Goal: Task Accomplishment & Management: Manage account settings

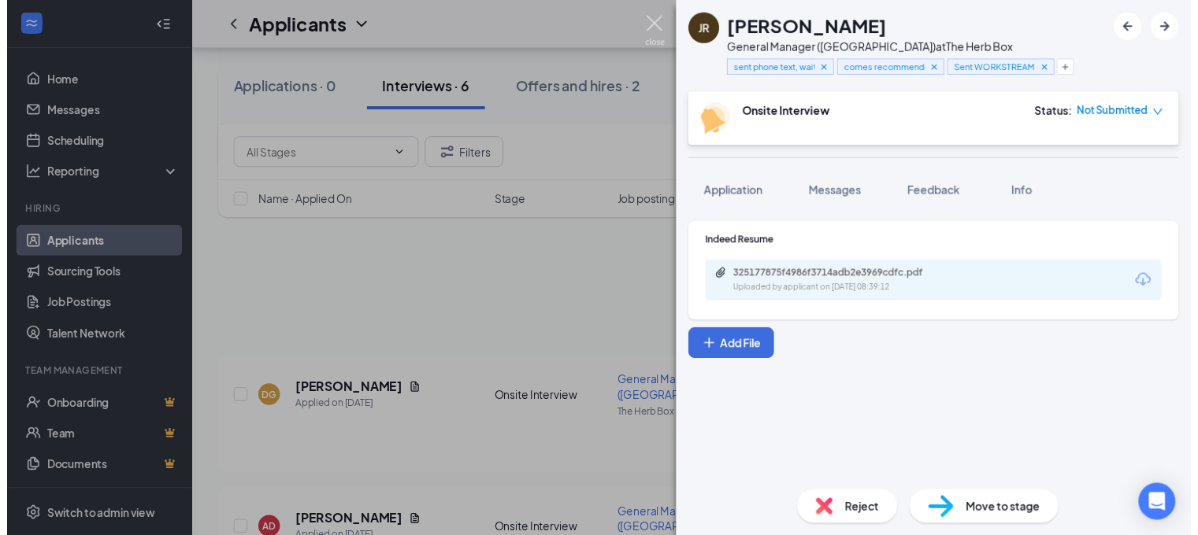
scroll to position [616, 0]
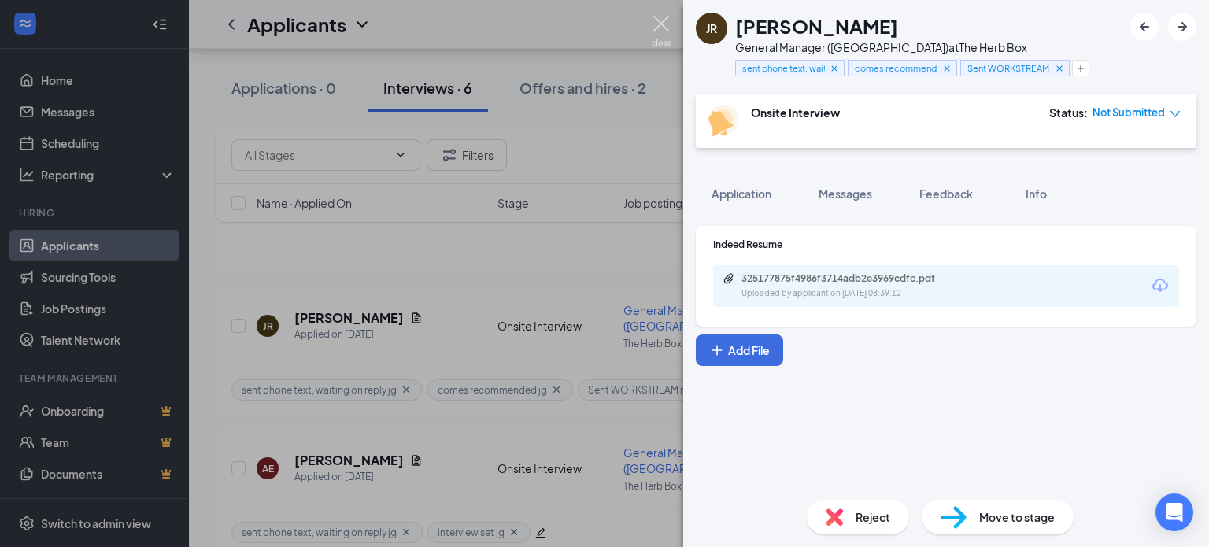
click at [666, 20] on img at bounding box center [662, 31] width 20 height 31
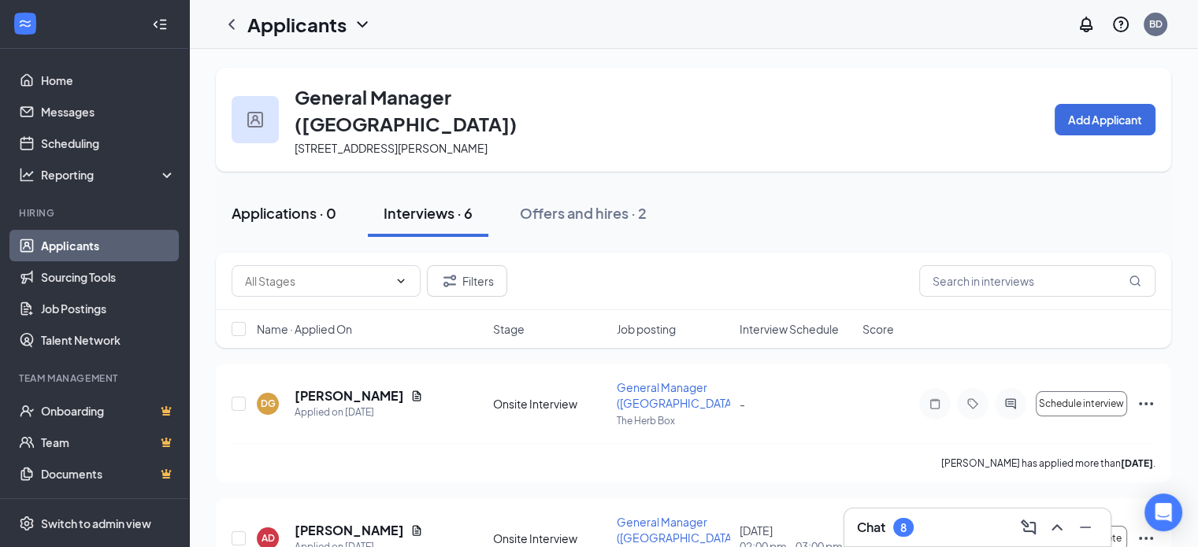
click at [288, 203] on div "Applications · 0" at bounding box center [283, 213] width 105 height 20
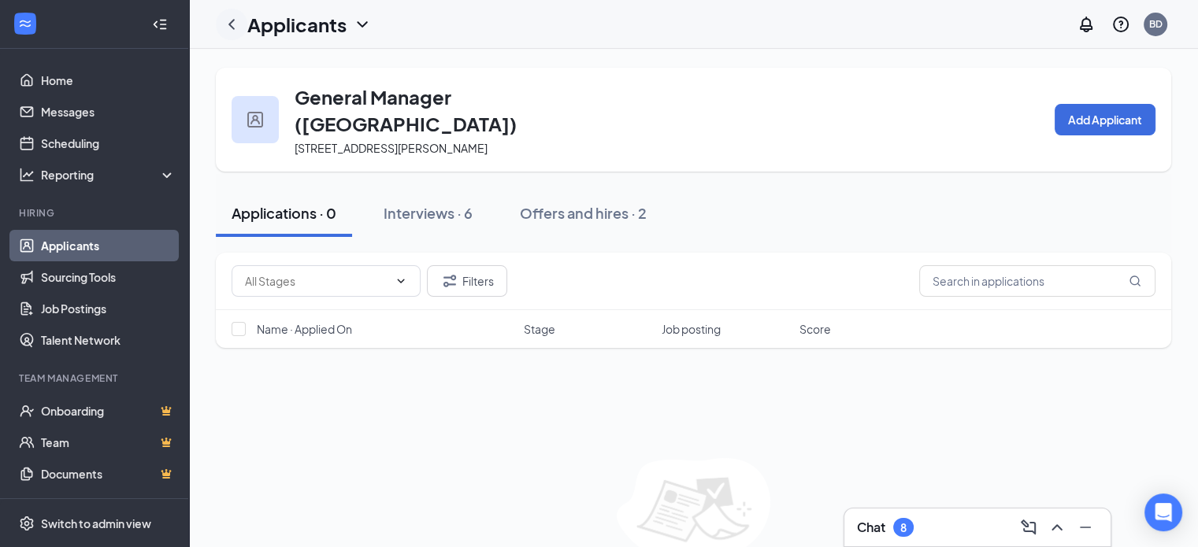
click at [235, 21] on icon "ChevronLeft" at bounding box center [231, 24] width 19 height 19
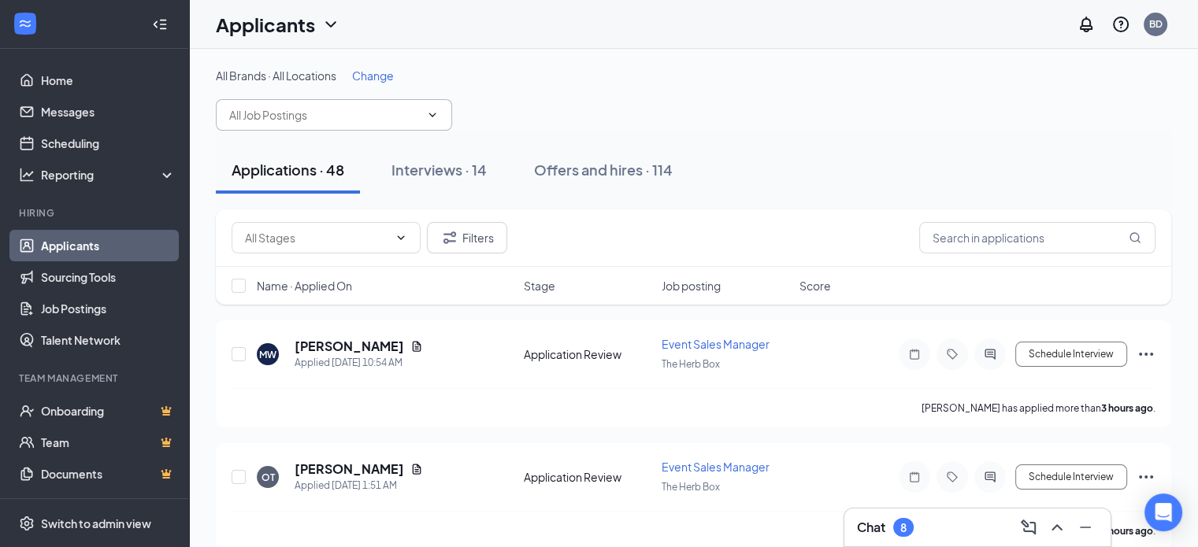
click at [249, 115] on input "text" at bounding box center [324, 114] width 191 height 17
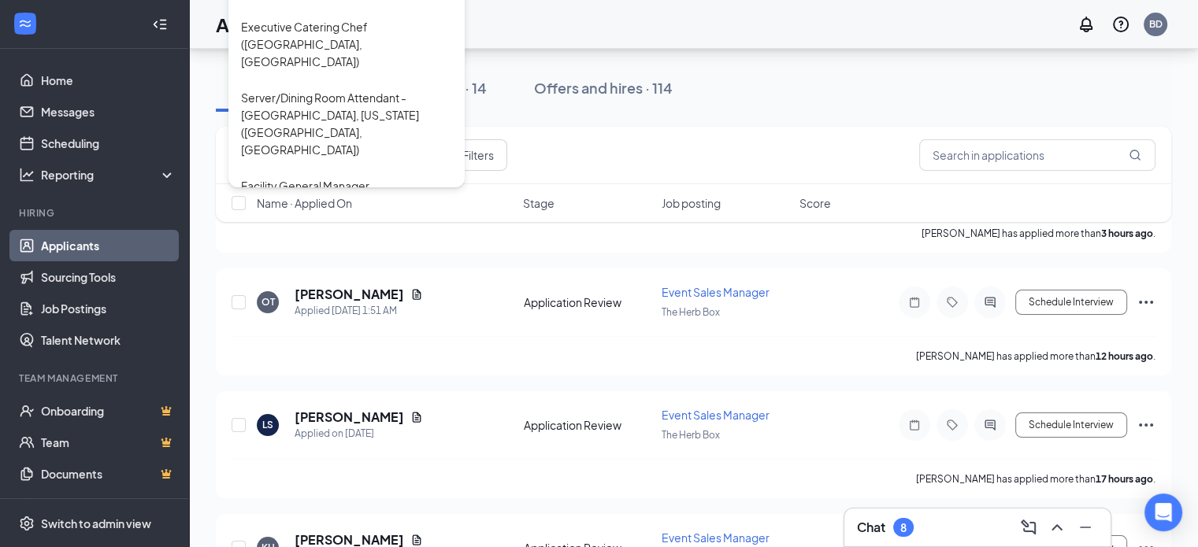
scroll to position [1833, 0]
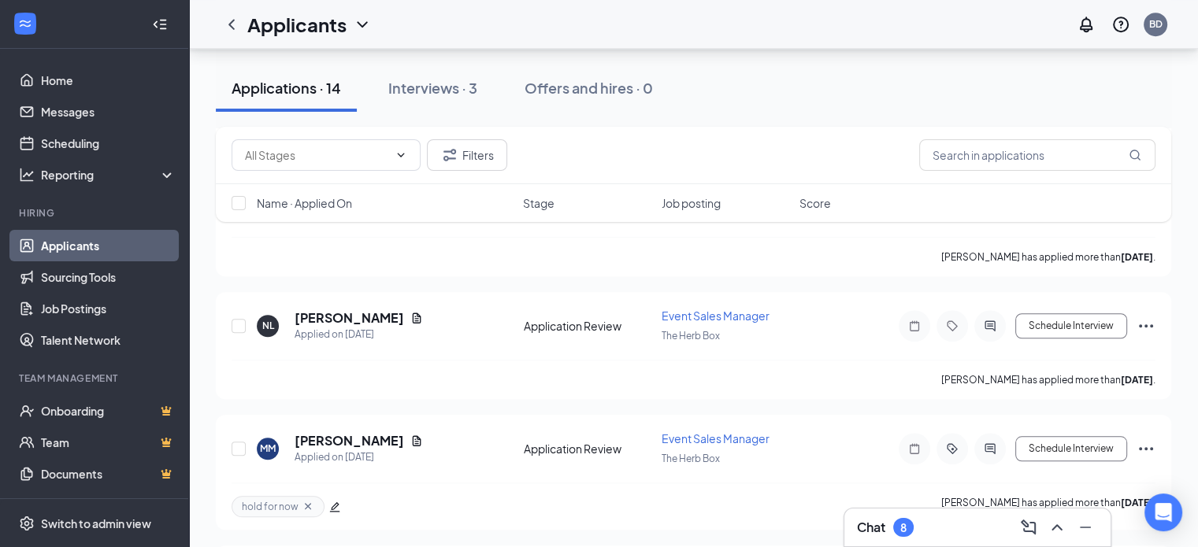
scroll to position [1276, 0]
drag, startPoint x: 482, startPoint y: 531, endPoint x: 483, endPoint y: 480, distance: 51.2
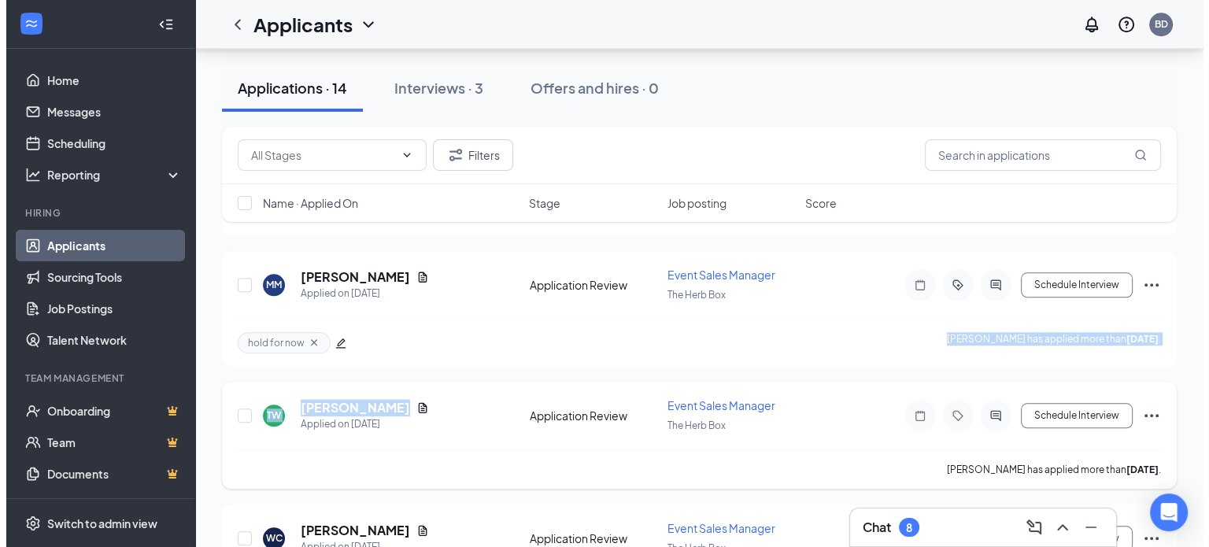
scroll to position [1505, 0]
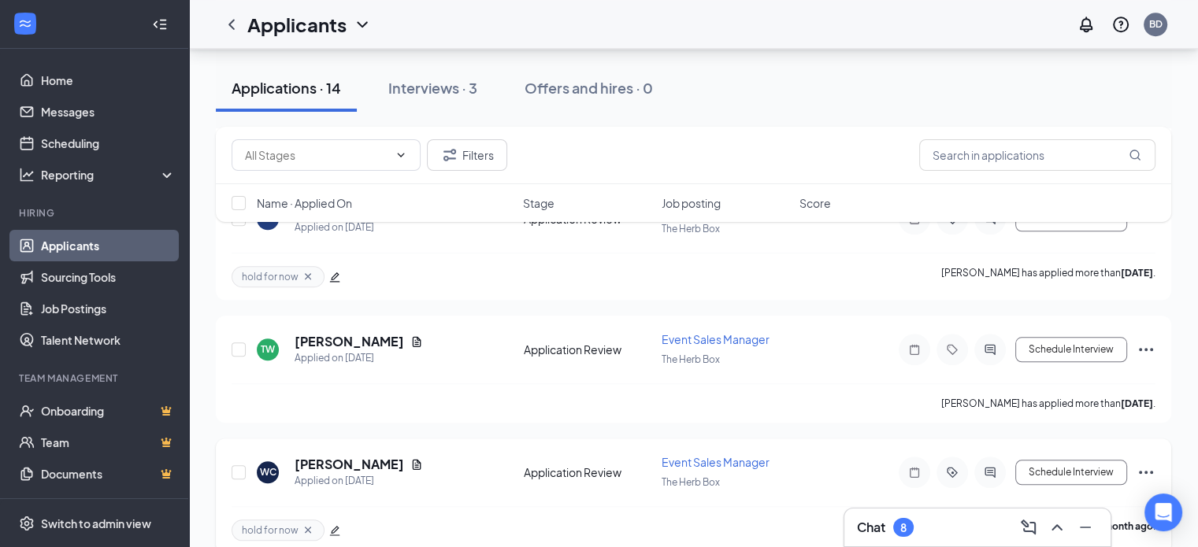
click at [288, 524] on span "hold for now" at bounding box center [270, 530] width 57 height 13
click at [423, 458] on icon "Document" at bounding box center [416, 464] width 13 height 13
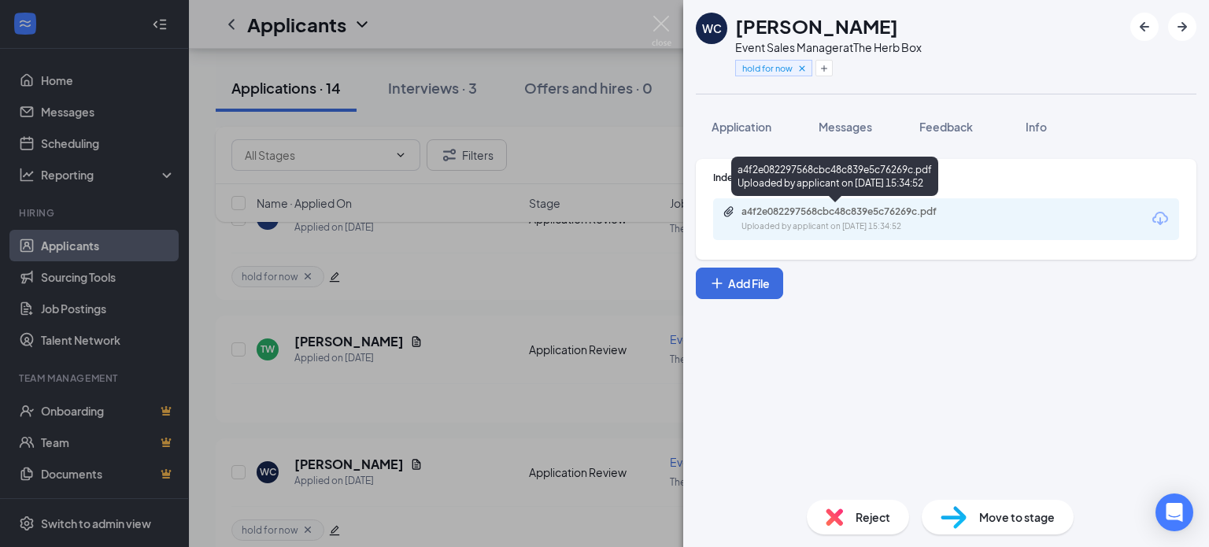
click at [891, 217] on div "a4f2e082297568cbc48c839e5c76269c.pdf" at bounding box center [852, 212] width 220 height 13
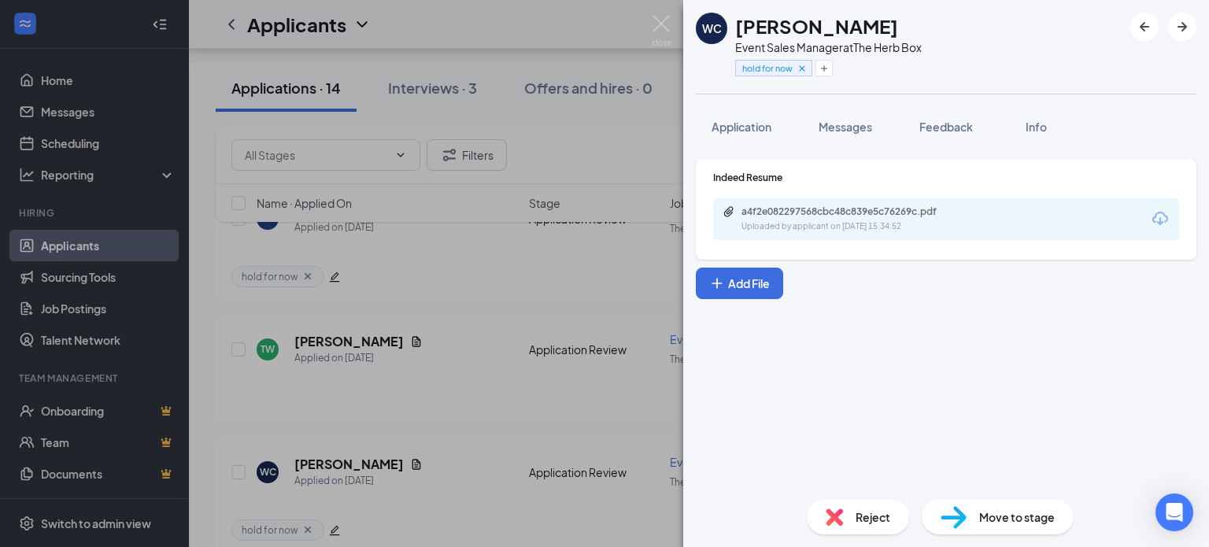
click at [858, 506] on div "Reject" at bounding box center [858, 517] width 102 height 35
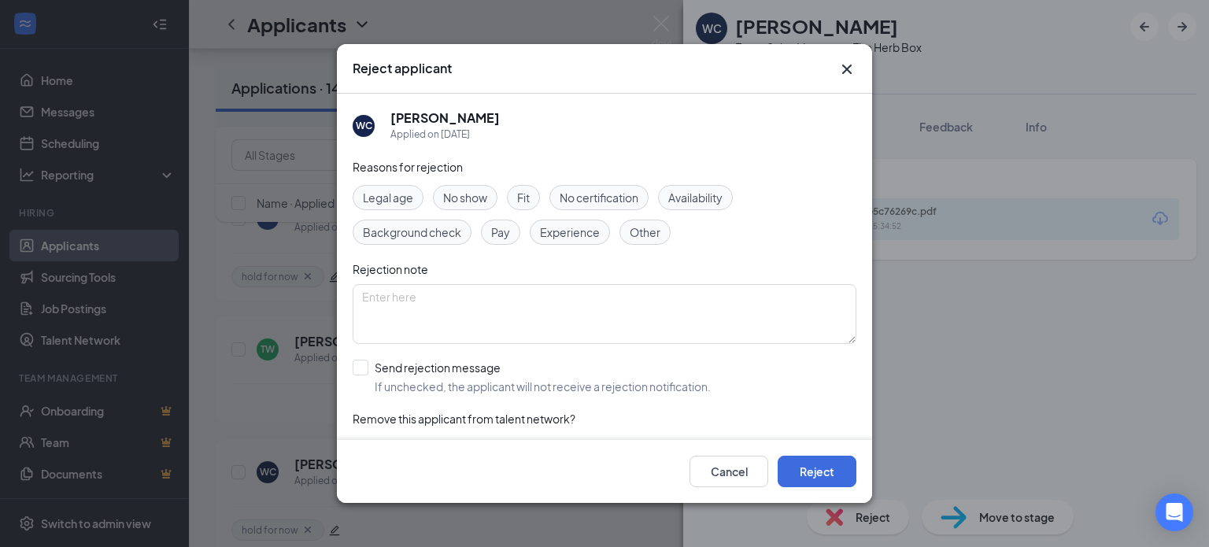
click at [569, 235] on span "Experience" at bounding box center [570, 232] width 60 height 17
click at [822, 466] on button "Reject" at bounding box center [817, 471] width 79 height 31
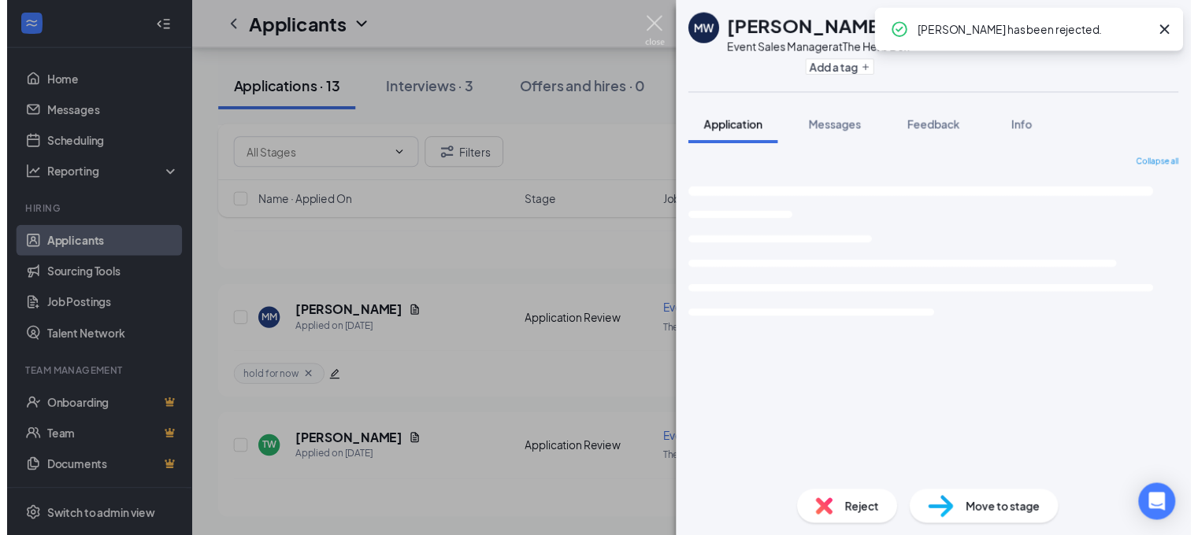
scroll to position [1376, 0]
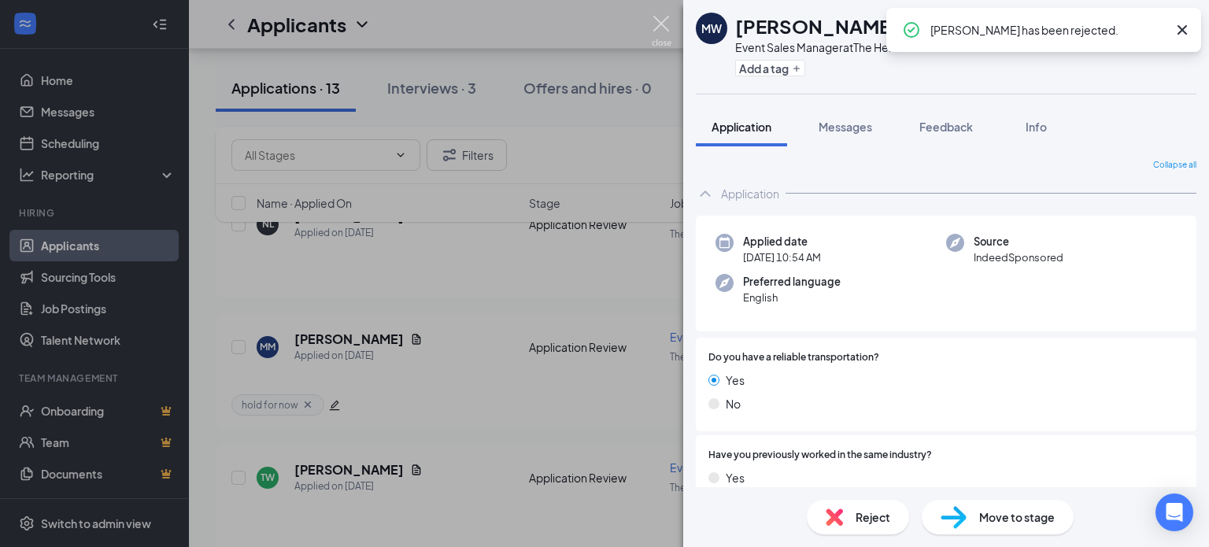
click at [662, 24] on img at bounding box center [662, 31] width 20 height 31
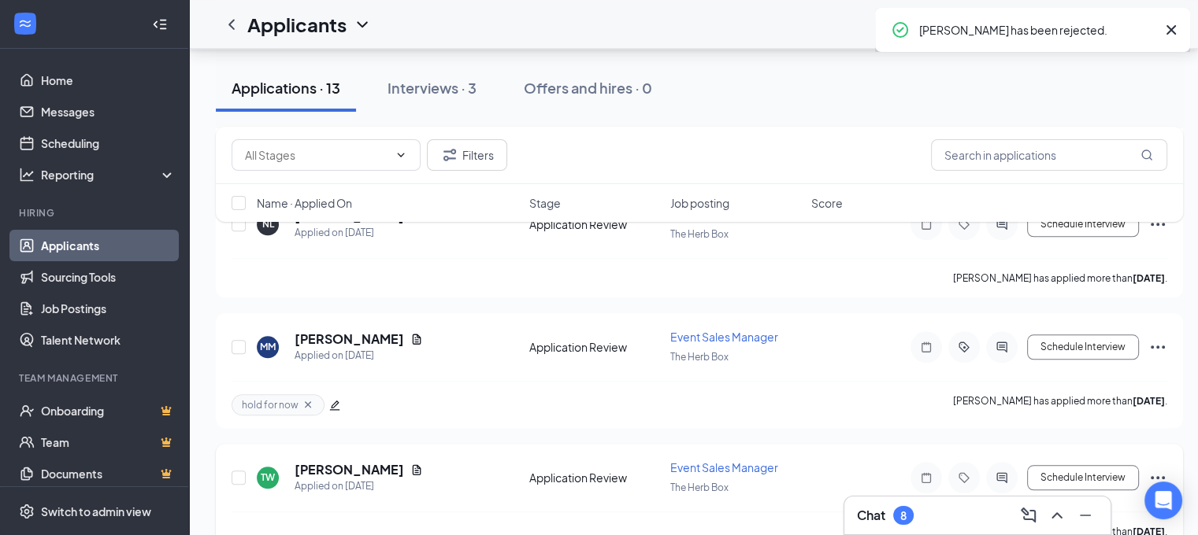
scroll to position [1388, 0]
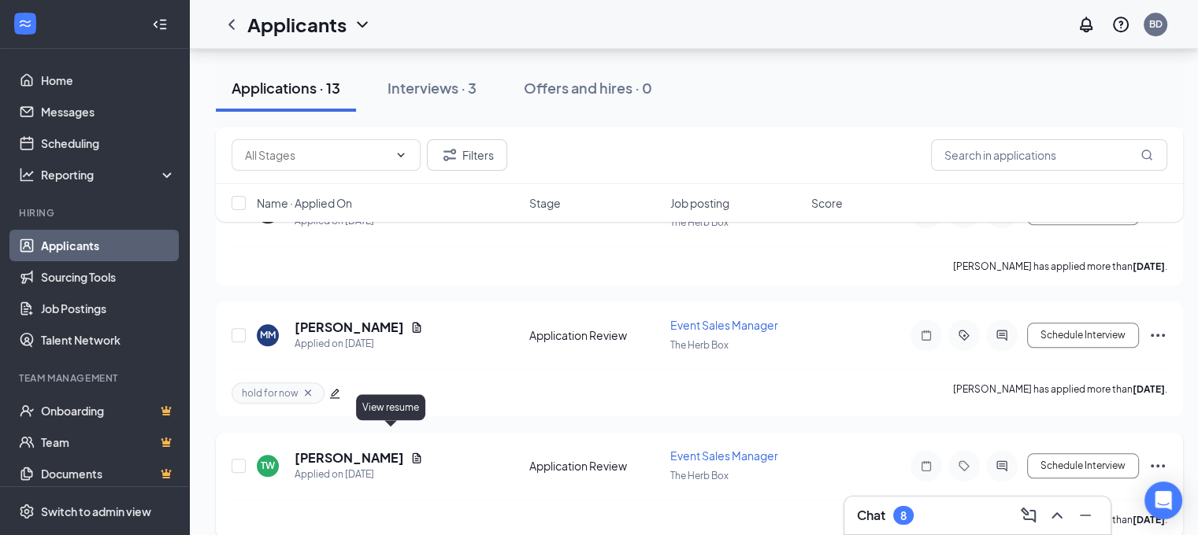
click at [413, 453] on icon "Document" at bounding box center [417, 458] width 9 height 10
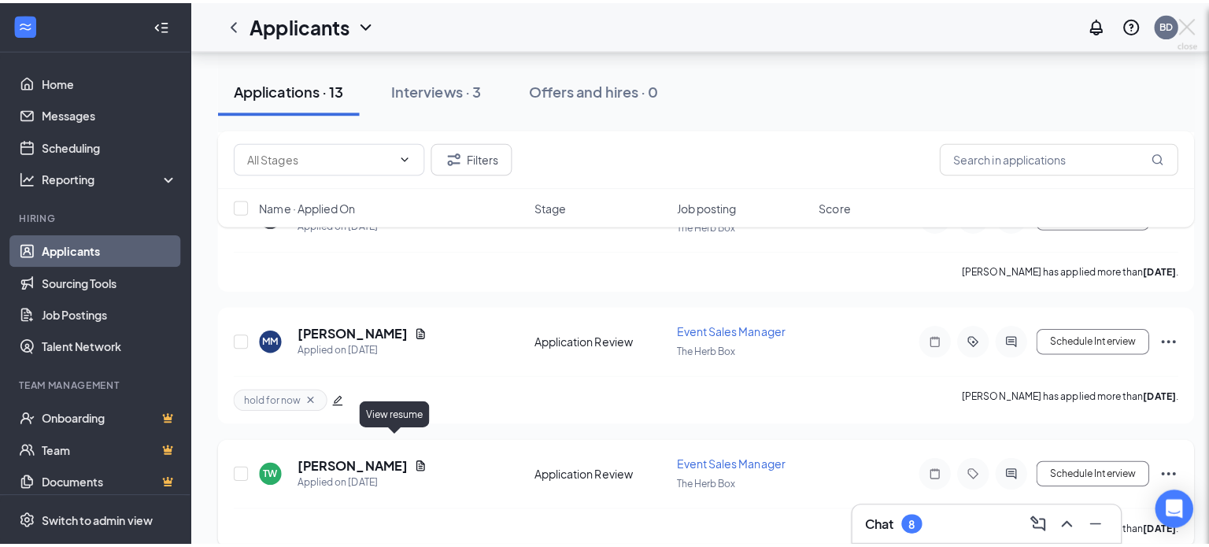
scroll to position [1376, 0]
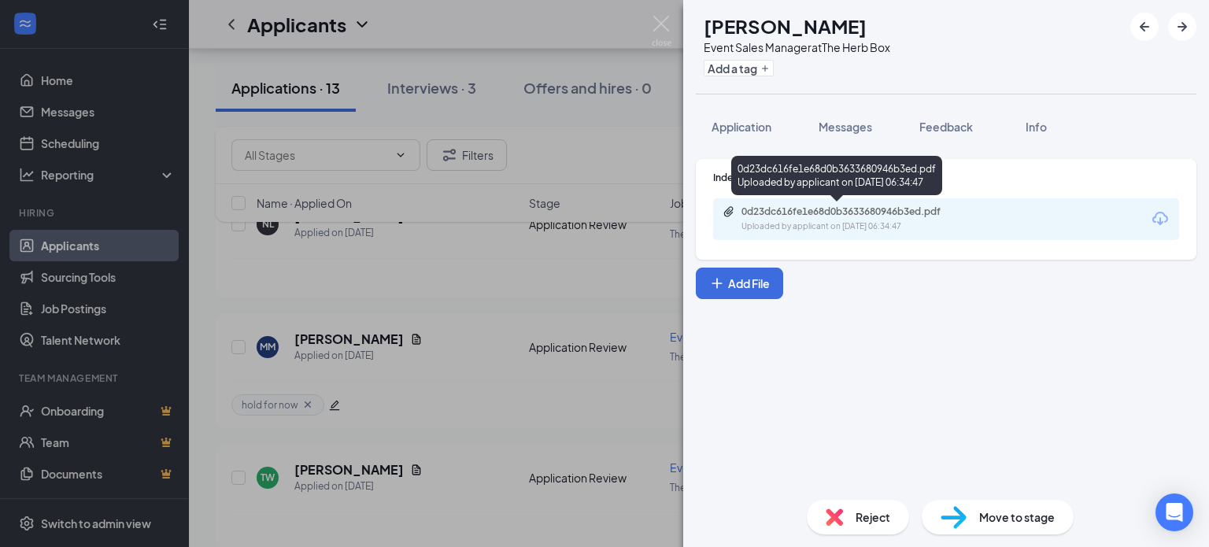
click at [841, 217] on div "0d23dc616fe1e68d0b3633680946b3ed.pdf" at bounding box center [852, 212] width 220 height 13
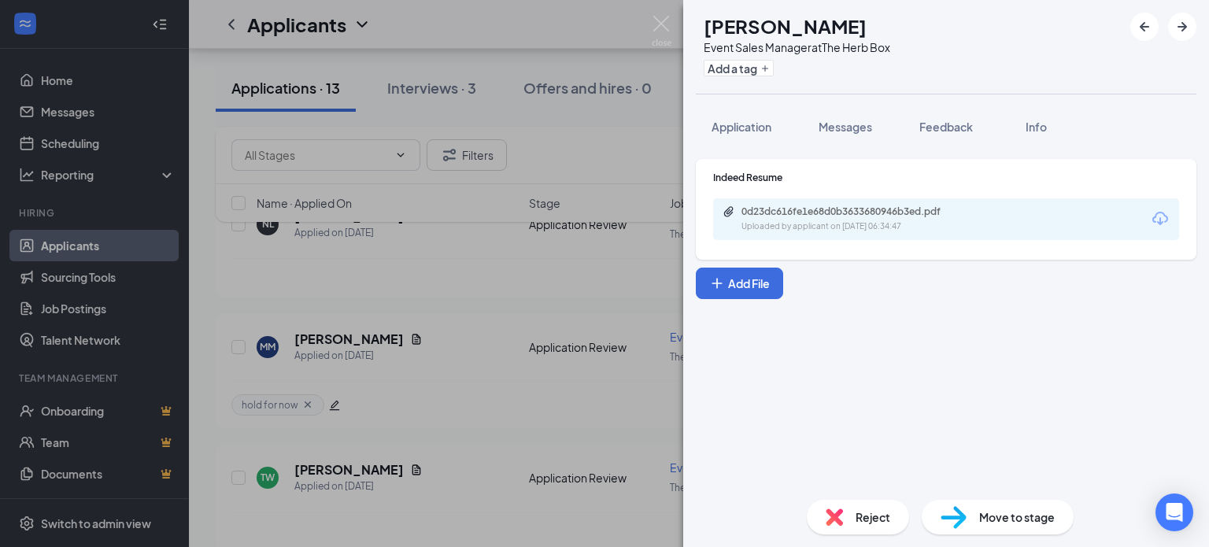
drag, startPoint x: 876, startPoint y: 517, endPoint x: 869, endPoint y: 511, distance: 8.4
click at [869, 511] on span "Reject" at bounding box center [873, 517] width 35 height 17
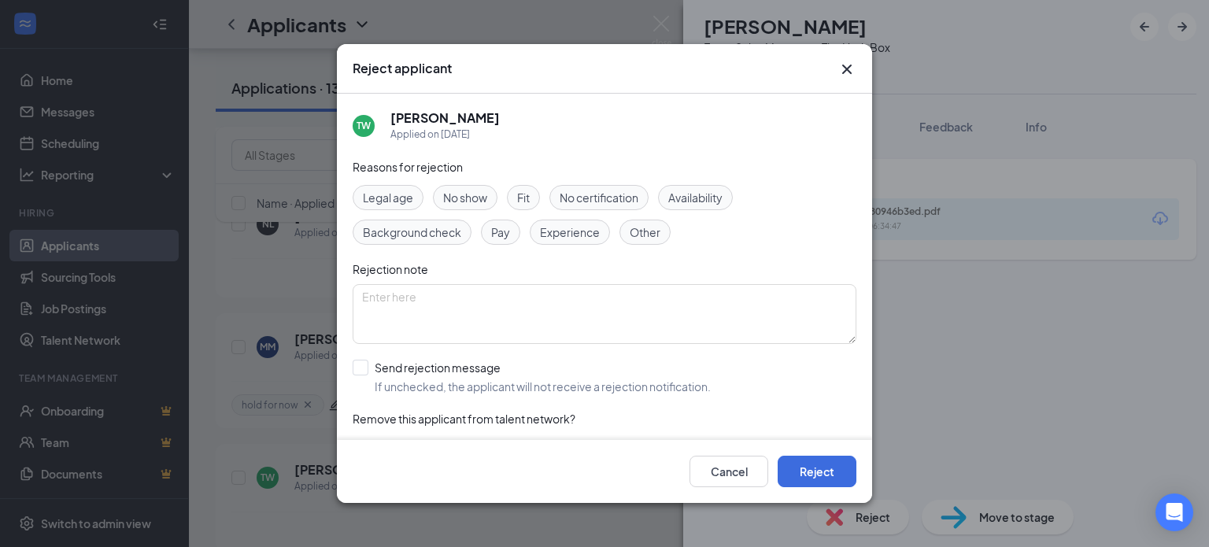
click at [565, 230] on span "Experience" at bounding box center [570, 232] width 60 height 17
click at [798, 472] on button "Reject" at bounding box center [817, 471] width 79 height 31
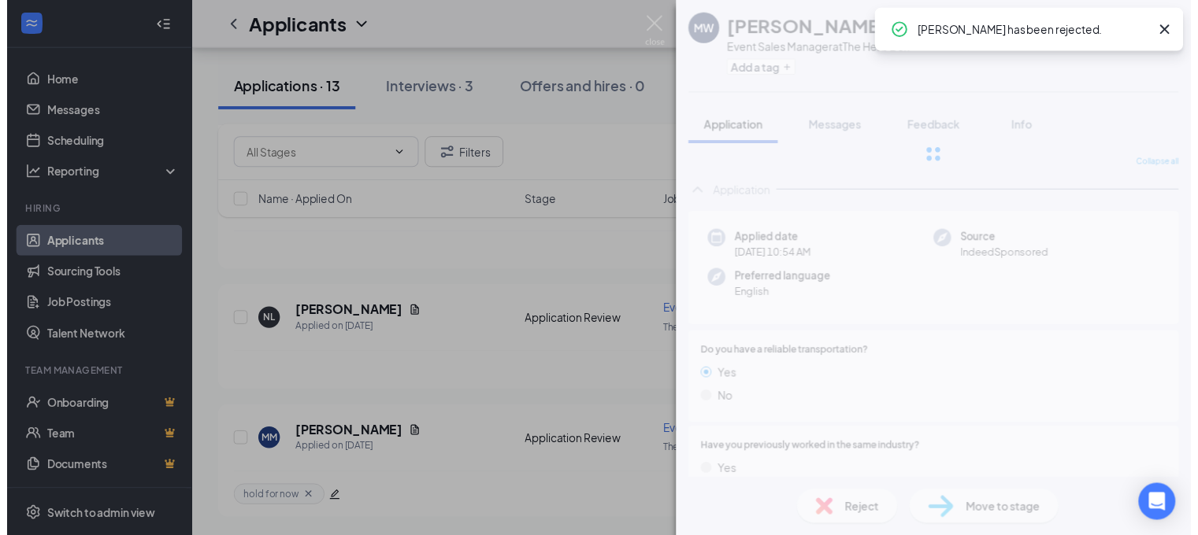
scroll to position [1254, 0]
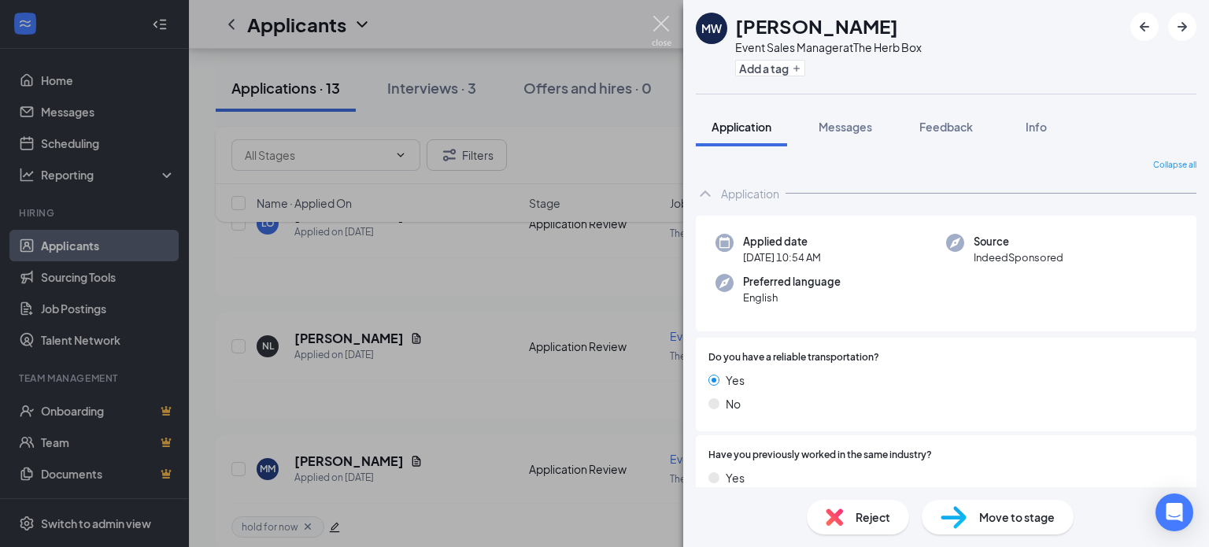
click at [658, 24] on img at bounding box center [662, 31] width 20 height 31
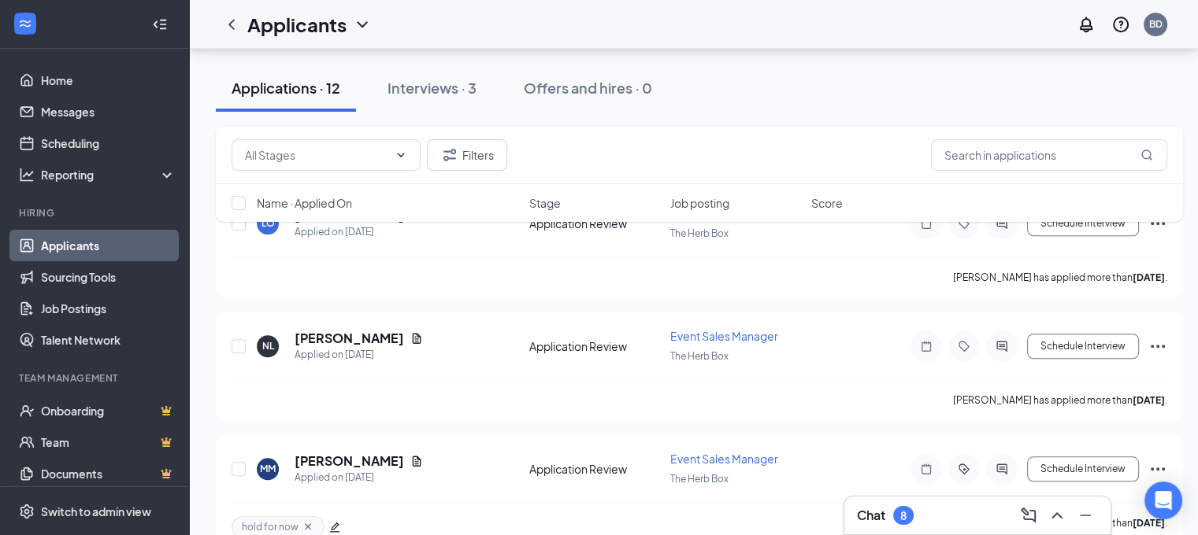
scroll to position [1266, 0]
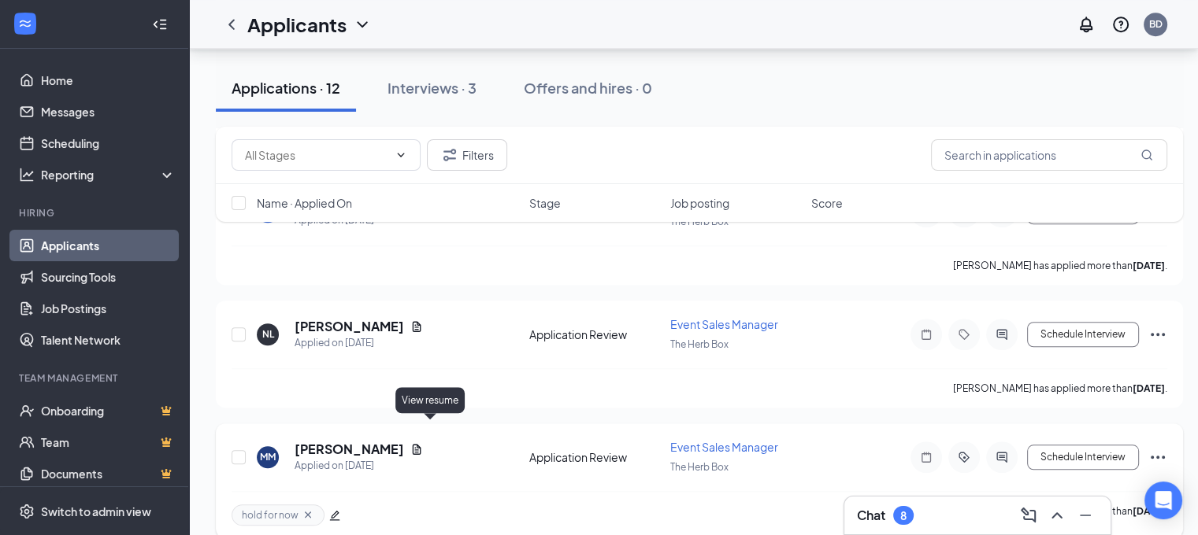
click at [423, 443] on icon "Document" at bounding box center [416, 449] width 13 height 13
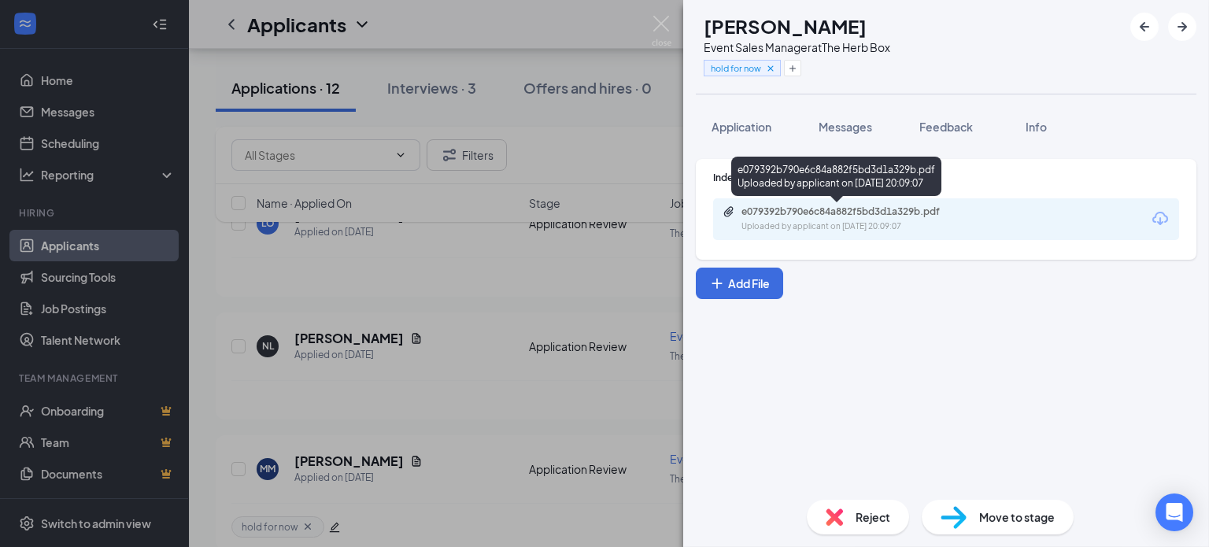
click at [841, 220] on div "e079392b790e6c84a882f5bd3d1a329b.pdf Uploaded by applicant on Sep 11, 2025 at 2…" at bounding box center [850, 220] width 255 height 28
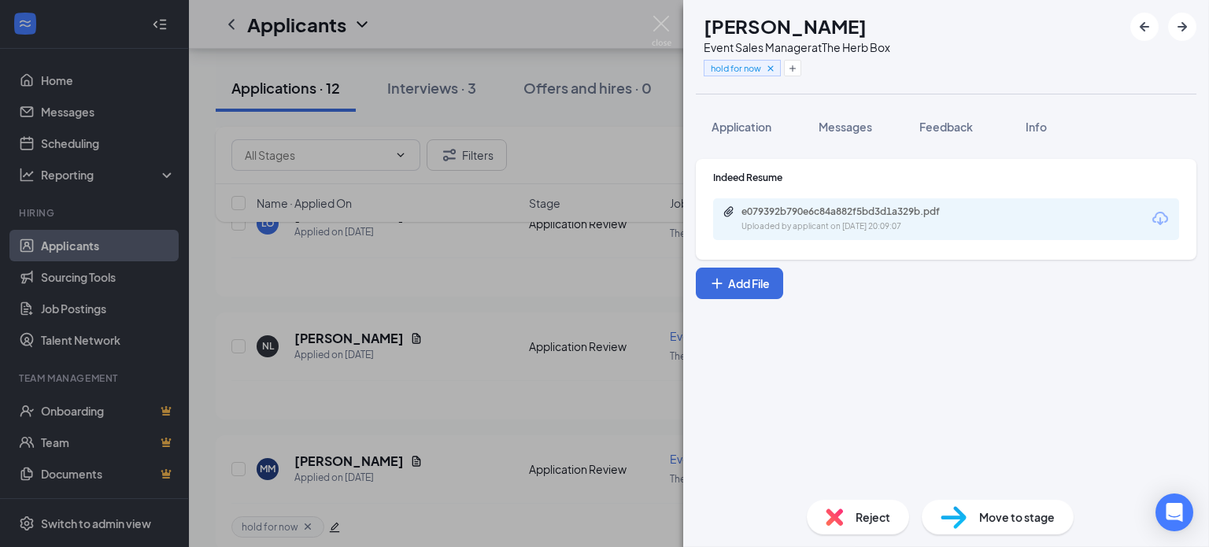
click at [983, 518] on span "Move to stage" at bounding box center [1018, 517] width 76 height 17
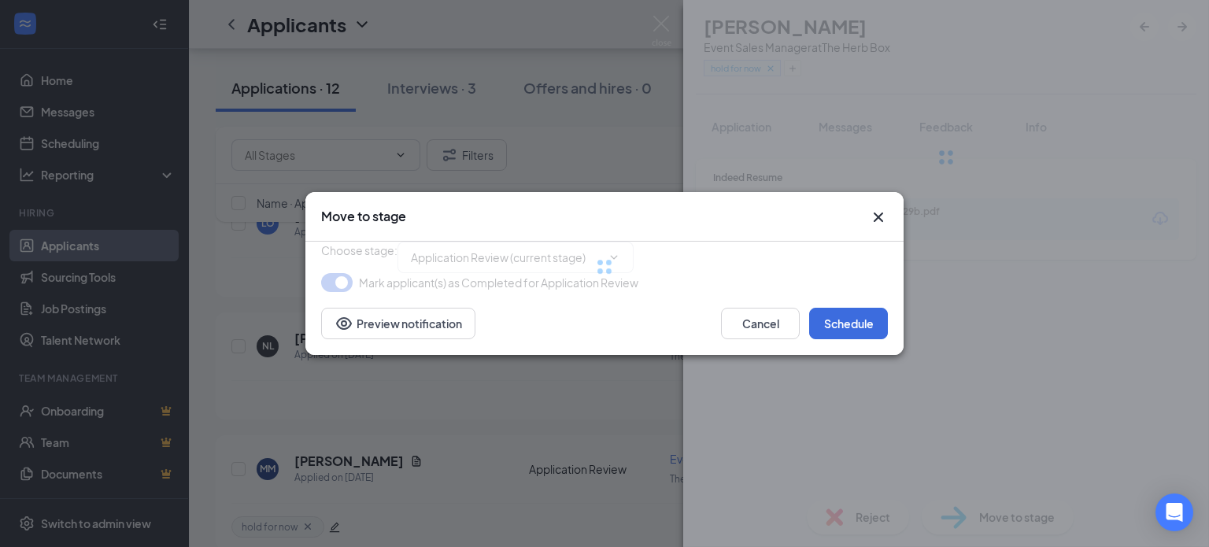
type input "Initial Video Conference Interview (next stage)"
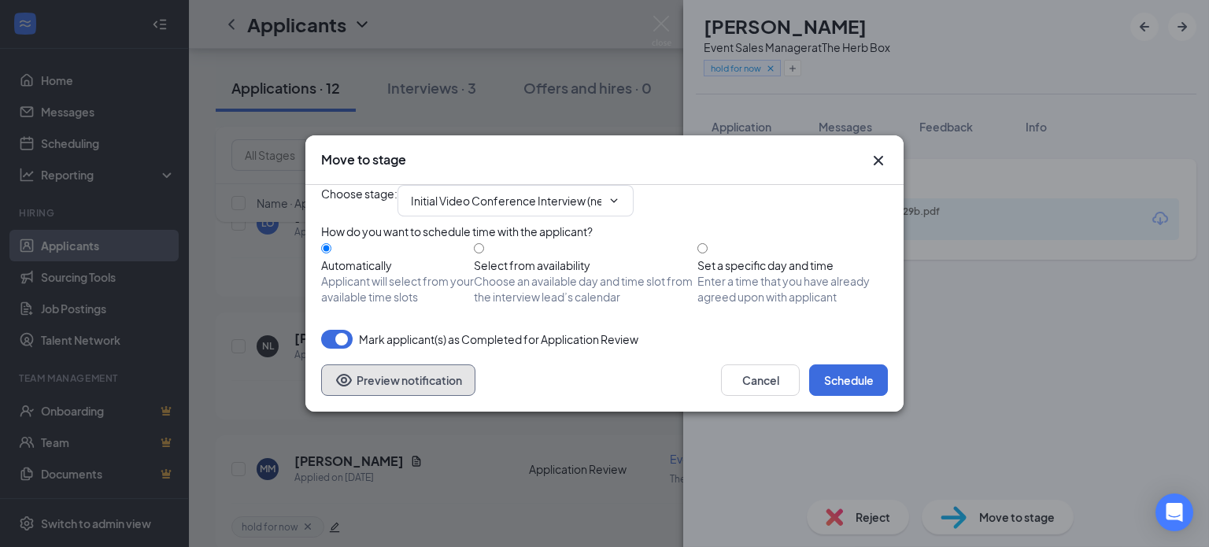
click at [409, 396] on button "Preview notification" at bounding box center [398, 380] width 154 height 31
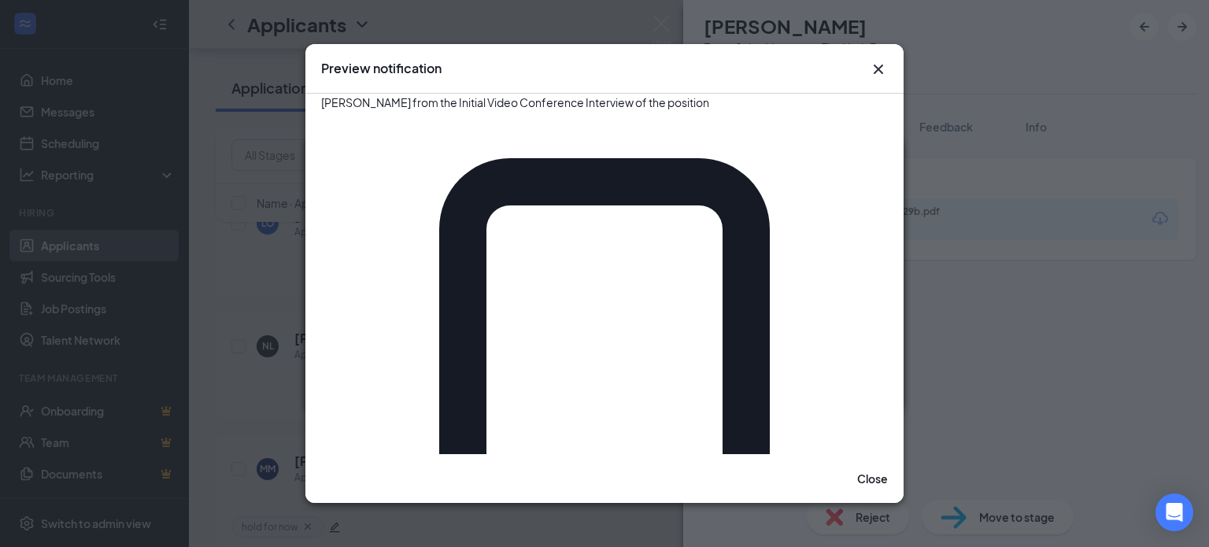
click at [882, 79] on icon "Cross" at bounding box center [878, 69] width 19 height 19
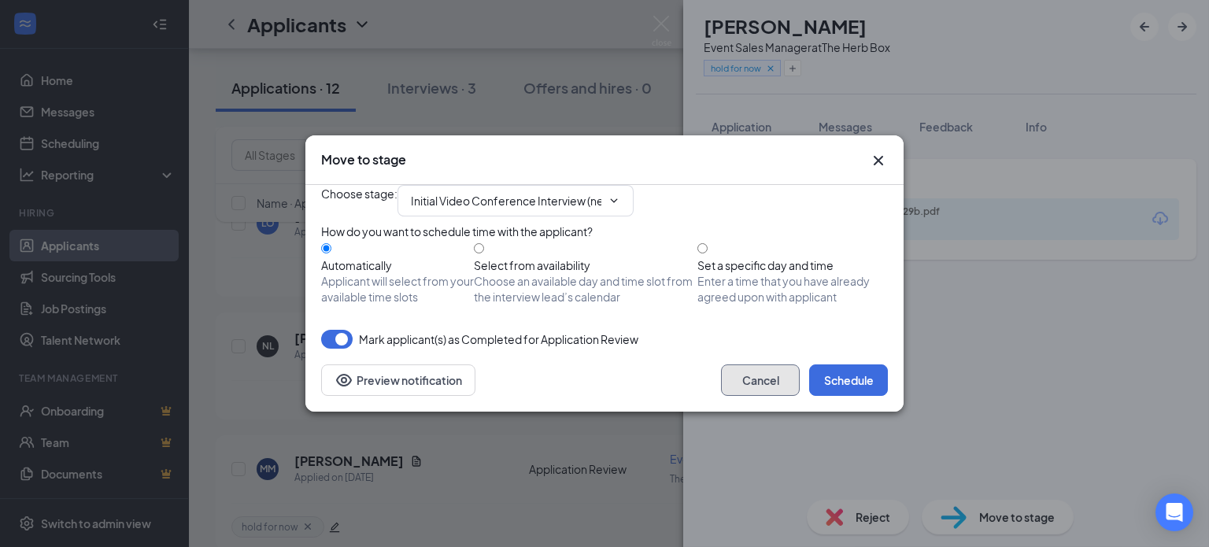
click at [773, 396] on button "Cancel" at bounding box center [760, 380] width 79 height 31
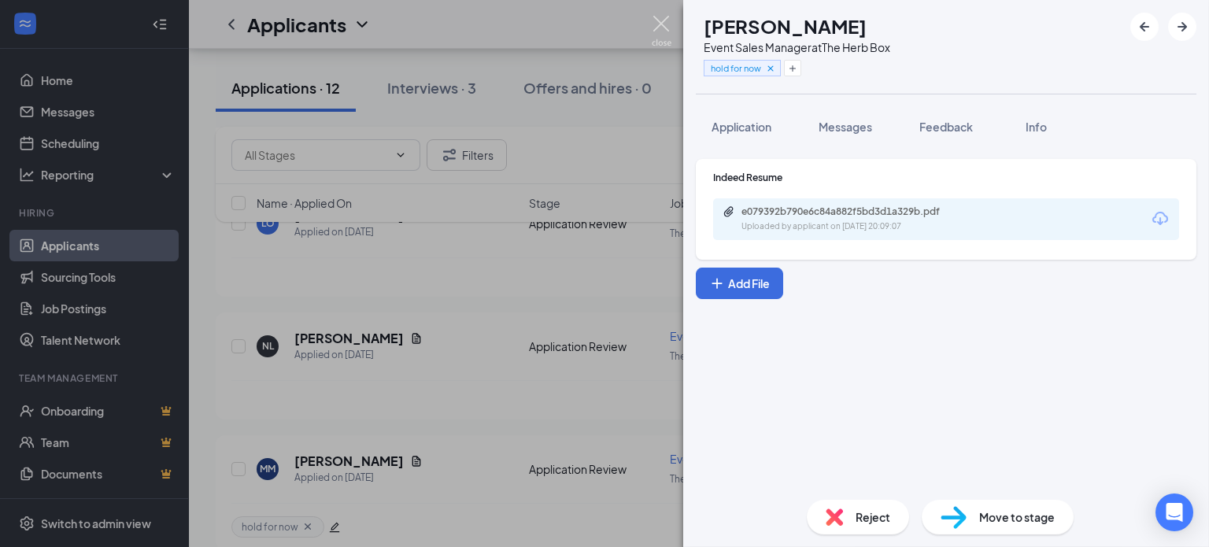
click at [663, 28] on img at bounding box center [662, 31] width 20 height 31
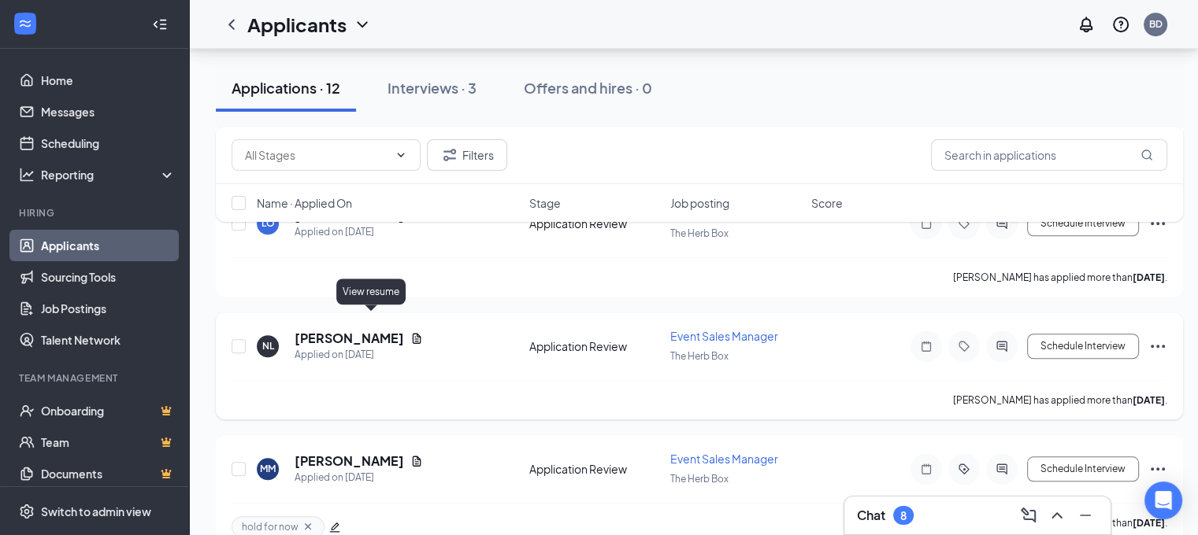
click at [410, 332] on icon "Document" at bounding box center [416, 338] width 13 height 13
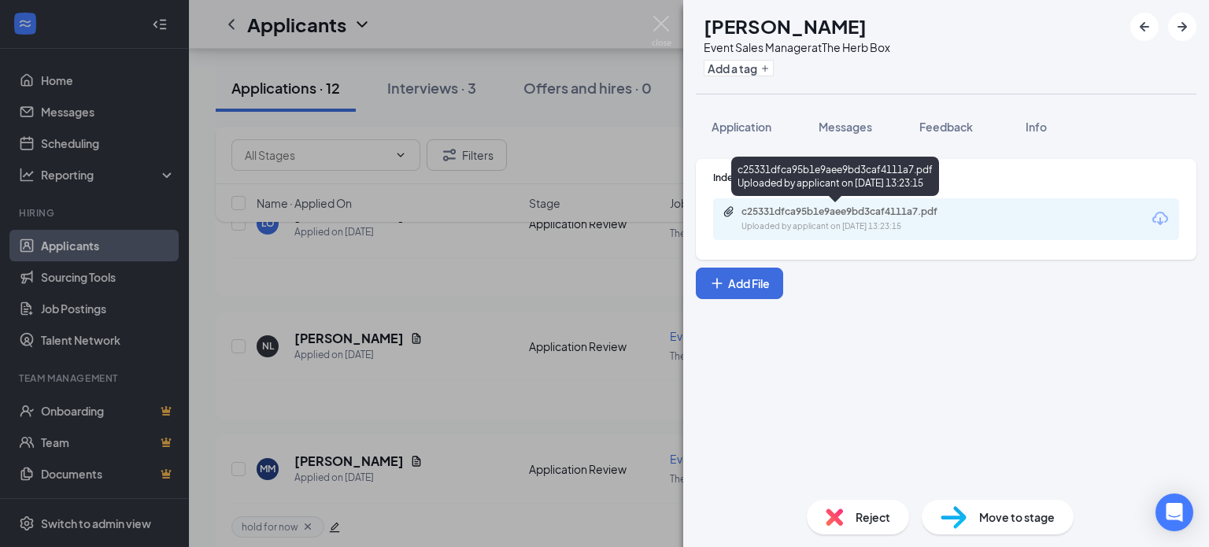
click at [787, 217] on div "c25331dfca95b1e9aee9bd3caf4111a7.pdf" at bounding box center [852, 212] width 220 height 13
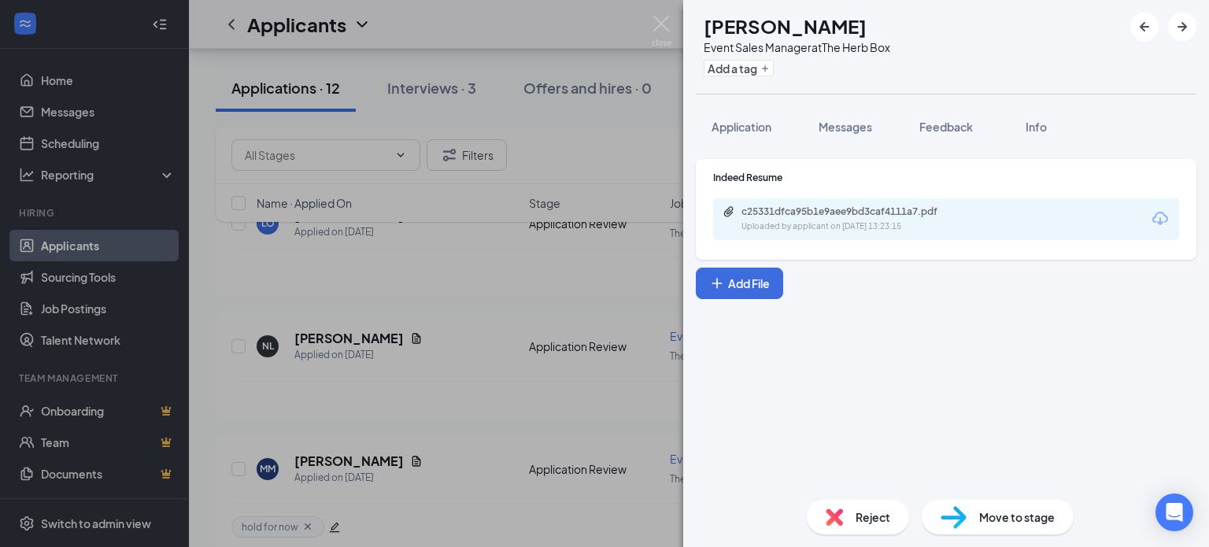
click at [850, 513] on div "Reject" at bounding box center [858, 517] width 102 height 35
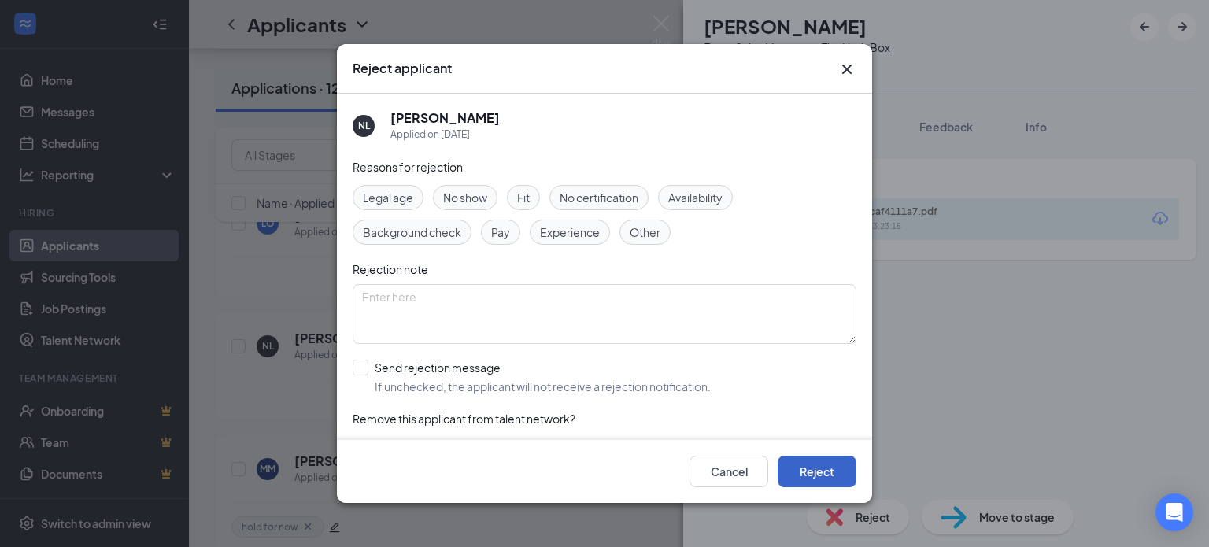
click at [813, 472] on button "Reject" at bounding box center [817, 471] width 79 height 31
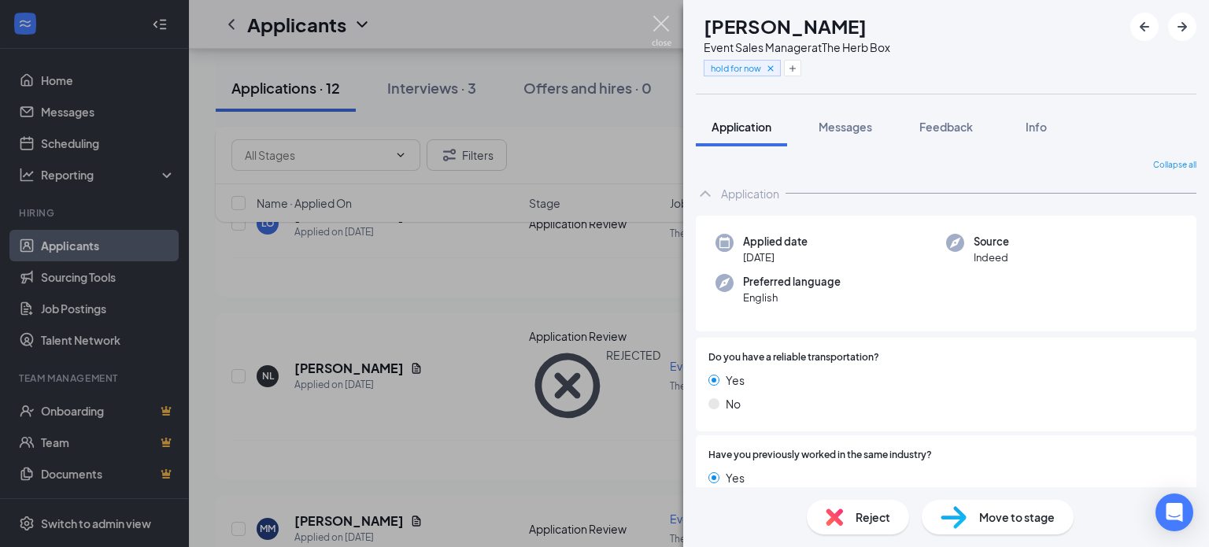
click at [665, 24] on img at bounding box center [662, 31] width 20 height 31
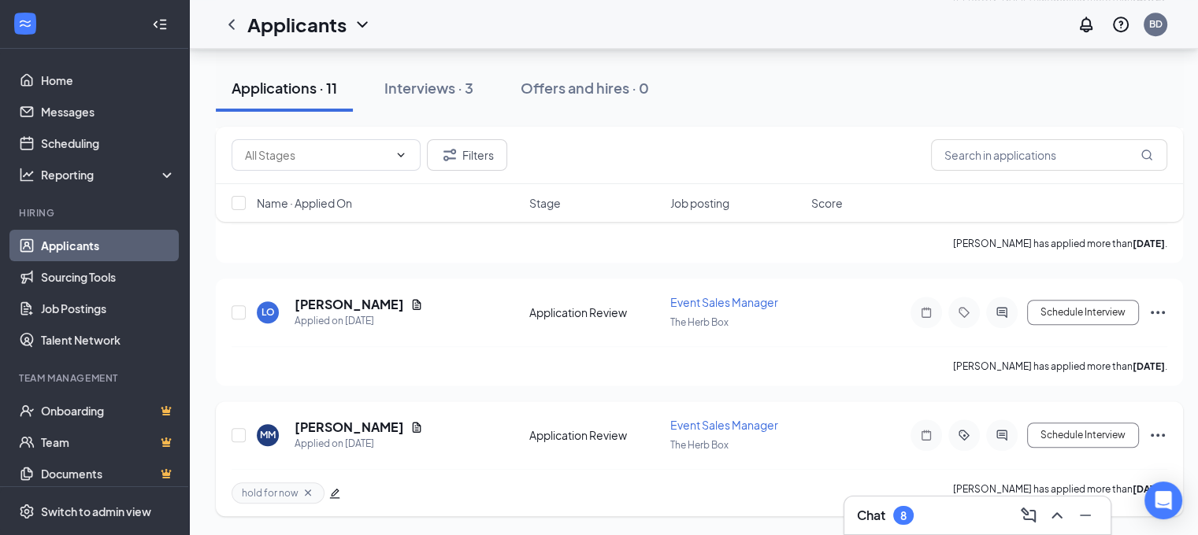
scroll to position [1146, 0]
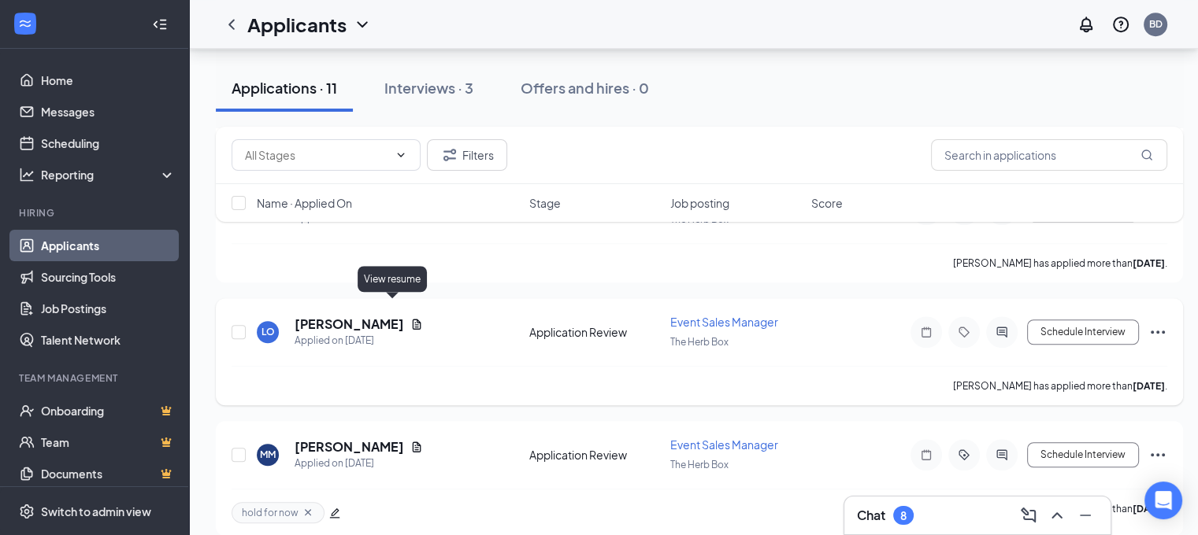
click at [410, 318] on icon "Document" at bounding box center [416, 324] width 13 height 13
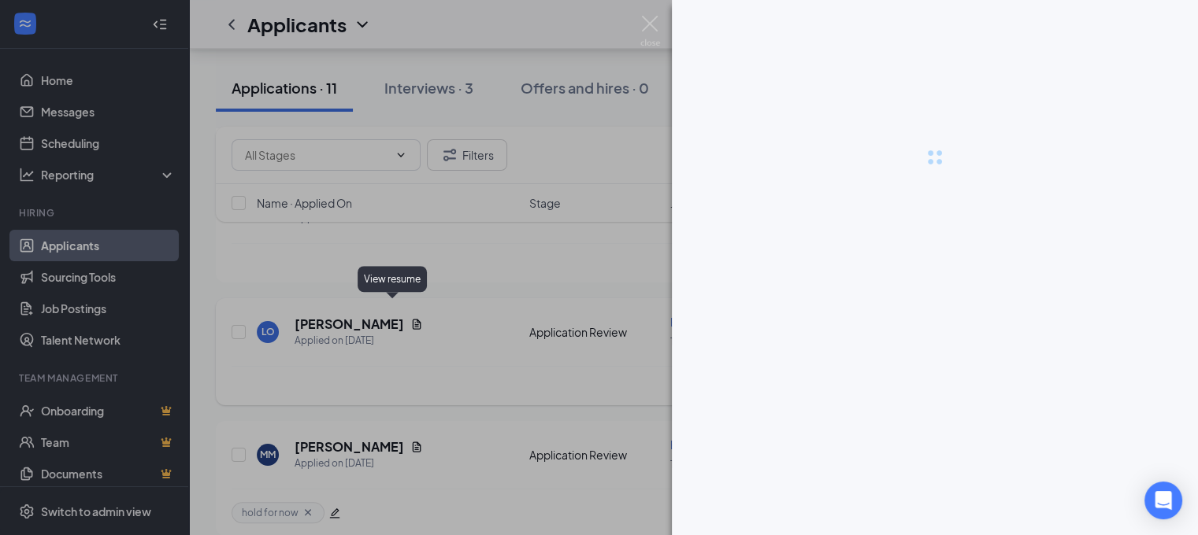
scroll to position [1134, 0]
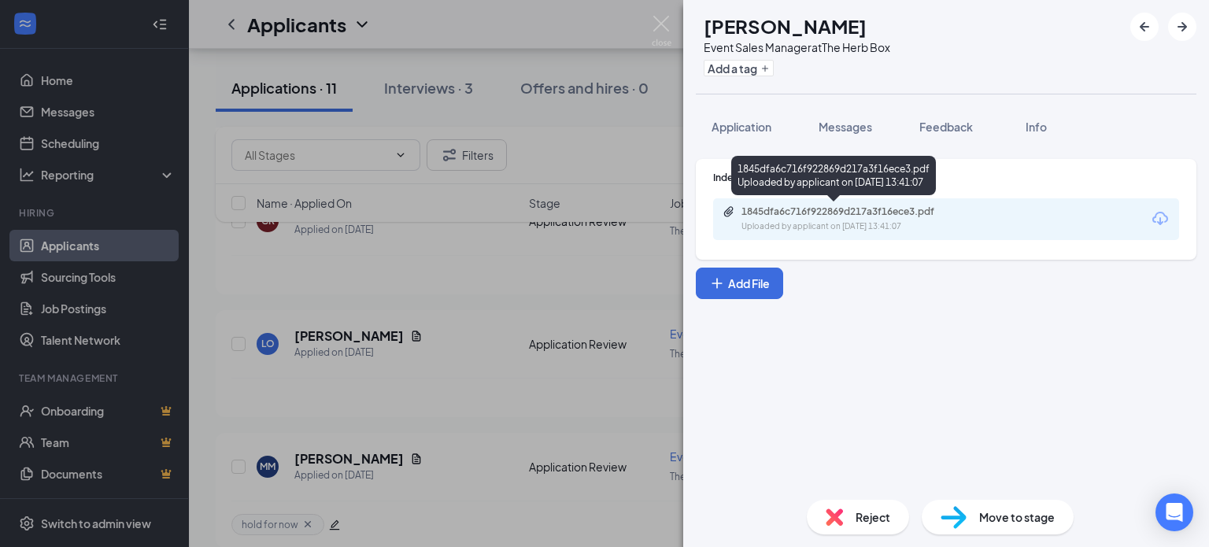
click at [828, 215] on div "1845dfa6c716f922869d217a3f16ece3.pdf" at bounding box center [852, 212] width 220 height 13
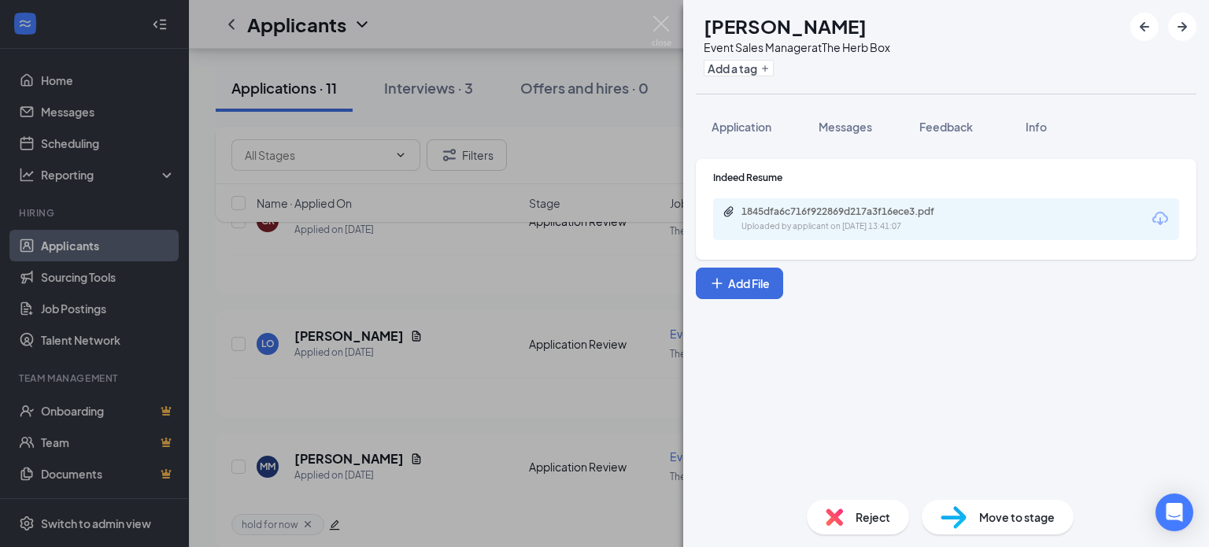
click at [872, 521] on span "Reject" at bounding box center [873, 517] width 35 height 17
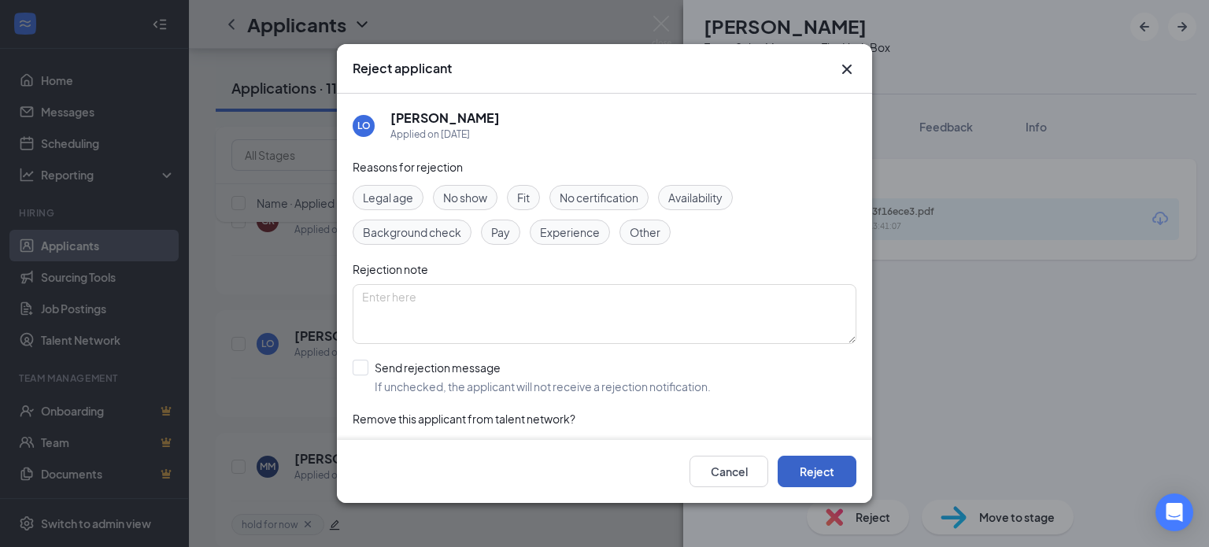
click at [822, 470] on button "Reject" at bounding box center [817, 471] width 79 height 31
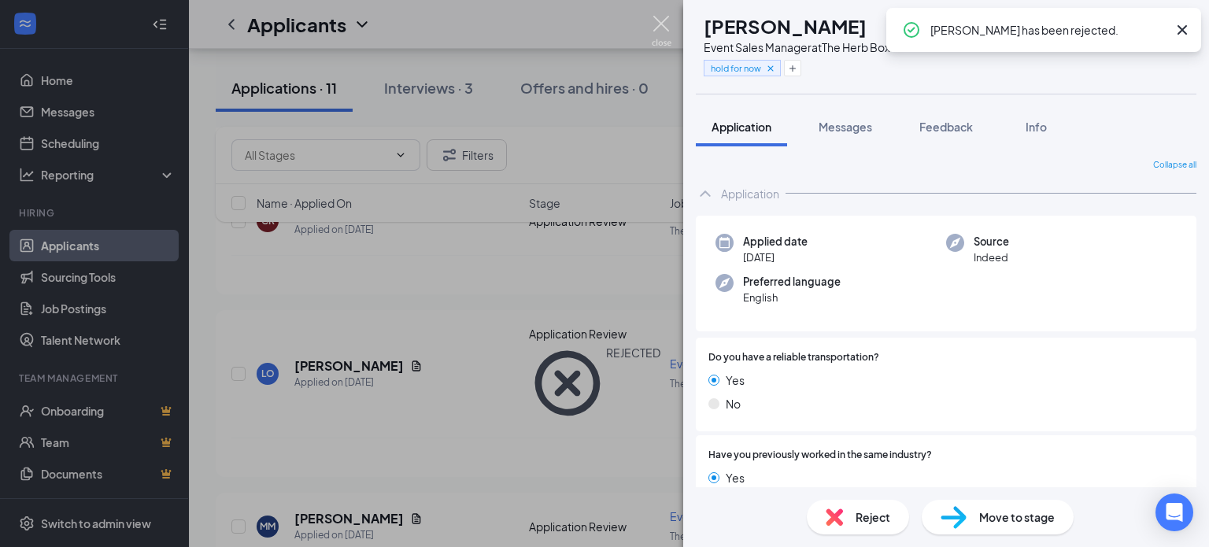
click at [657, 17] on img at bounding box center [662, 31] width 20 height 31
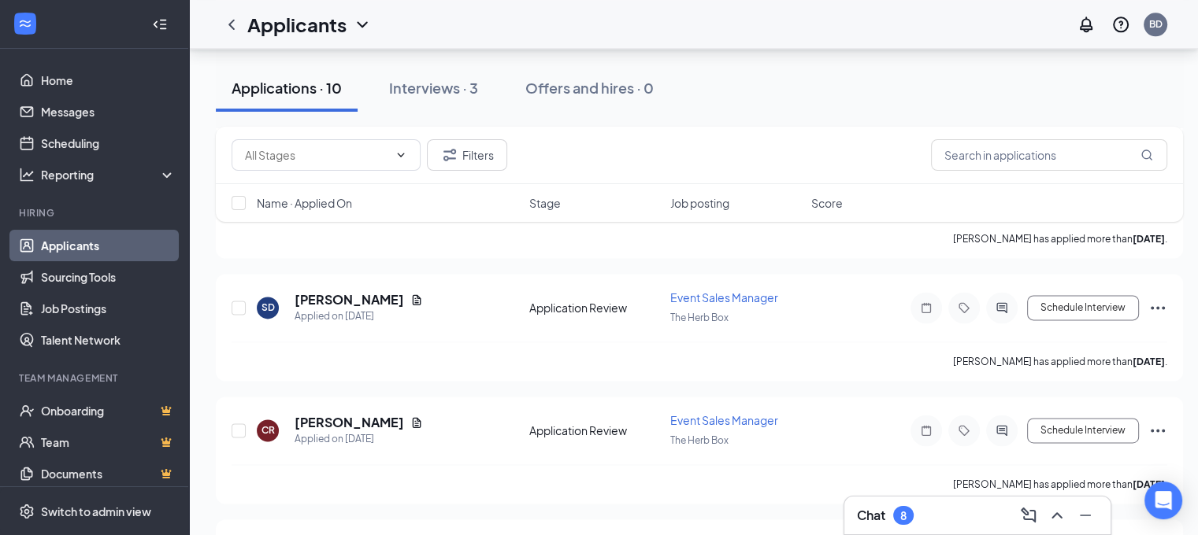
scroll to position [2243, 0]
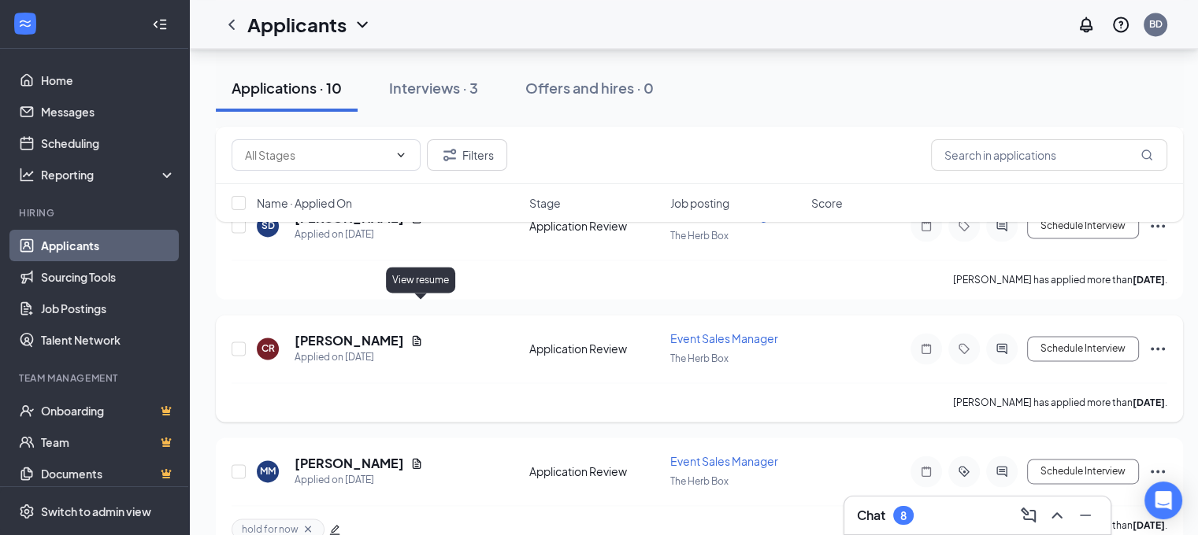
click at [420, 335] on icon "Document" at bounding box center [416, 341] width 13 height 13
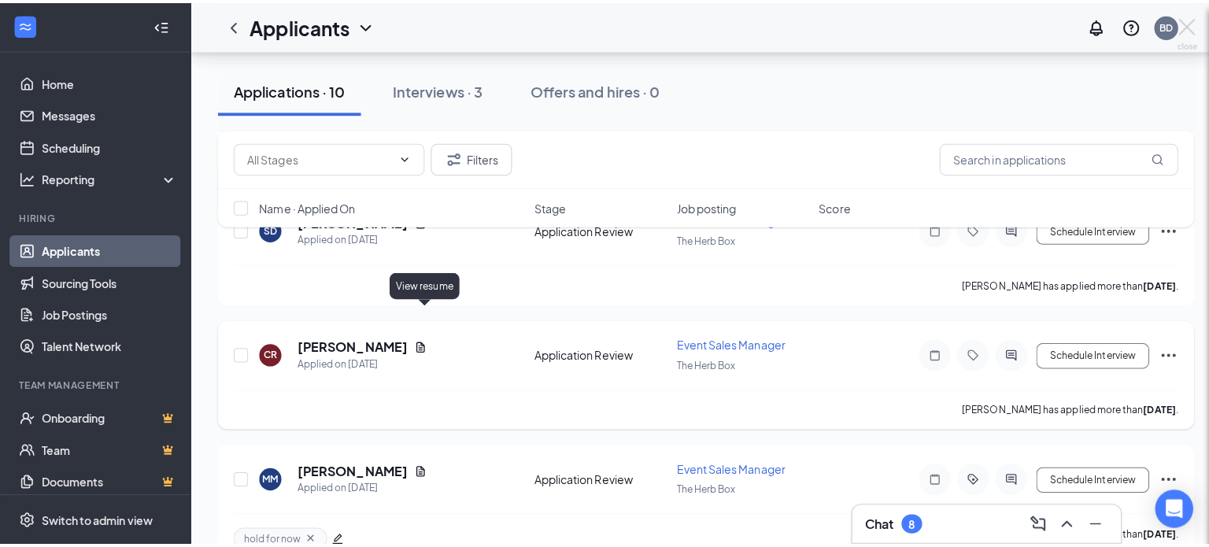
scroll to position [2231, 0]
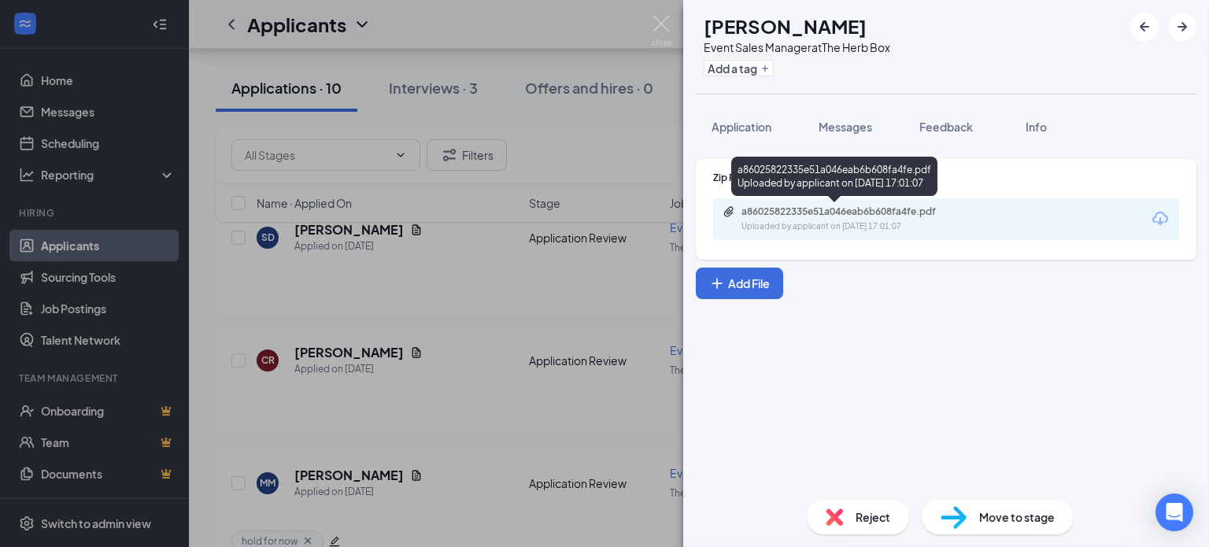
click at [876, 213] on div "a86025822335e51a046eab6b608fa4fe.pdf" at bounding box center [852, 212] width 220 height 13
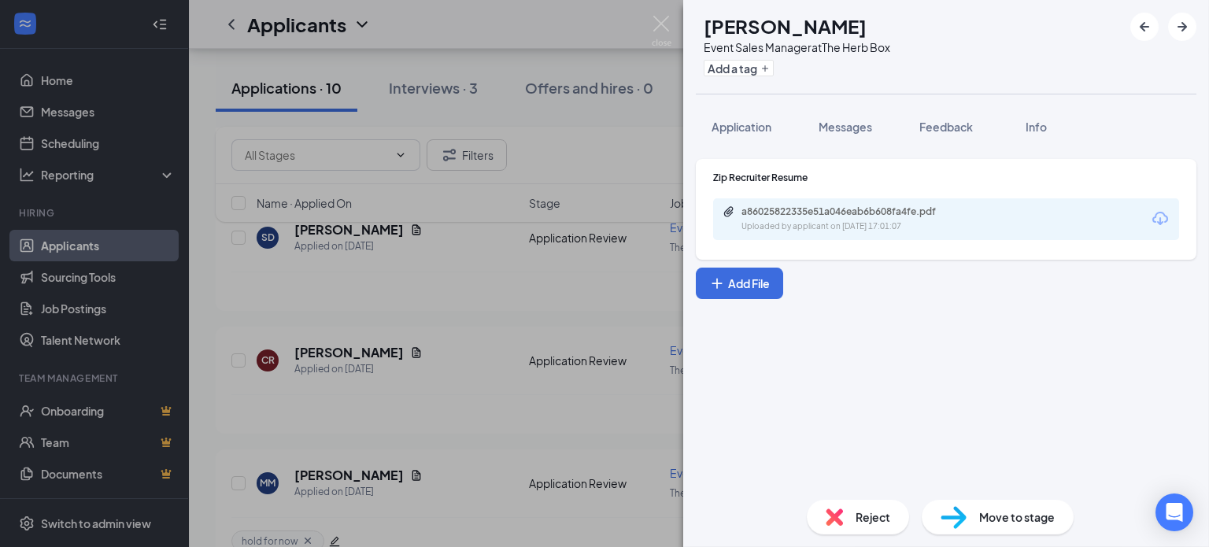
click at [869, 525] on span "Reject" at bounding box center [873, 517] width 35 height 17
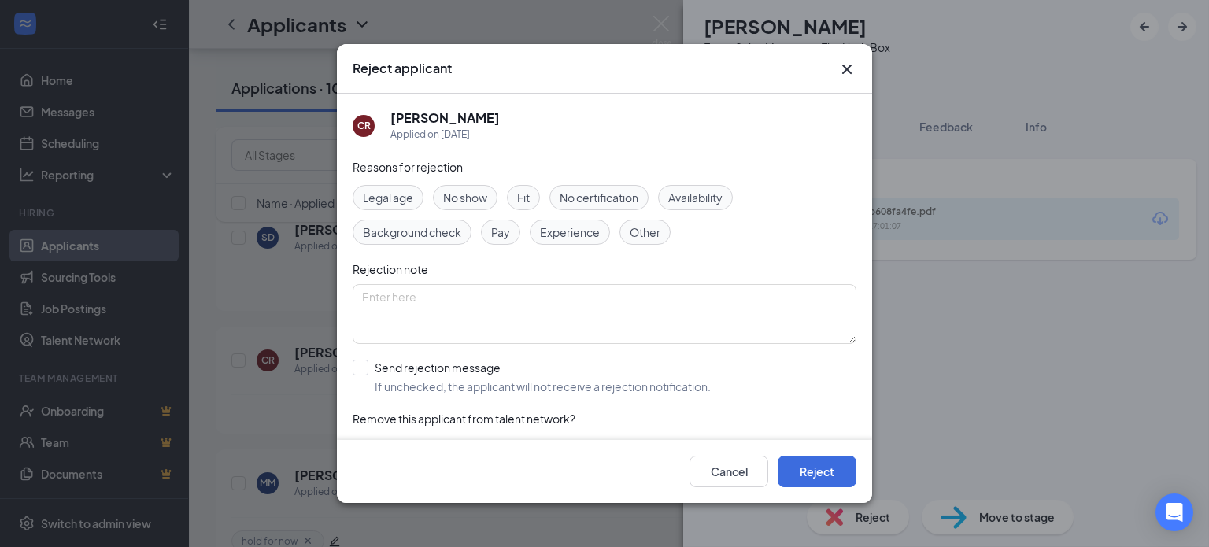
click at [567, 238] on span "Experience" at bounding box center [570, 232] width 60 height 17
click at [836, 470] on button "Reject" at bounding box center [817, 471] width 79 height 31
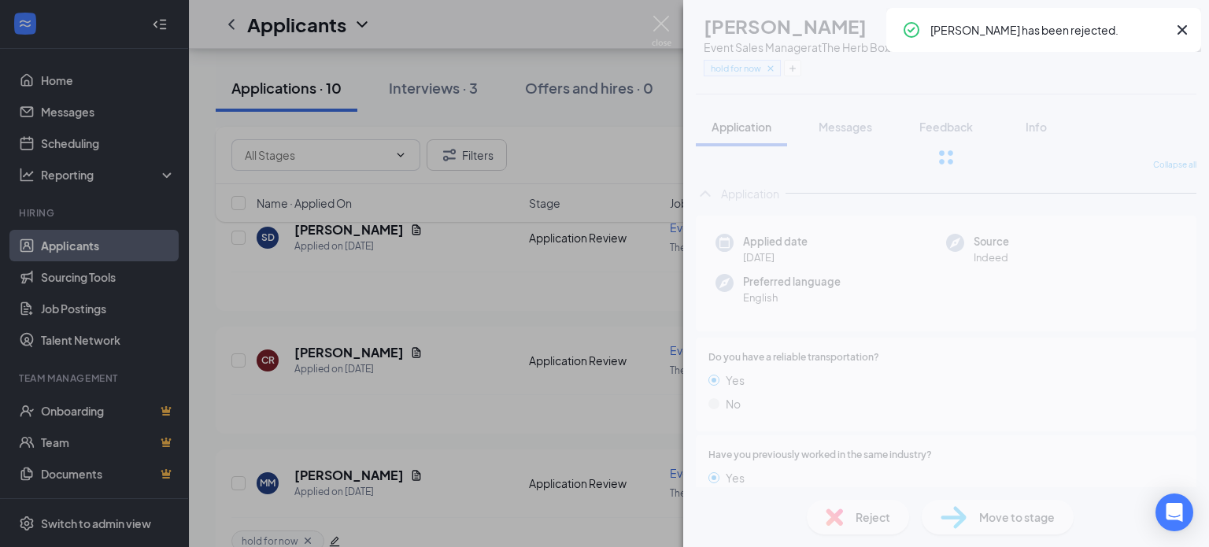
scroll to position [2117, 0]
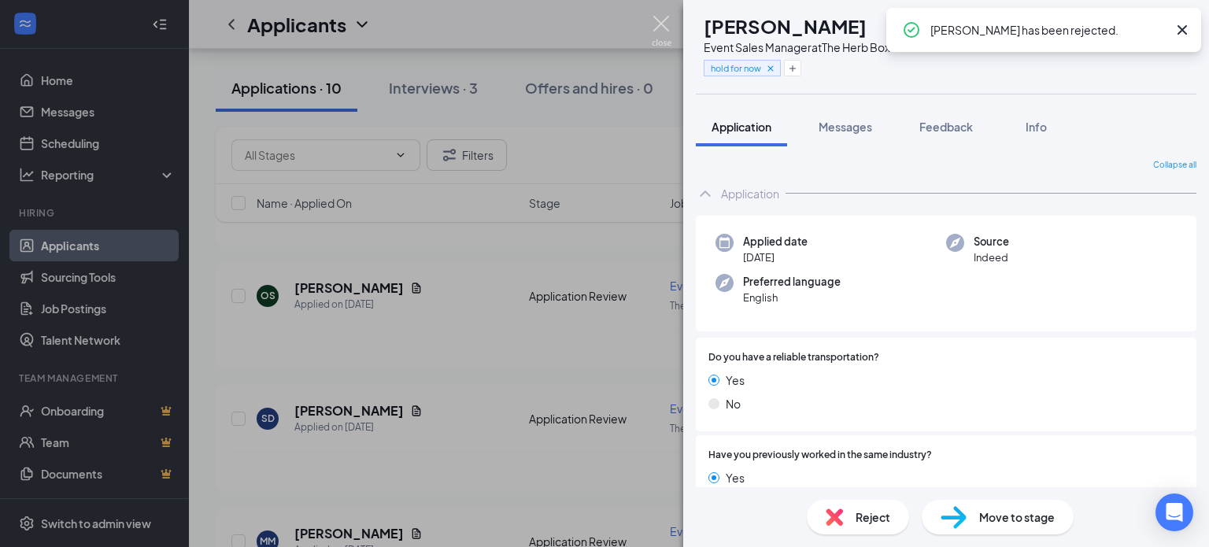
click at [672, 24] on div "MM MADISON MIRANDA Event Sales Manager at The Herb Box hold for now Application…" at bounding box center [604, 273] width 1209 height 547
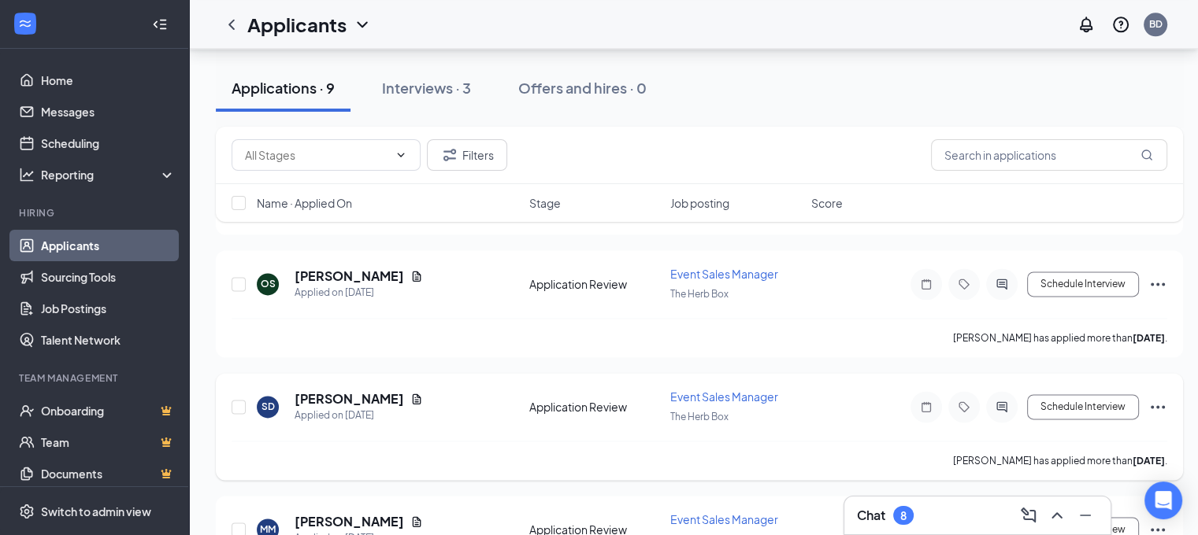
scroll to position [2001, 0]
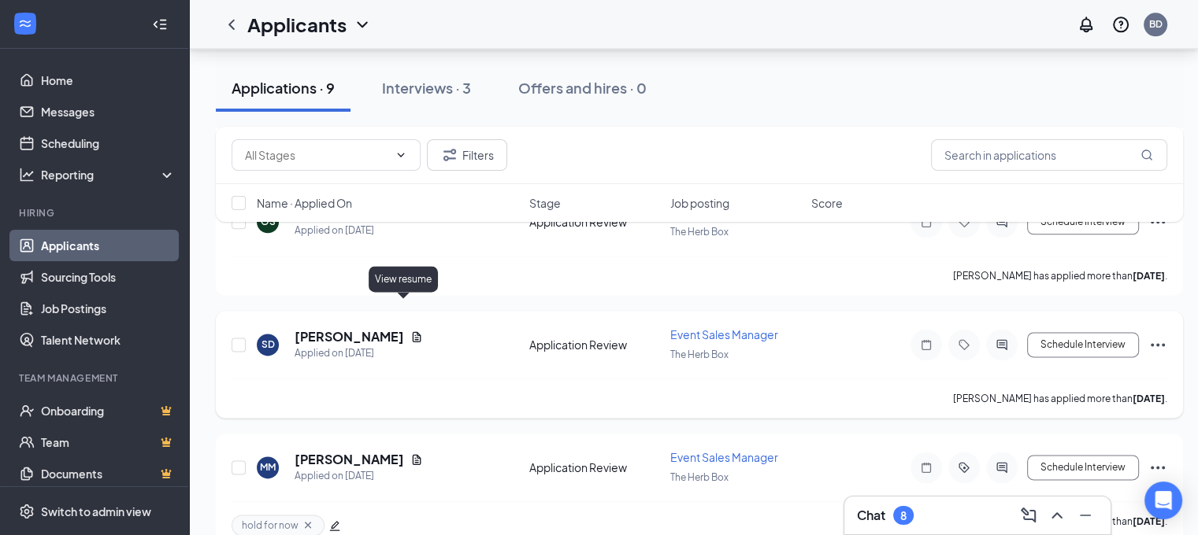
click at [410, 331] on icon "Document" at bounding box center [416, 337] width 13 height 13
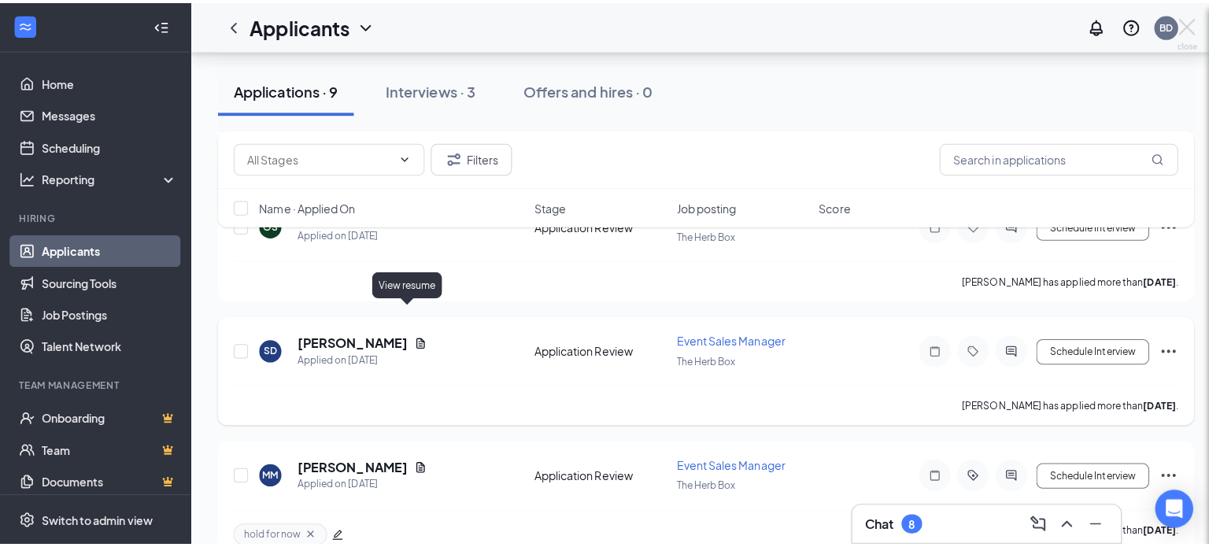
scroll to position [1989, 0]
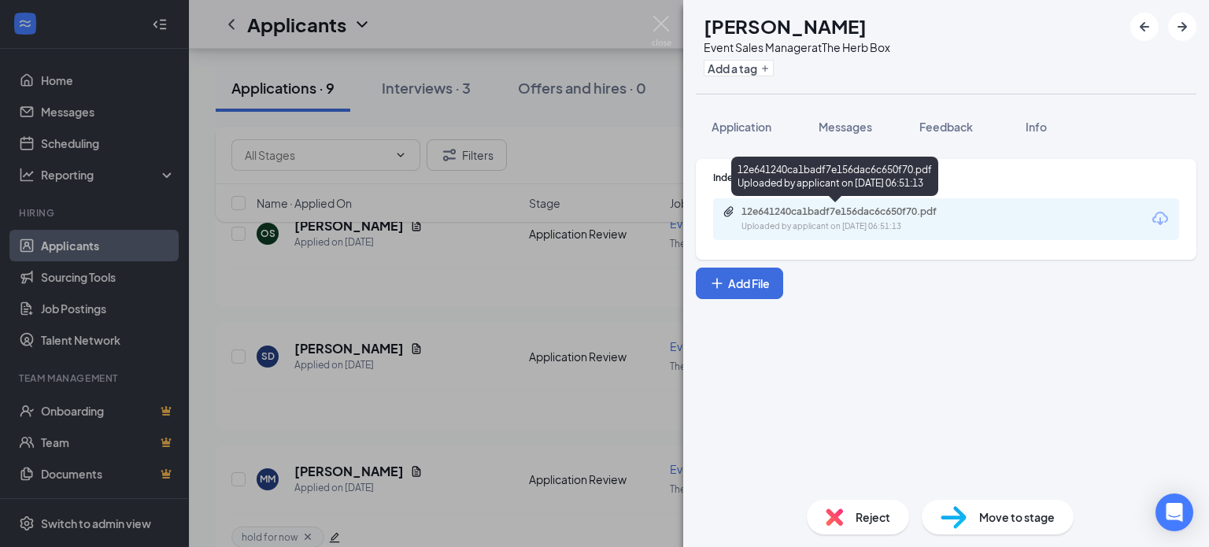
click at [854, 216] on div "12e641240ca1badf7e156dac6c650f70.pdf" at bounding box center [852, 212] width 220 height 13
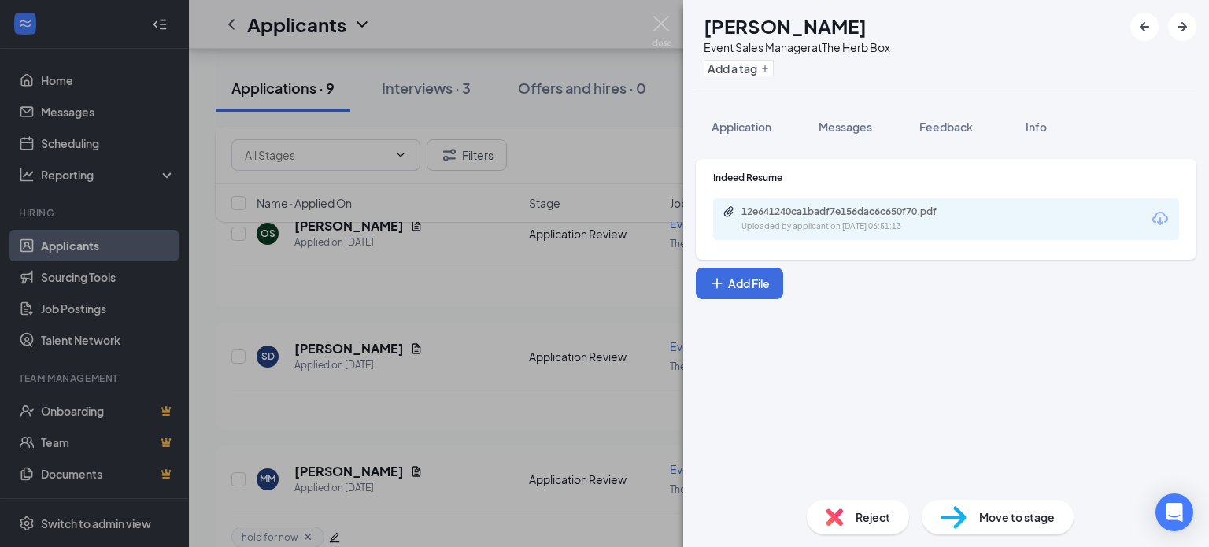
click at [867, 519] on span "Reject" at bounding box center [873, 517] width 35 height 17
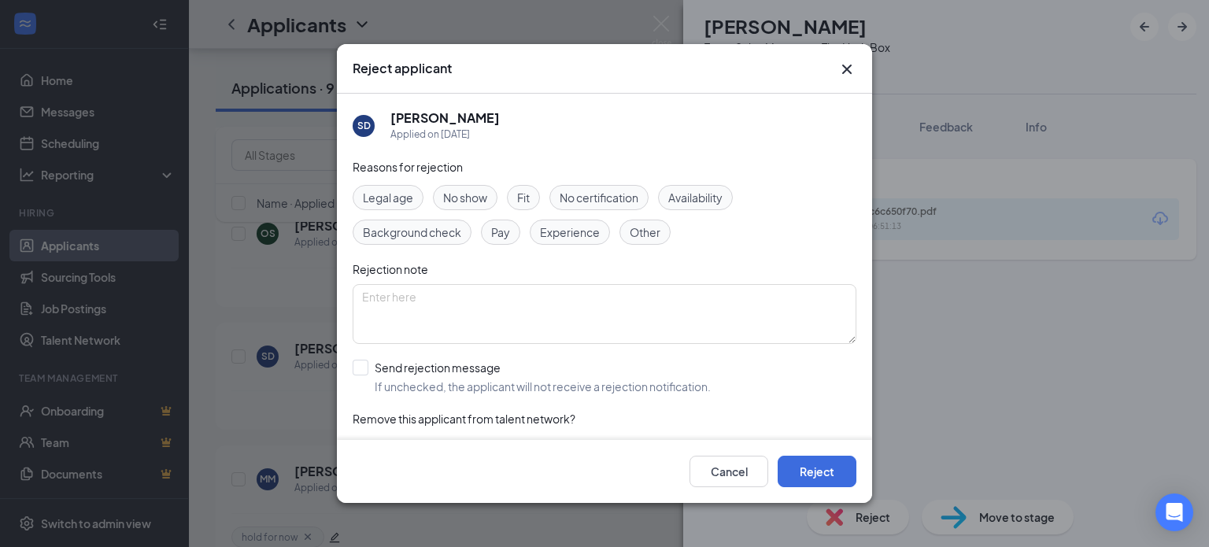
click at [560, 227] on span "Experience" at bounding box center [570, 232] width 60 height 17
click at [808, 473] on button "Reject" at bounding box center [817, 471] width 79 height 31
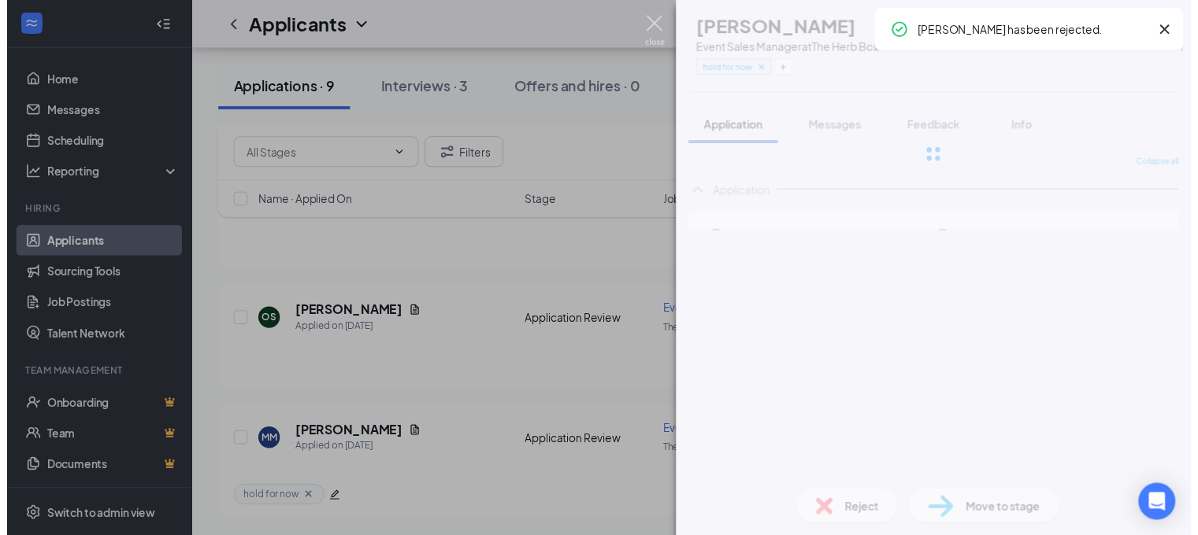
scroll to position [1746, 0]
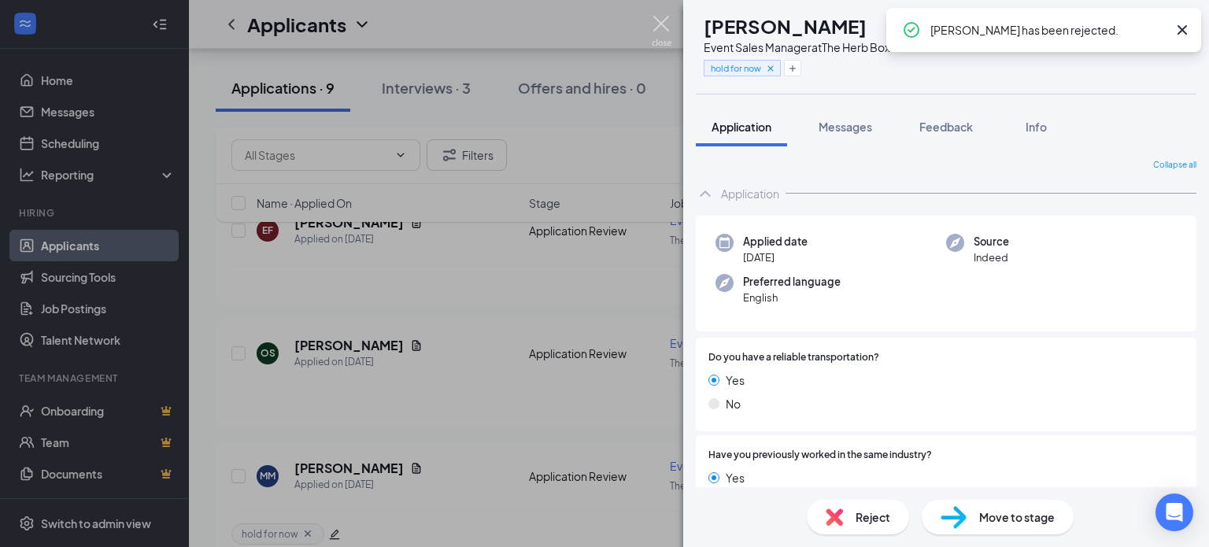
click at [661, 24] on img at bounding box center [662, 31] width 20 height 31
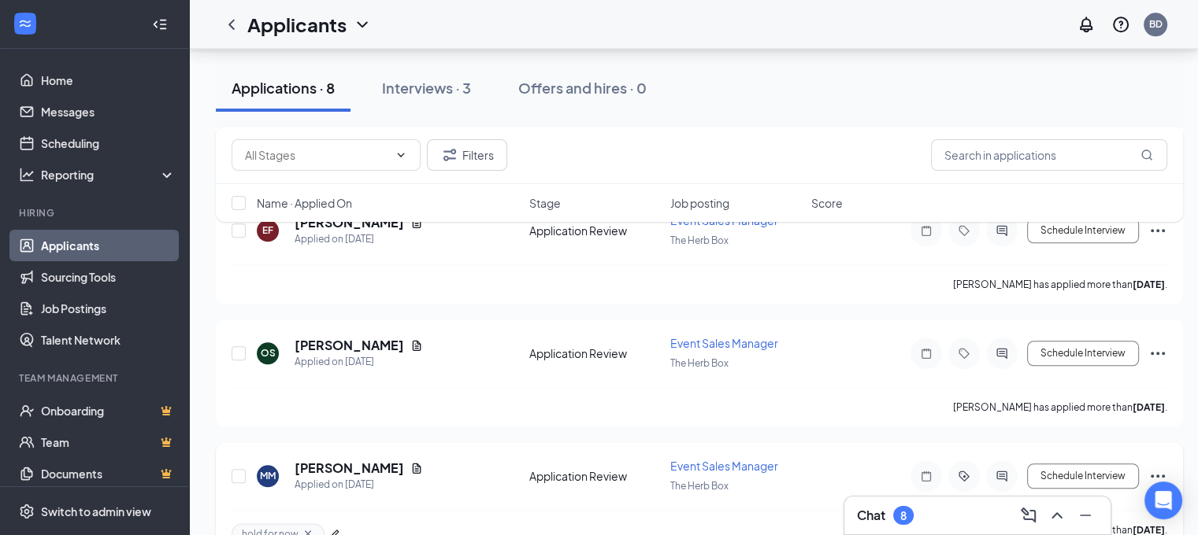
scroll to position [1758, 0]
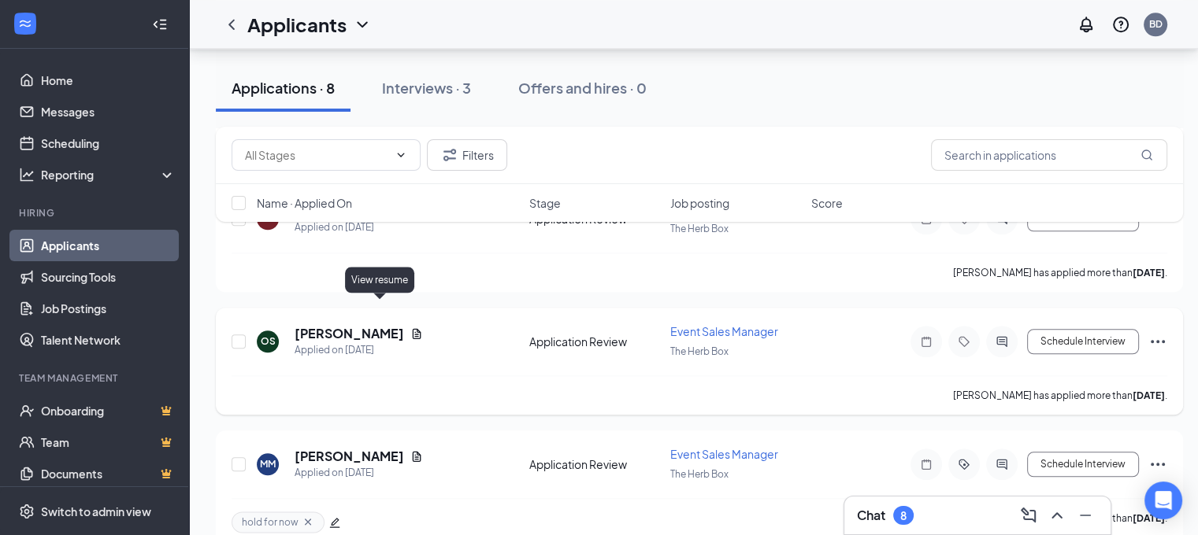
click at [410, 328] on icon "Document" at bounding box center [416, 334] width 13 height 13
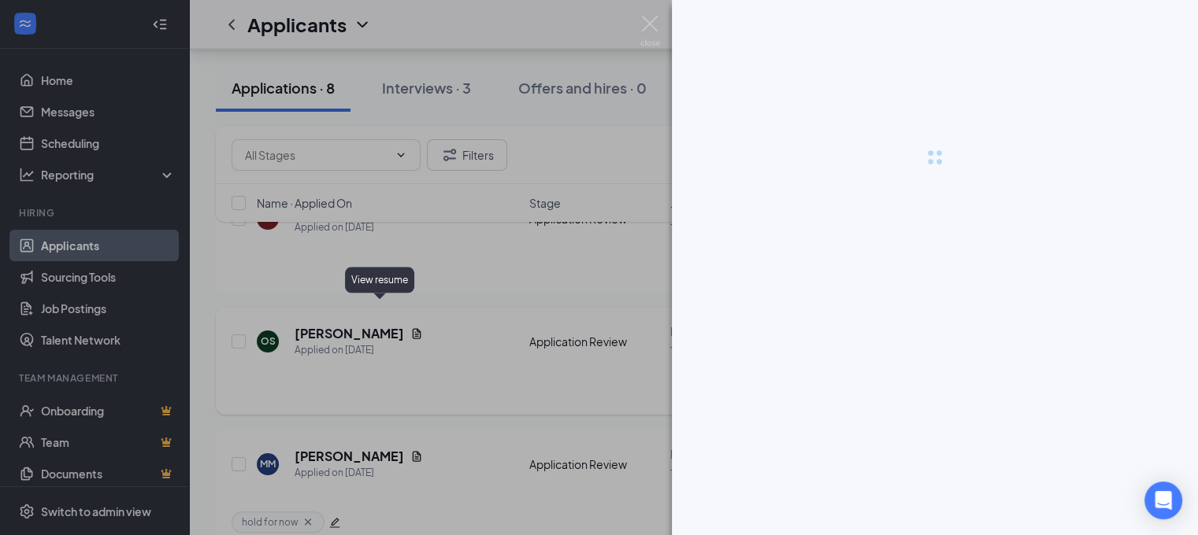
scroll to position [1746, 0]
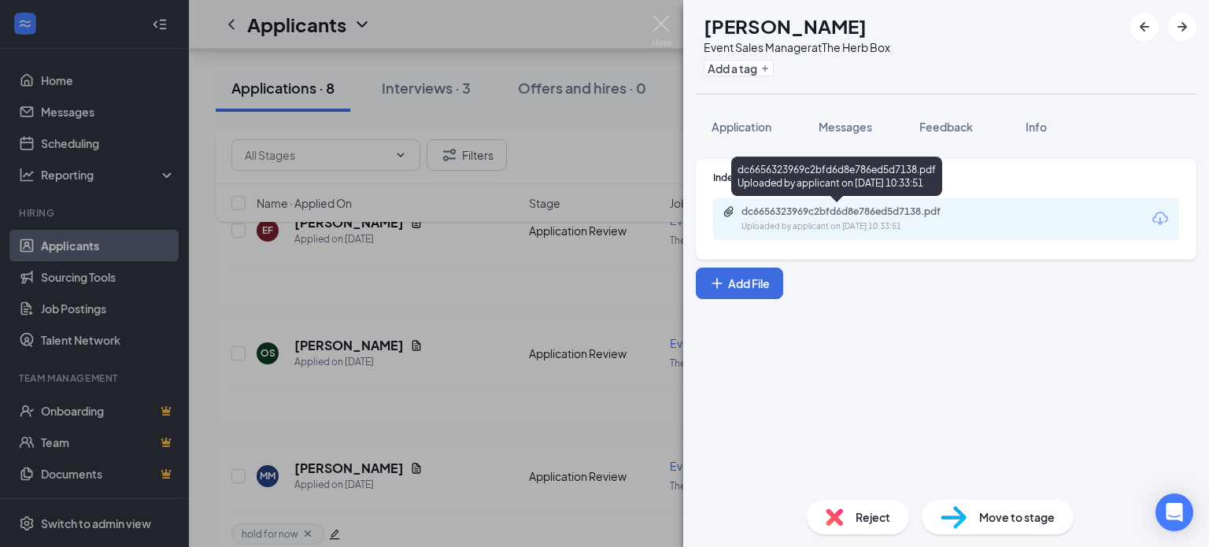
click at [781, 223] on div "Uploaded by applicant on Sep 13, 2025 at 10:33:51" at bounding box center [860, 226] width 236 height 13
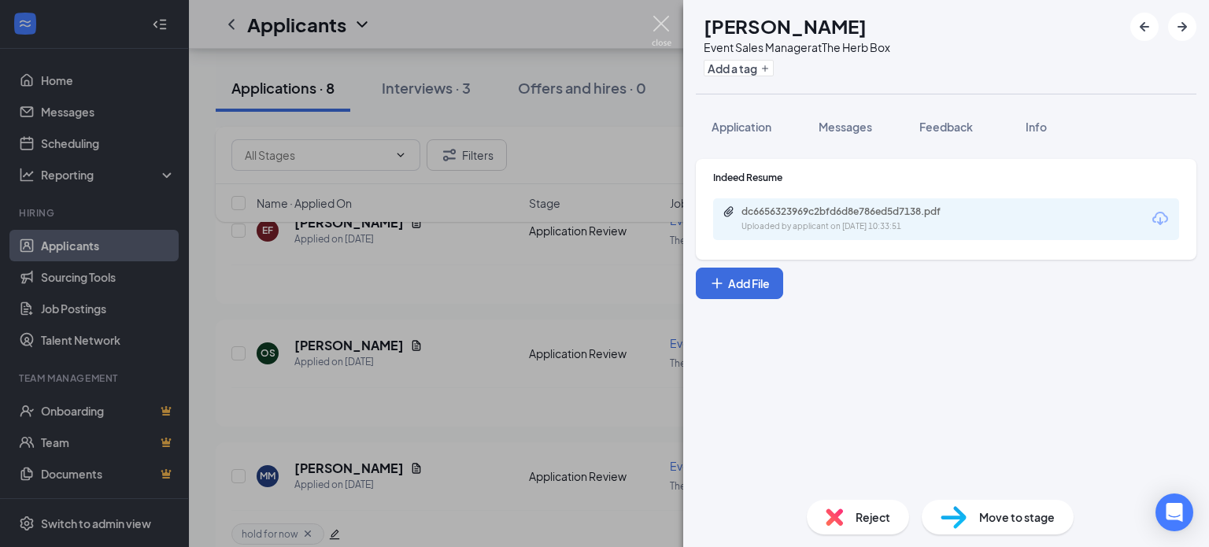
click at [665, 18] on img at bounding box center [662, 31] width 20 height 31
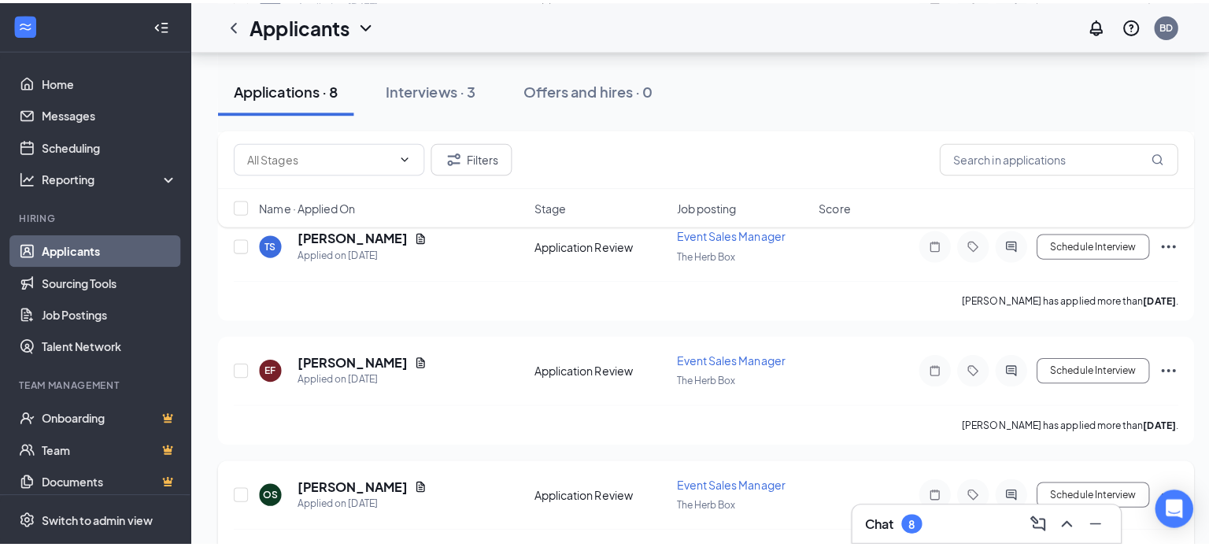
scroll to position [1613, 0]
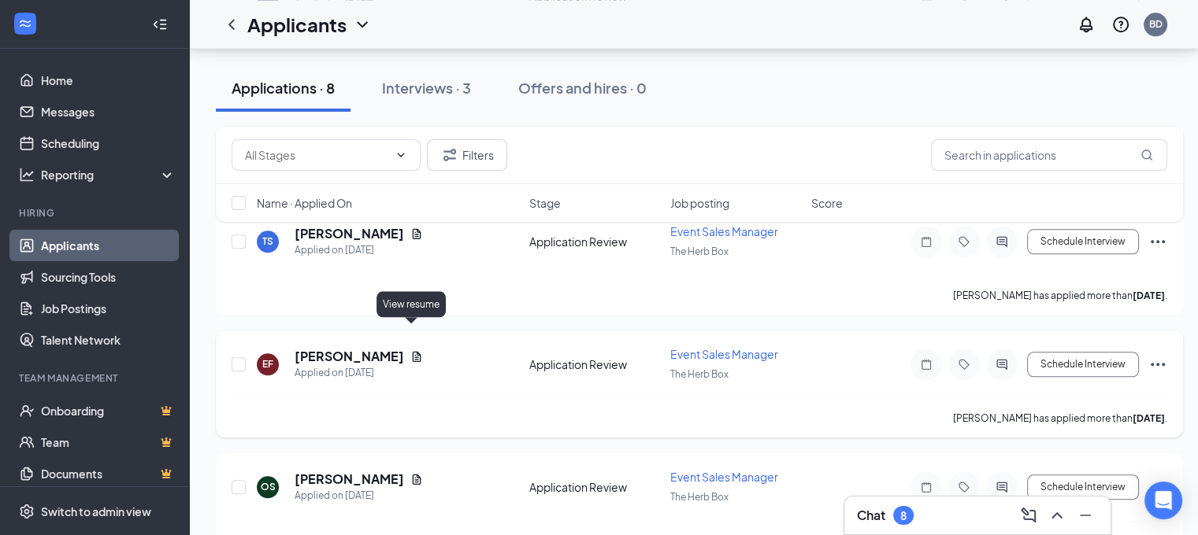
click at [413, 351] on icon "Document" at bounding box center [417, 356] width 9 height 10
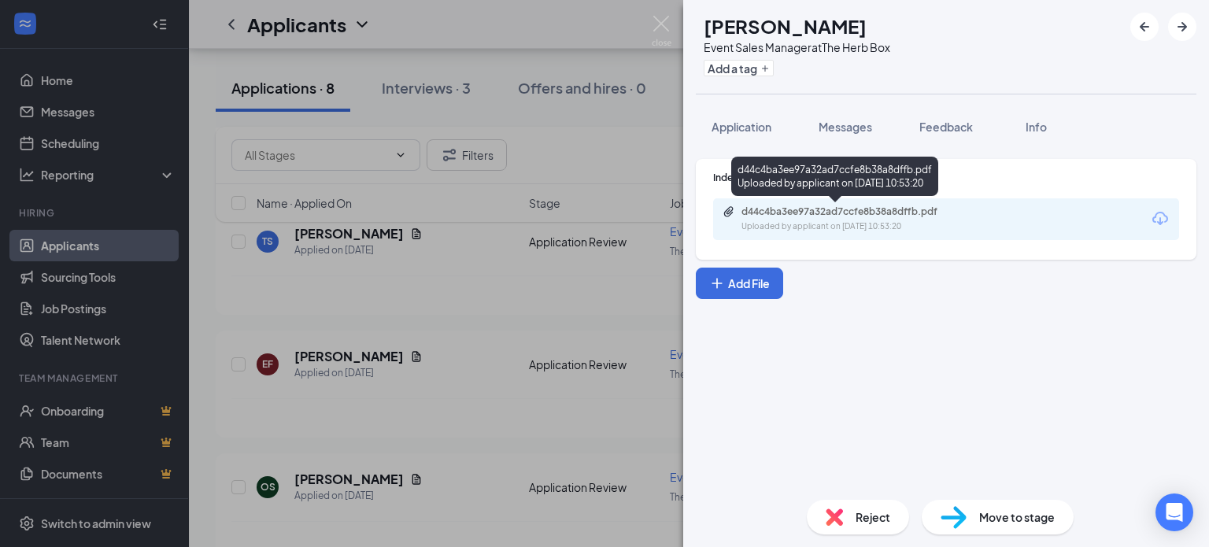
click at [832, 207] on div "d44c4ba3ee97a32ad7ccfe8b38a8dffb.pdf" at bounding box center [852, 212] width 220 height 13
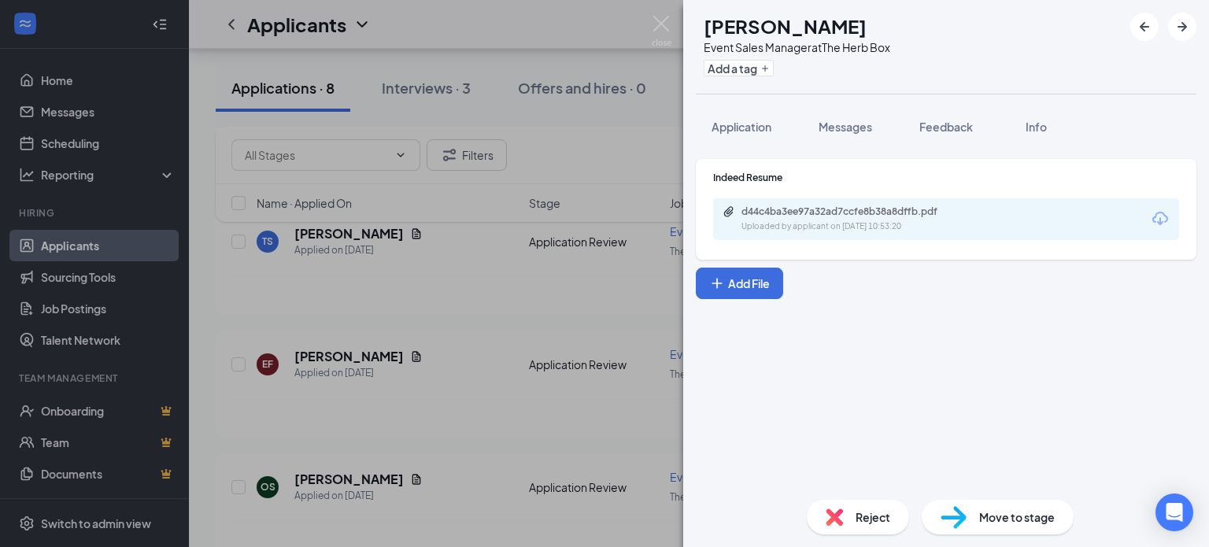
click at [863, 513] on span "Reject" at bounding box center [873, 517] width 35 height 17
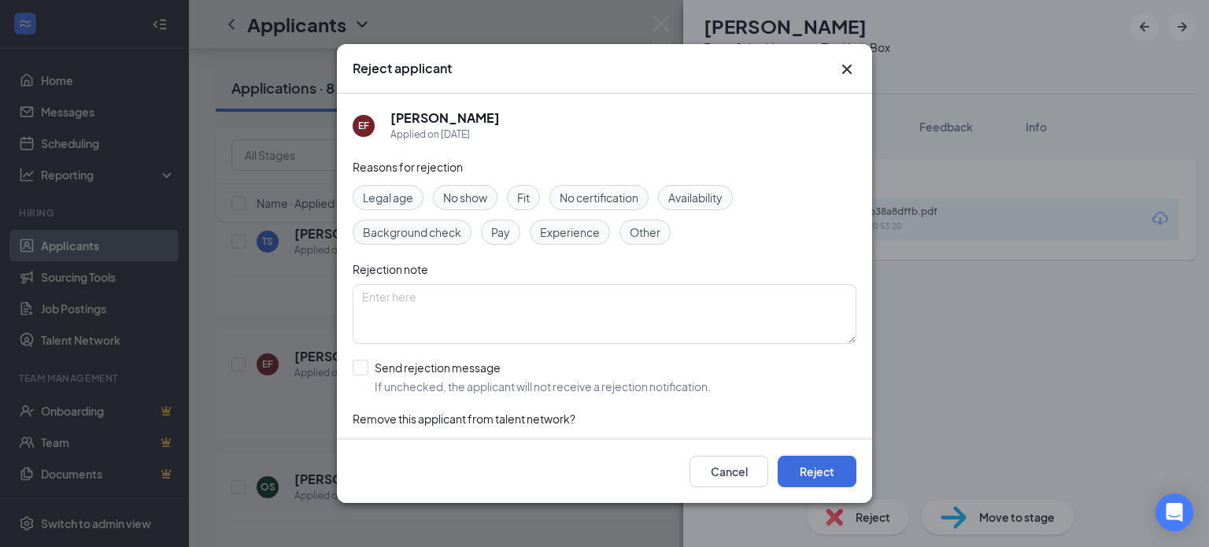
click at [577, 228] on span "Experience" at bounding box center [570, 232] width 60 height 17
click at [829, 473] on button "Reject" at bounding box center [817, 471] width 79 height 31
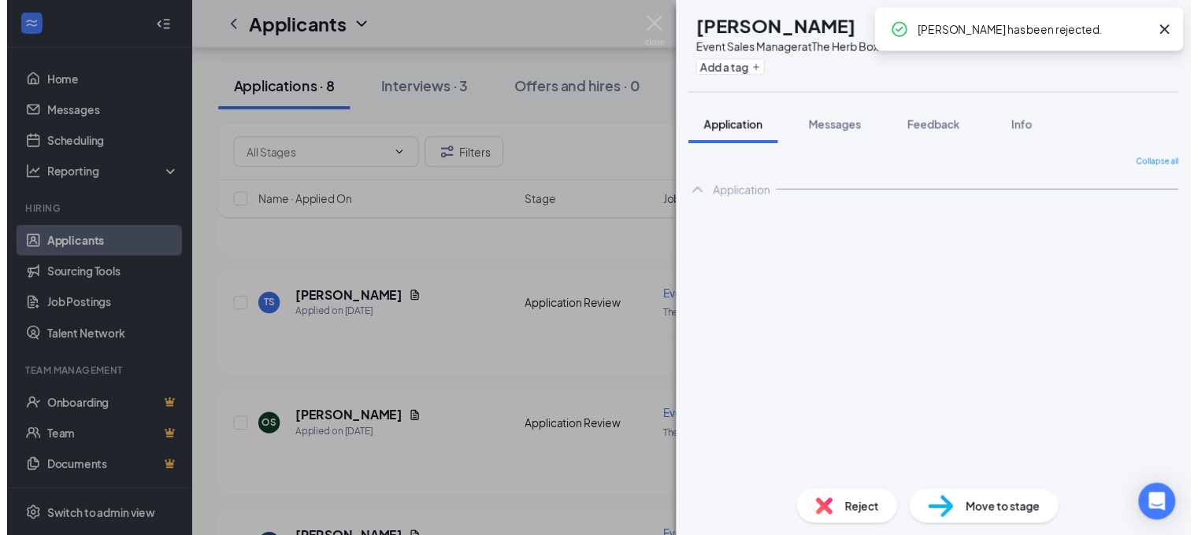
scroll to position [1620, 0]
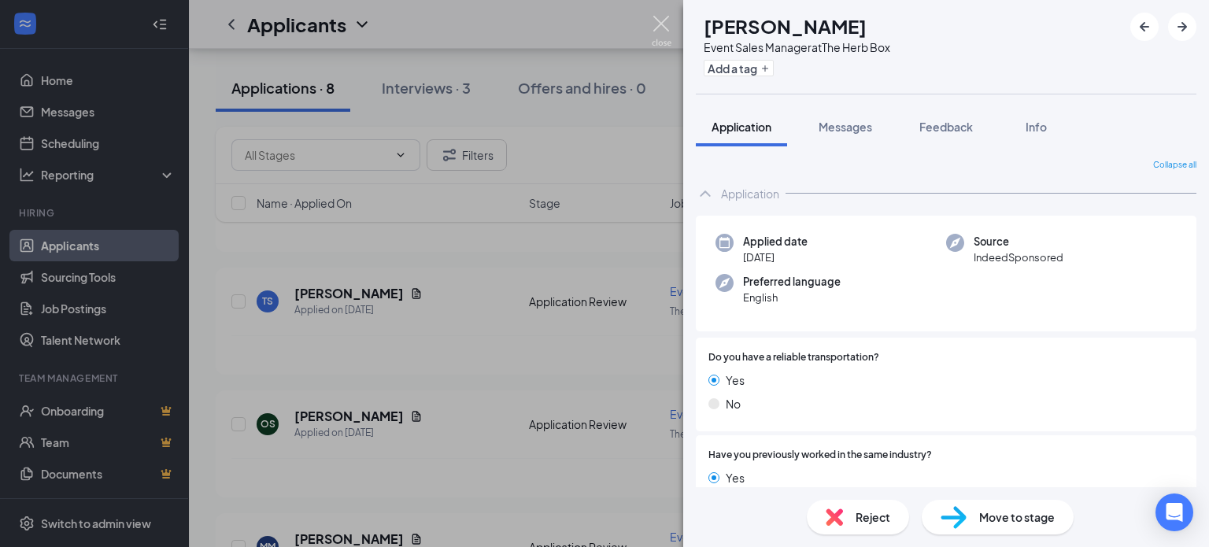
click at [660, 16] on img at bounding box center [662, 31] width 20 height 31
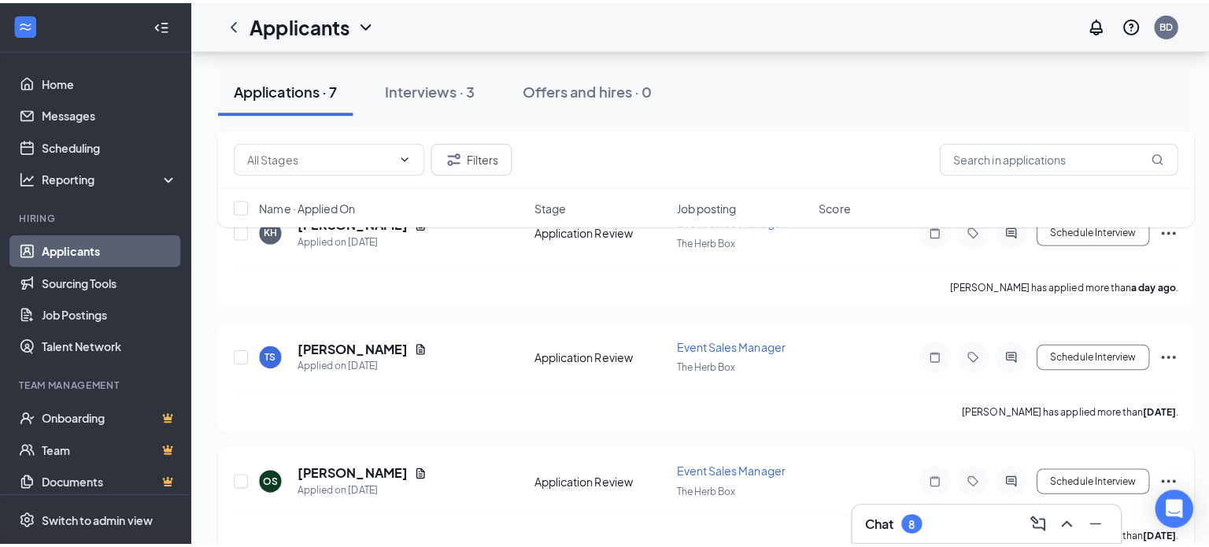
scroll to position [1379, 0]
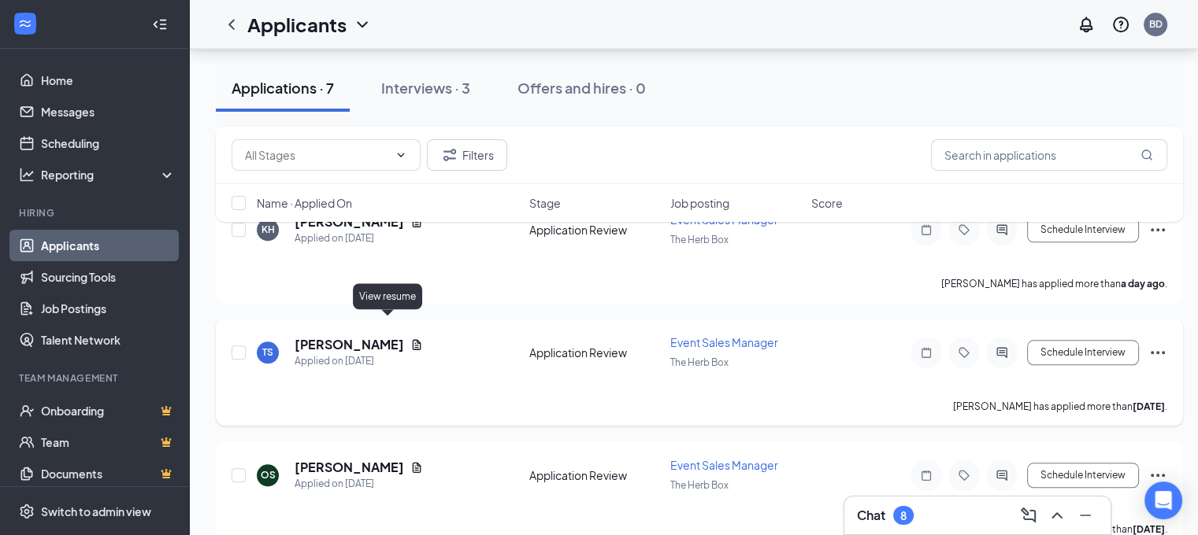
click at [410, 339] on icon "Document" at bounding box center [416, 345] width 13 height 13
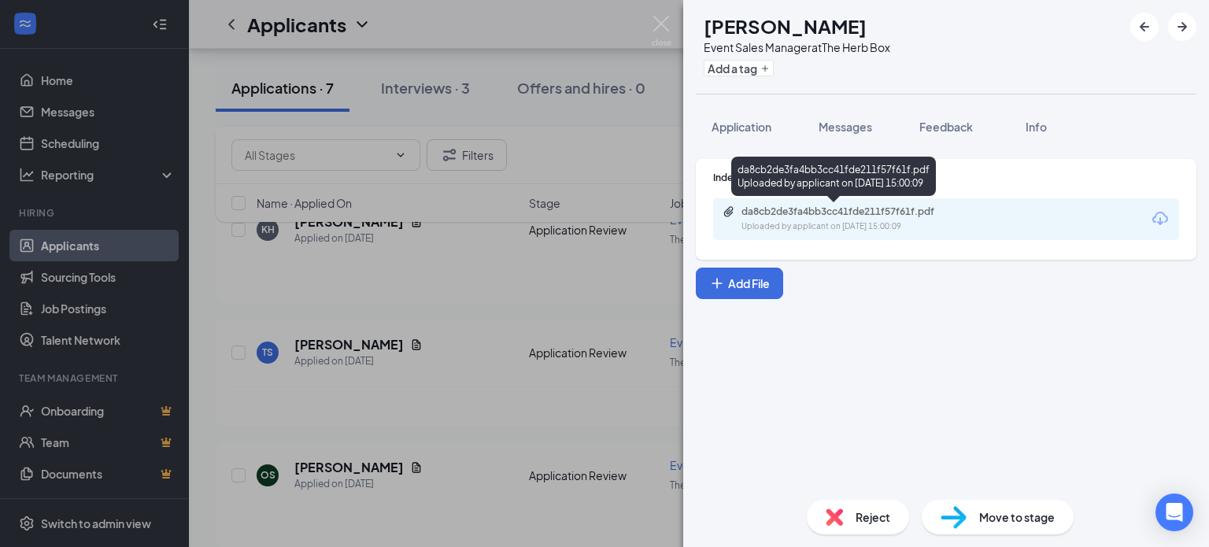
click at [821, 213] on div "da8cb2de3fa4bb3cc41fde211f57f61f.pdf" at bounding box center [852, 212] width 220 height 13
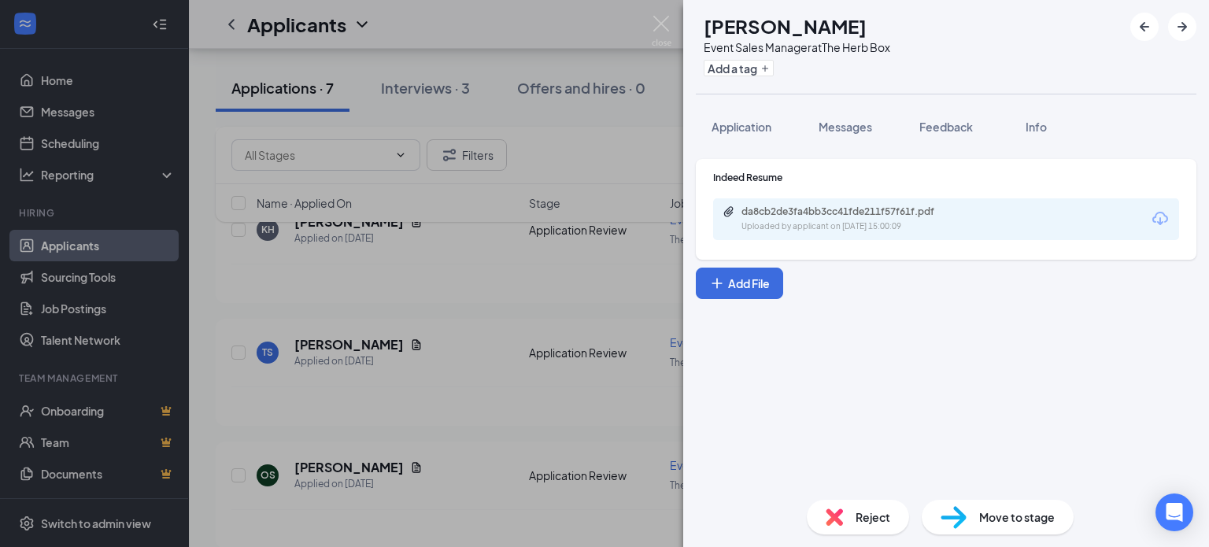
click at [869, 518] on span "Reject" at bounding box center [873, 517] width 35 height 17
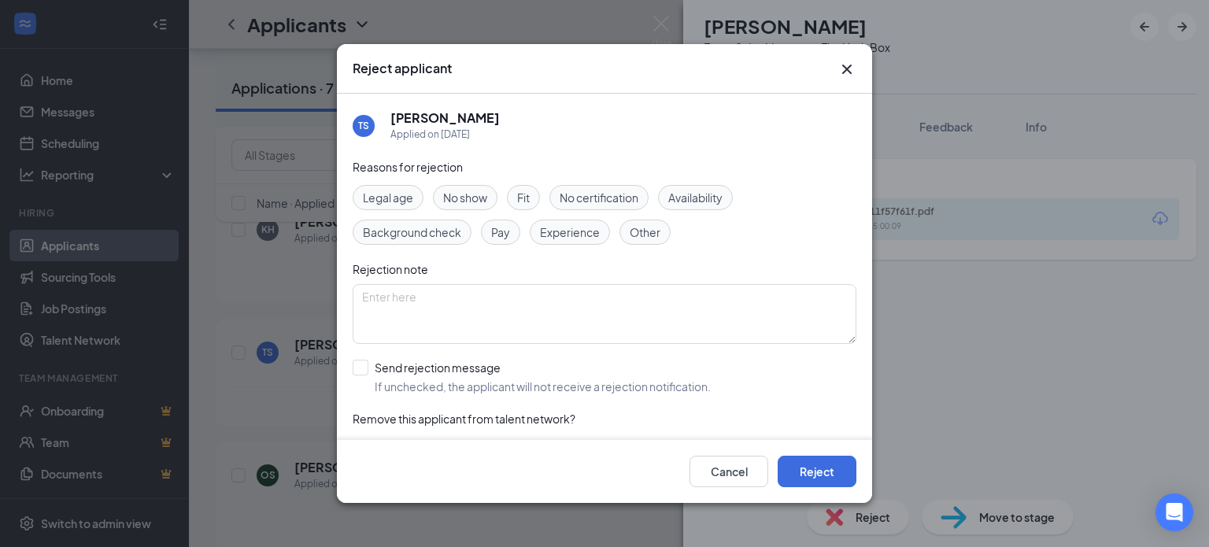
click at [575, 230] on span "Experience" at bounding box center [570, 232] width 60 height 17
click at [418, 293] on textarea at bounding box center [605, 314] width 504 height 60
click at [370, 294] on textarea "N" at bounding box center [605, 314] width 504 height 60
type textarea "N"
click at [816, 467] on button "Reject" at bounding box center [817, 471] width 79 height 31
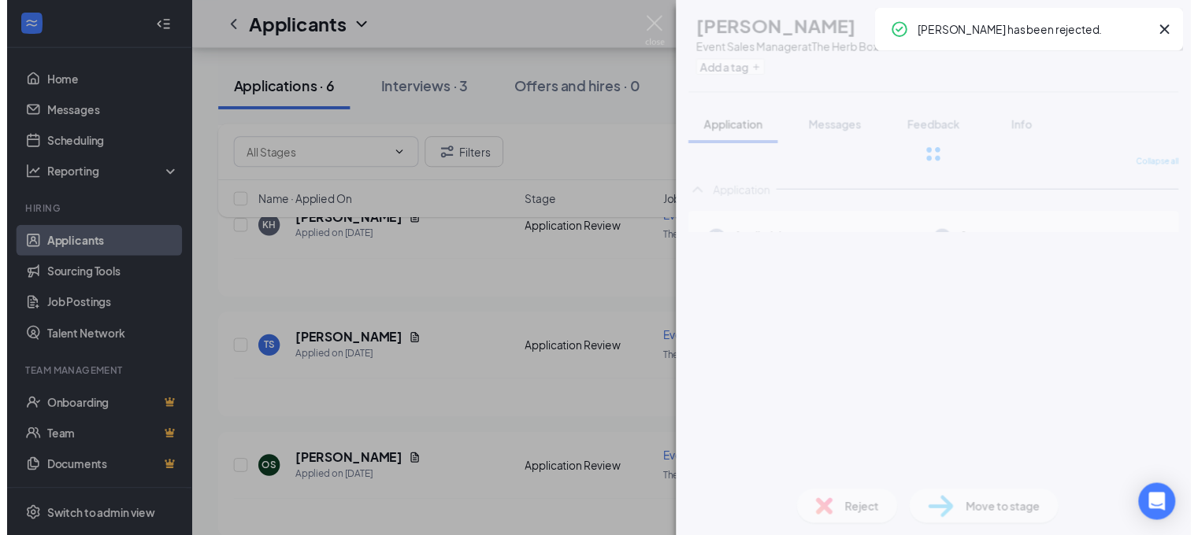
scroll to position [1262, 0]
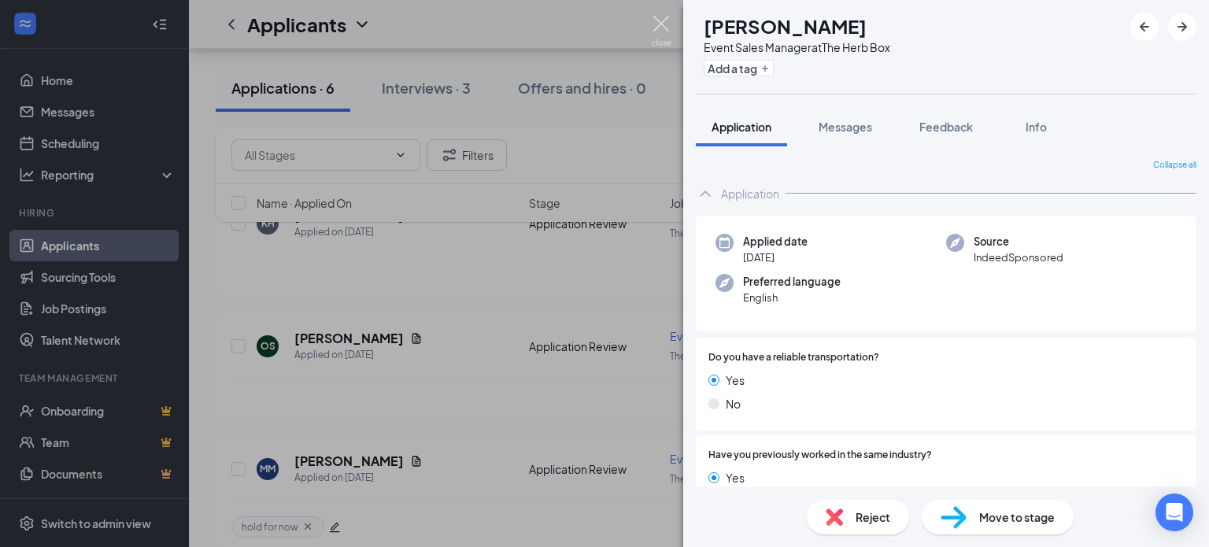
click at [663, 23] on img at bounding box center [662, 31] width 20 height 31
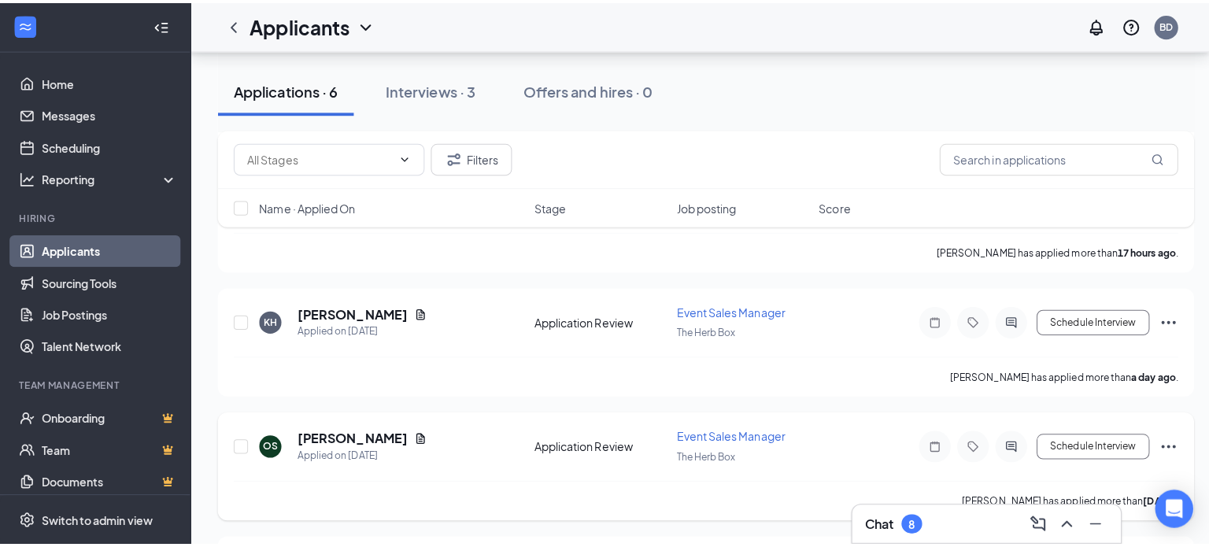
scroll to position [1169, 0]
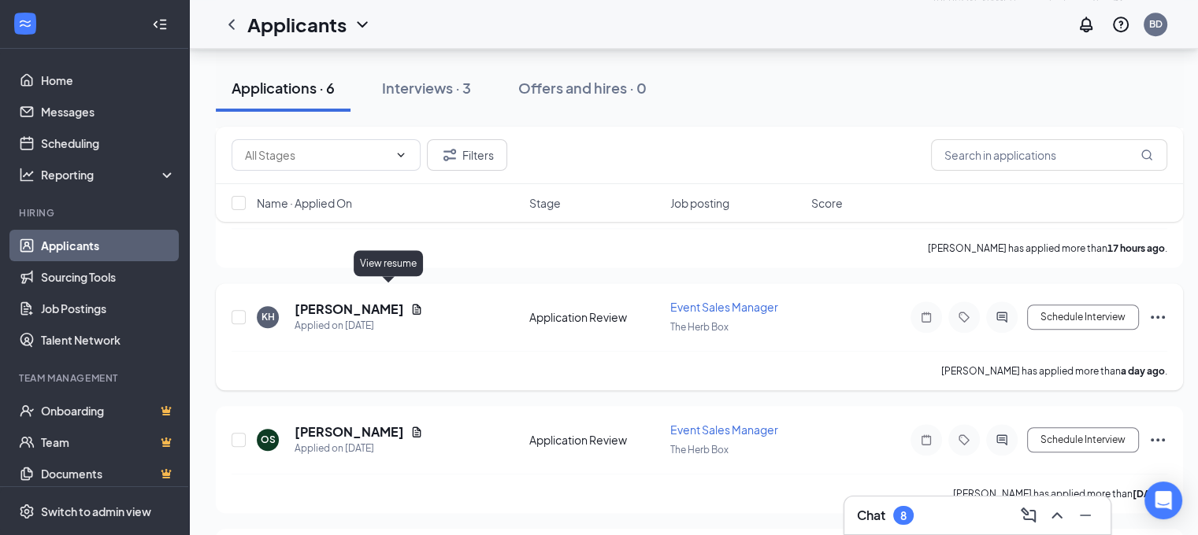
click at [410, 303] on icon "Document" at bounding box center [416, 309] width 13 height 13
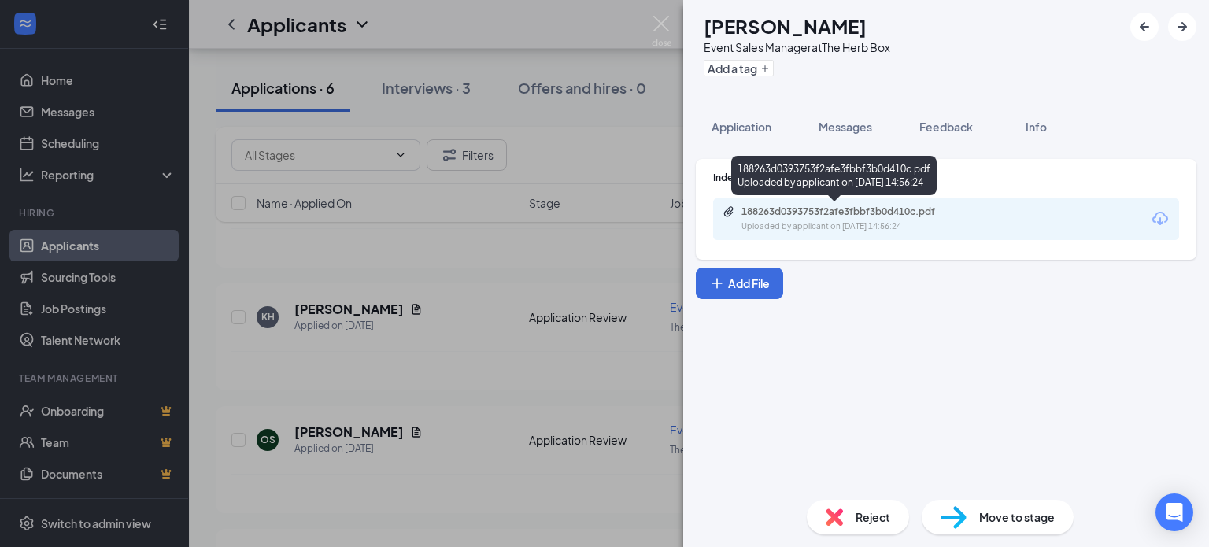
click at [797, 212] on div "188263d0393753f2afe3fbbf3b0d410c.pdf" at bounding box center [852, 212] width 220 height 13
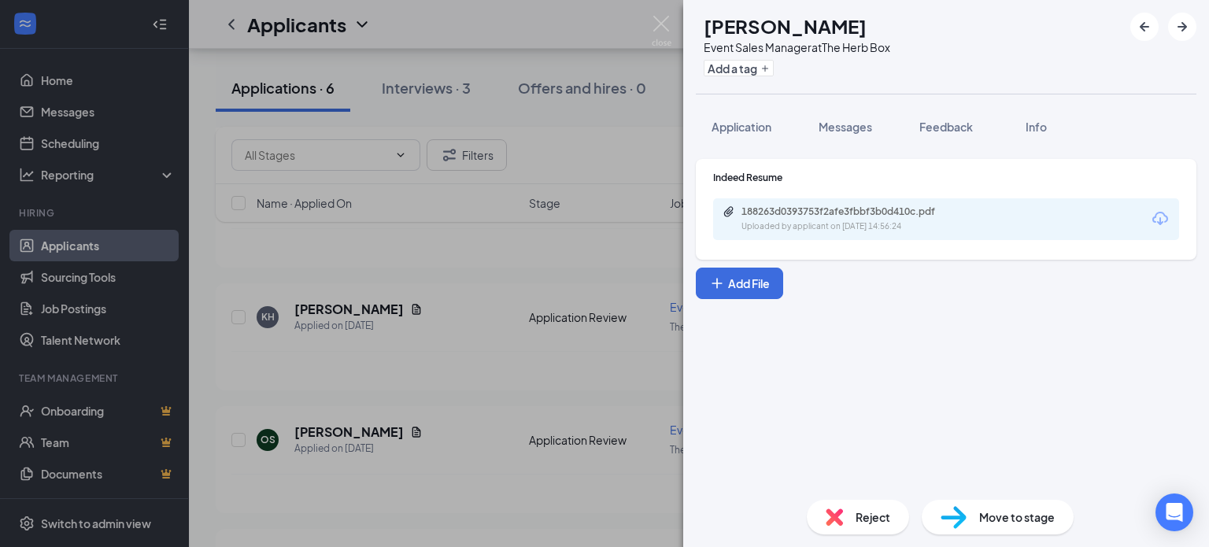
click at [864, 517] on span "Reject" at bounding box center [873, 517] width 35 height 17
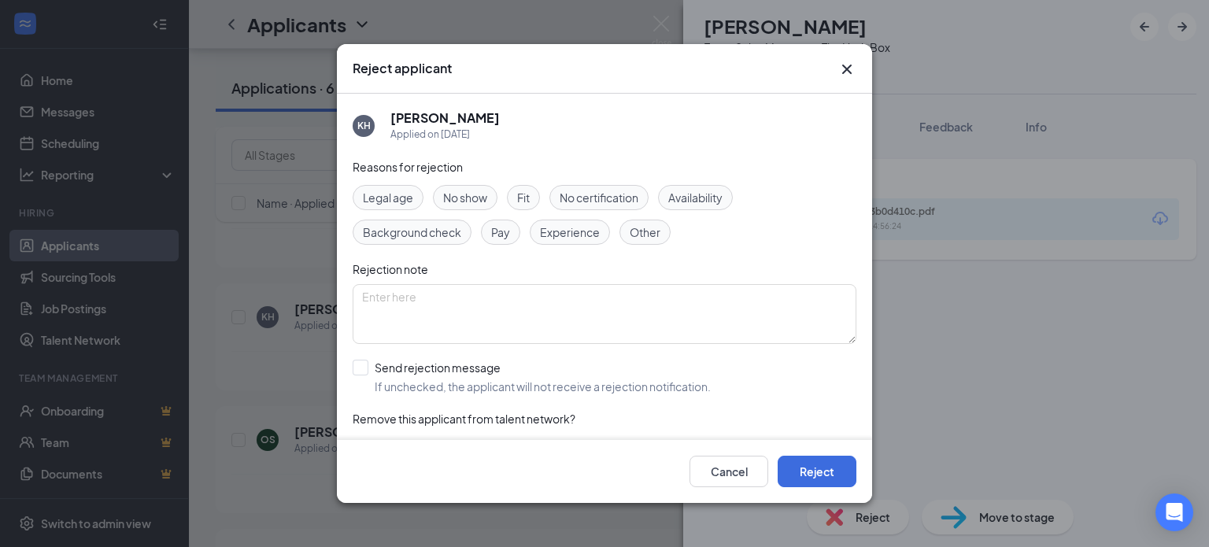
click at [557, 232] on span "Experience" at bounding box center [570, 232] width 60 height 17
click at [825, 474] on button "Reject" at bounding box center [817, 471] width 79 height 31
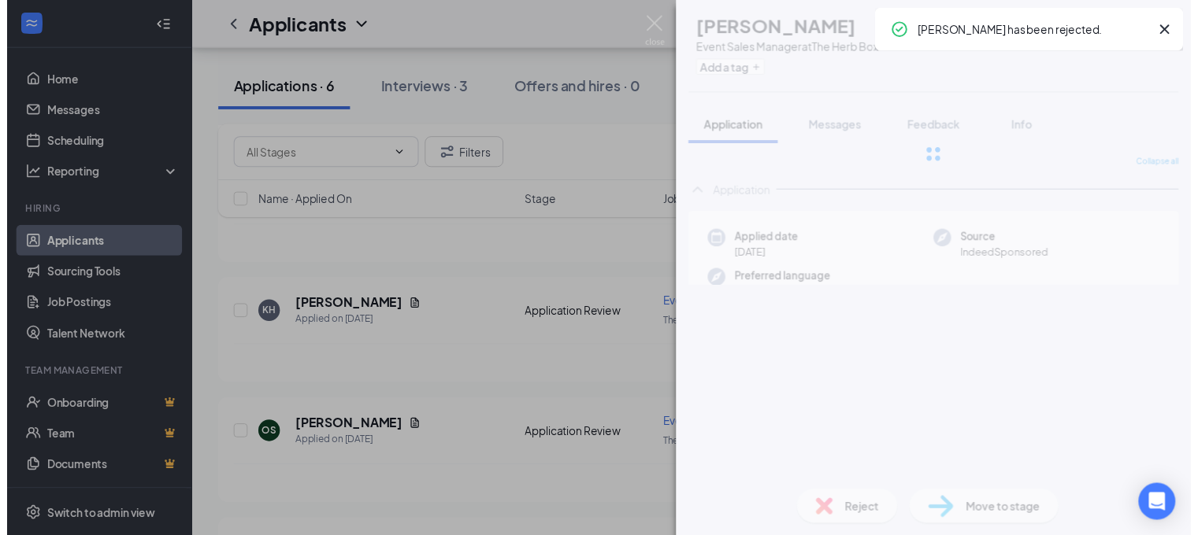
scroll to position [1149, 0]
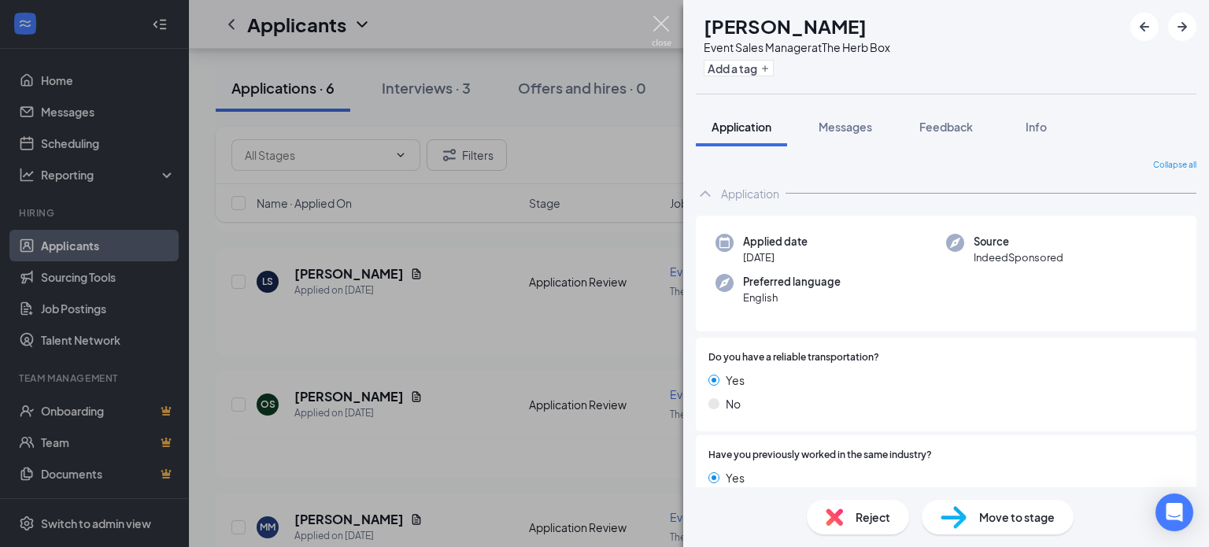
click at [664, 17] on img at bounding box center [662, 31] width 20 height 31
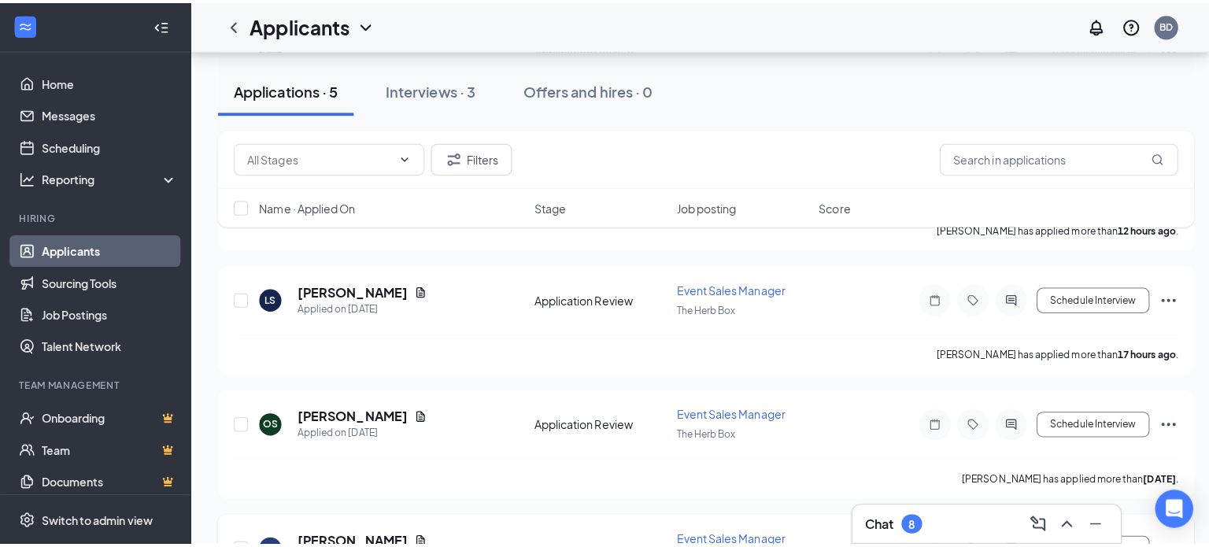
scroll to position [946, 0]
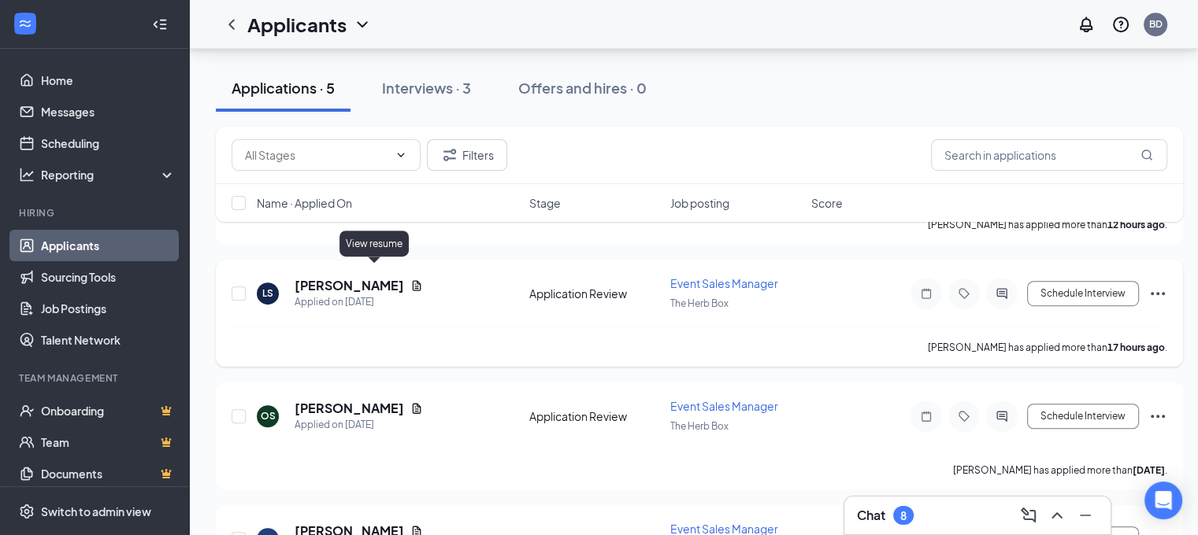
click at [410, 280] on icon "Document" at bounding box center [416, 286] width 13 height 13
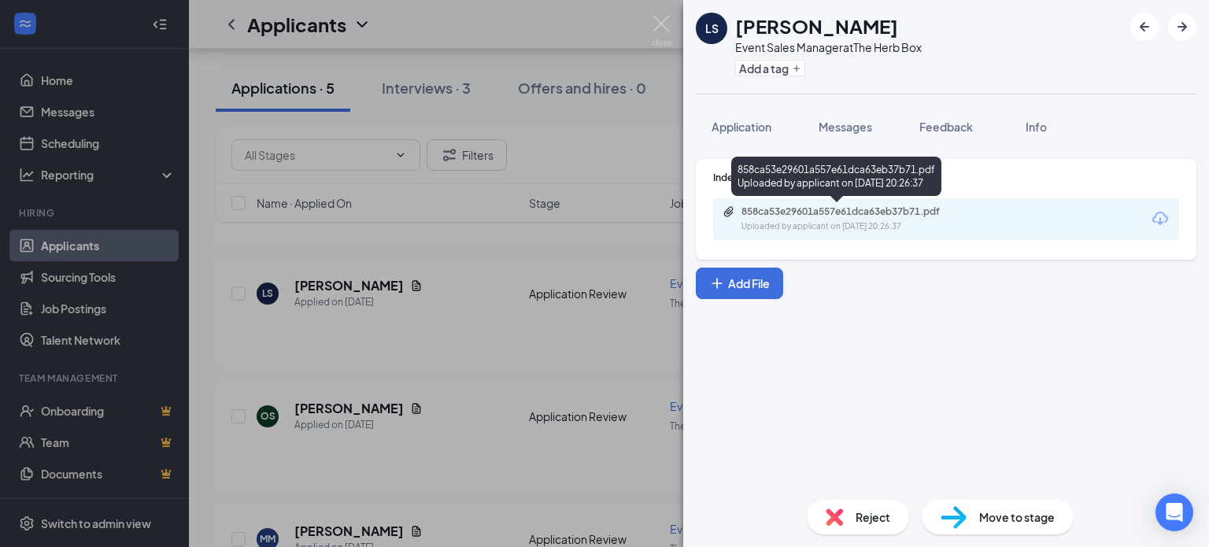
click at [845, 217] on div "858ca53e29601a557e61dca63eb37b71.pdf" at bounding box center [852, 212] width 220 height 13
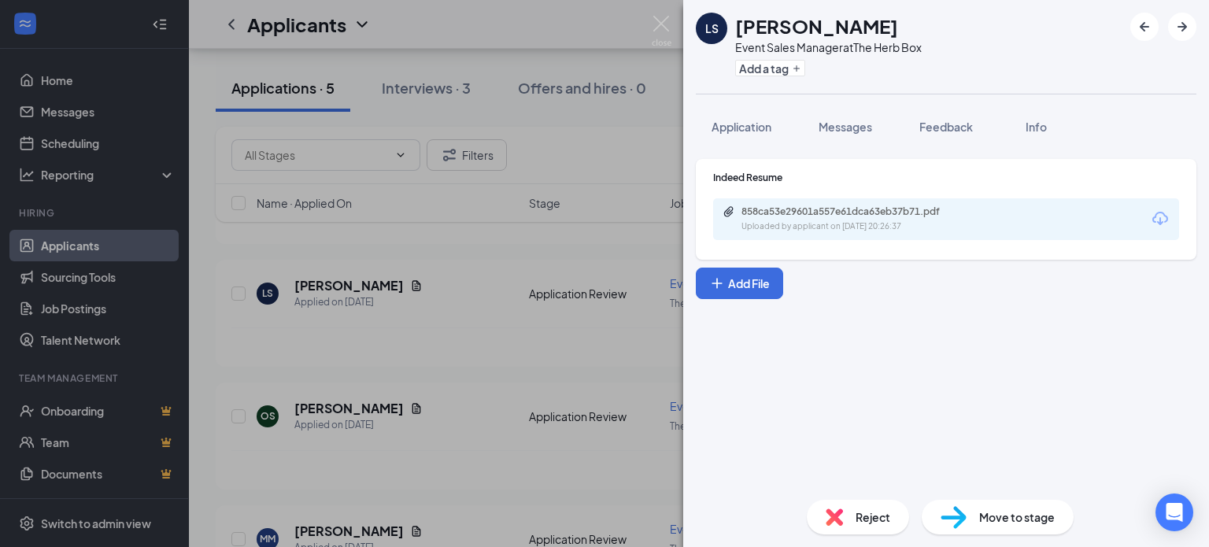
click at [864, 514] on span "Reject" at bounding box center [873, 517] width 35 height 17
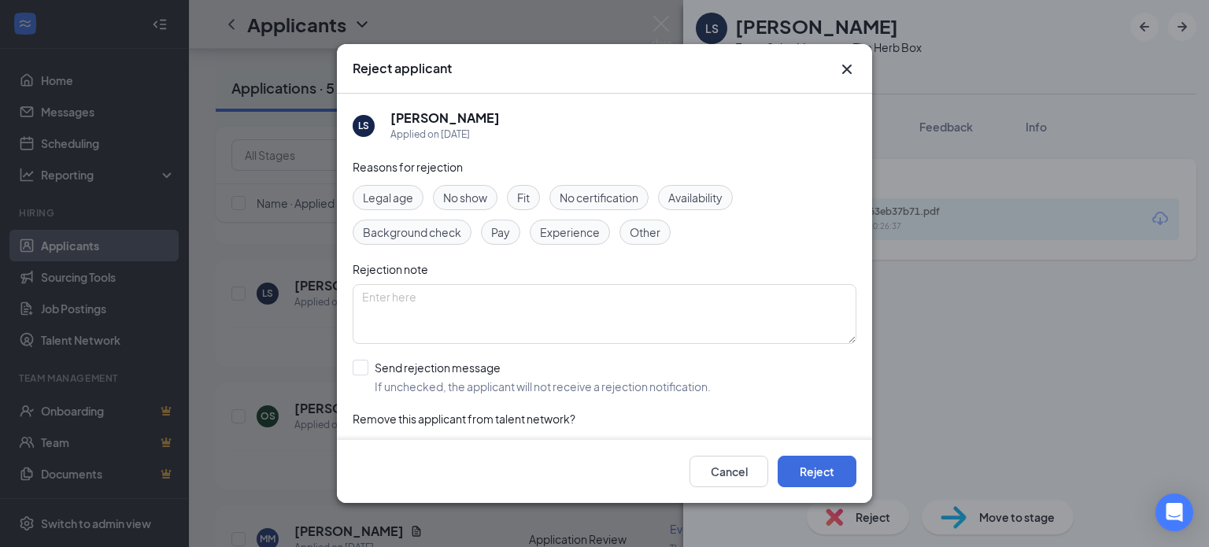
click at [580, 228] on span "Experience" at bounding box center [570, 232] width 60 height 17
click at [814, 472] on button "Reject" at bounding box center [817, 471] width 79 height 31
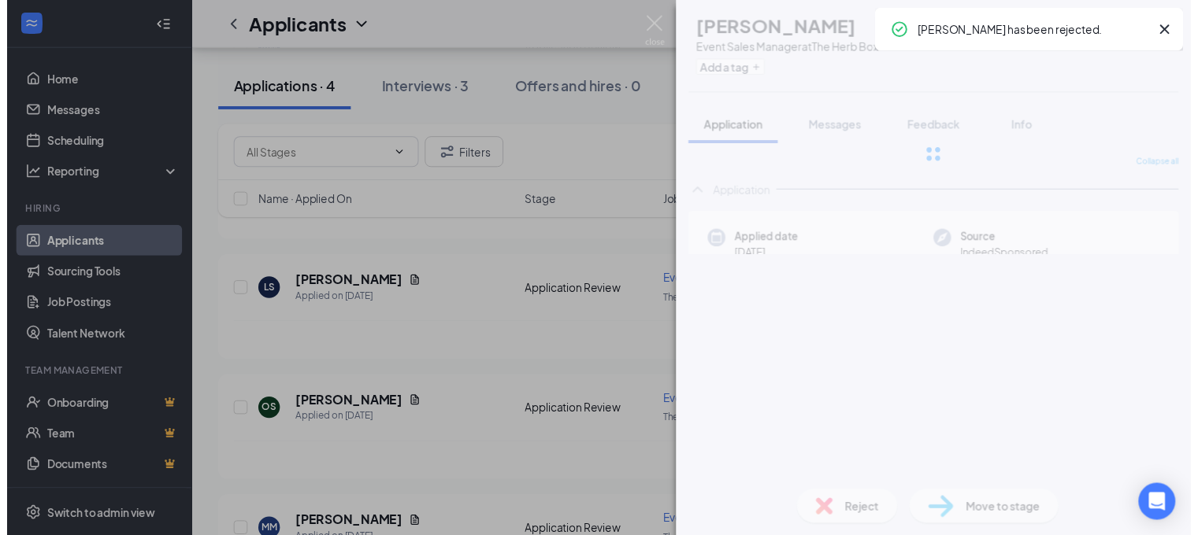
scroll to position [907, 0]
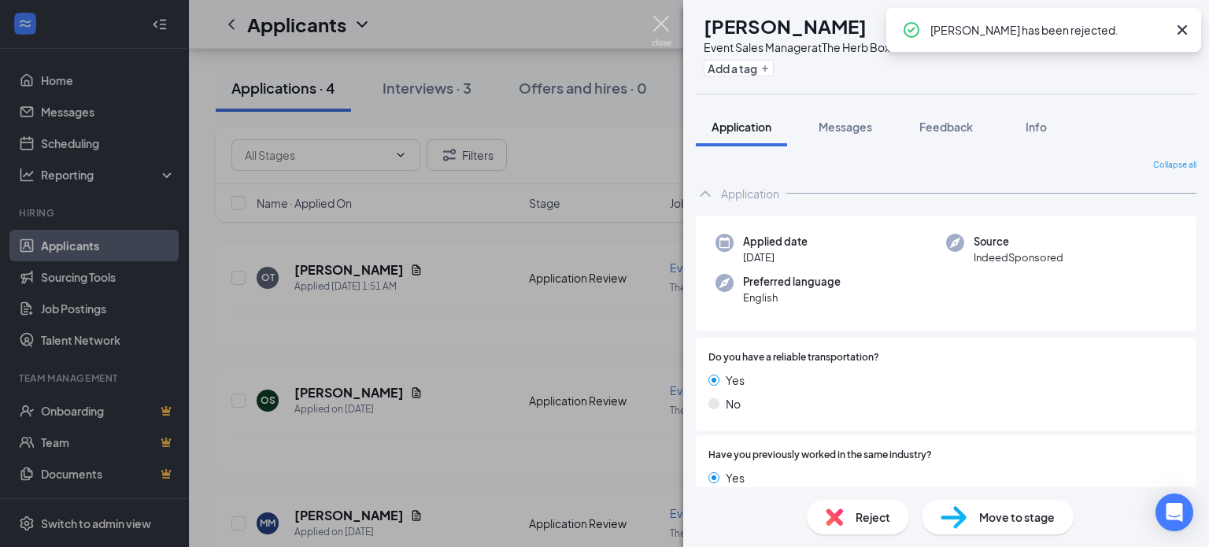
click at [664, 18] on img at bounding box center [662, 31] width 20 height 31
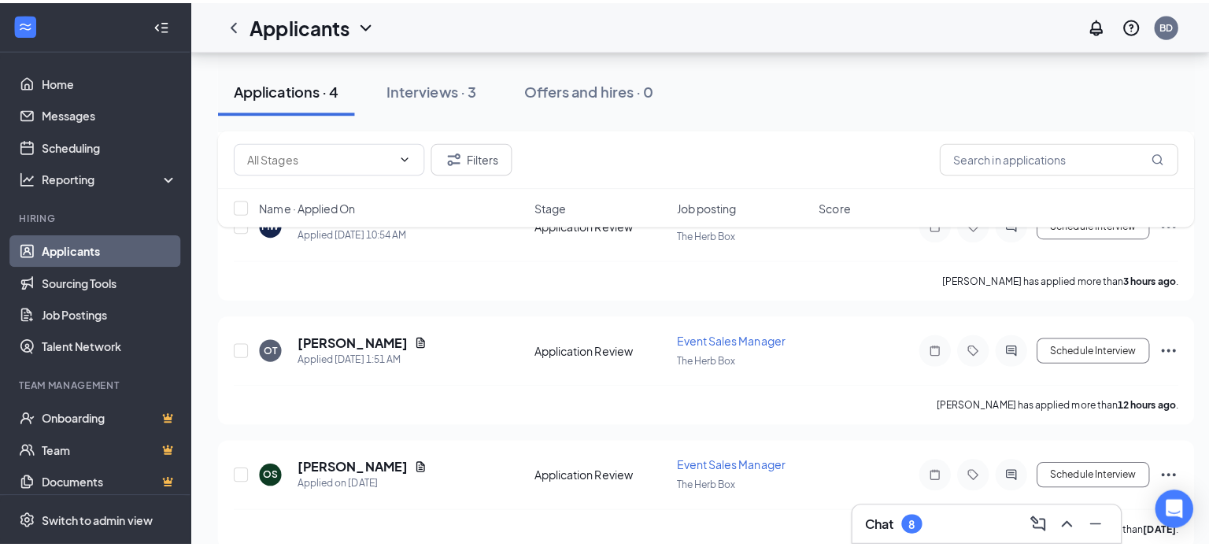
scroll to position [651, 0]
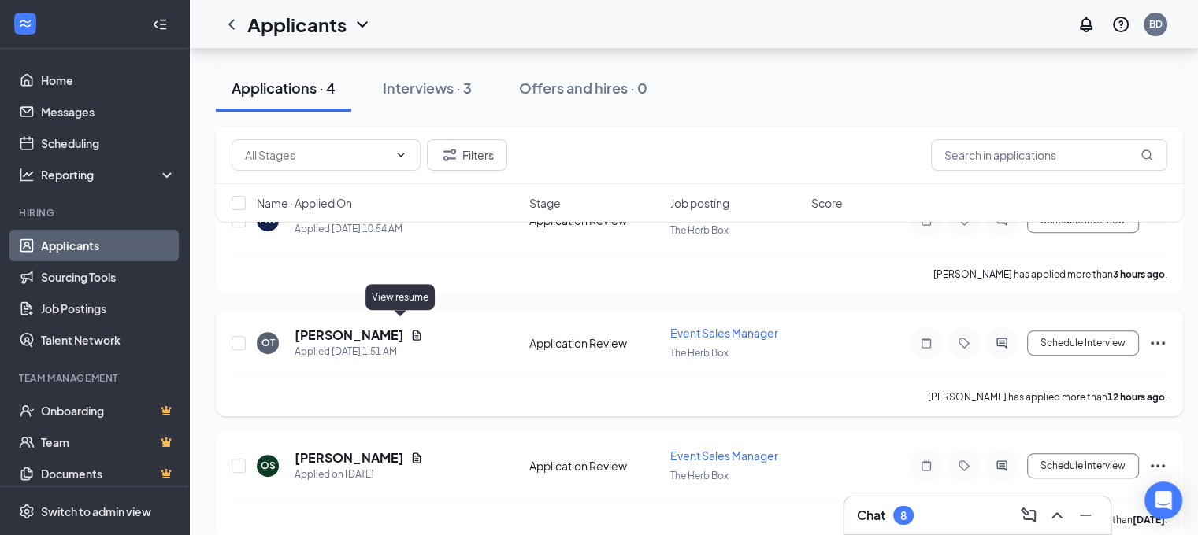
click at [413, 330] on icon "Document" at bounding box center [417, 335] width 9 height 10
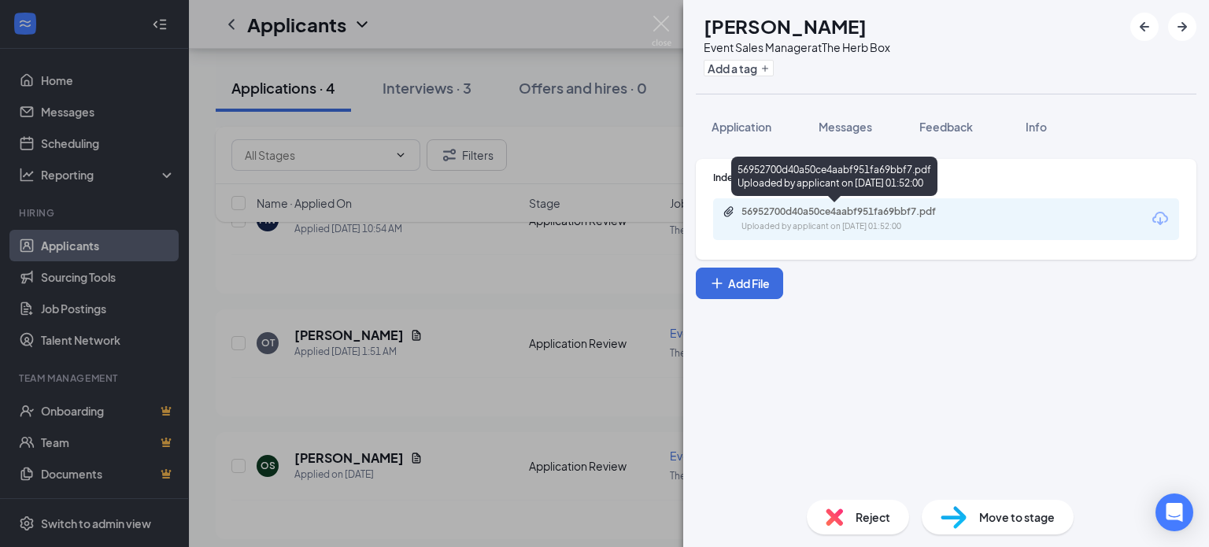
click at [849, 213] on div "56952700d40a50ce4aabf951fa69bbf7.pdf" at bounding box center [852, 212] width 220 height 13
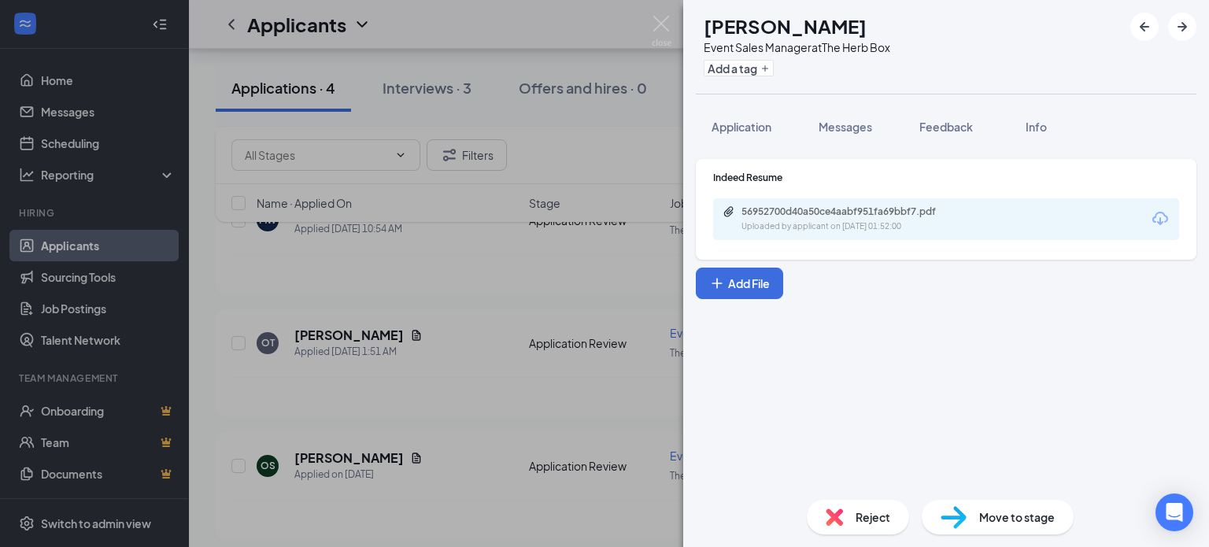
click at [866, 517] on span "Reject" at bounding box center [873, 517] width 35 height 17
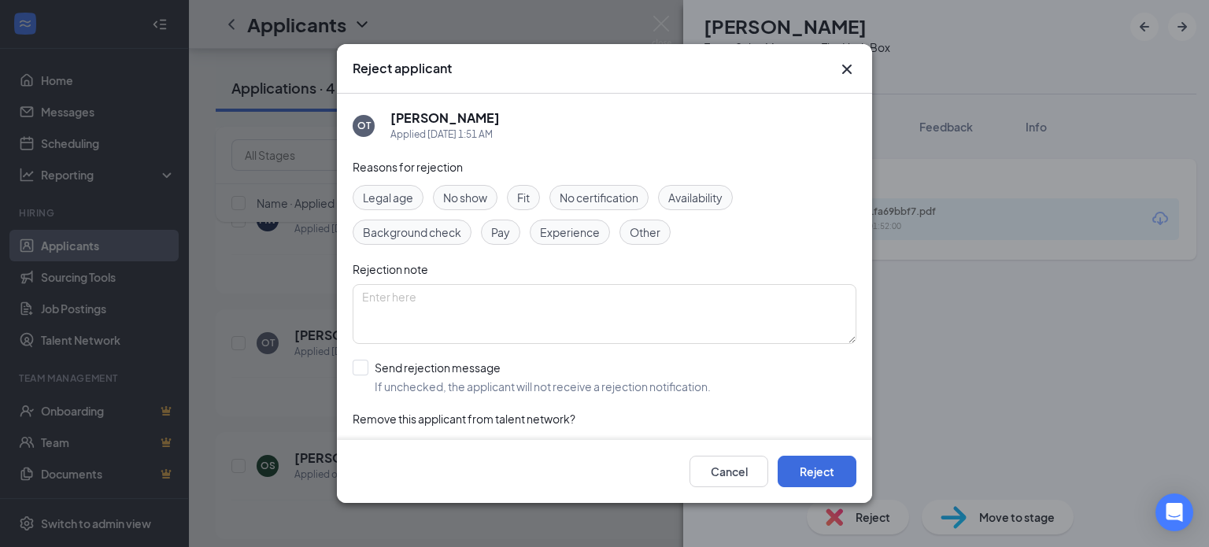
click at [585, 233] on span "Experience" at bounding box center [570, 232] width 60 height 17
click at [821, 464] on button "Reject" at bounding box center [817, 471] width 79 height 31
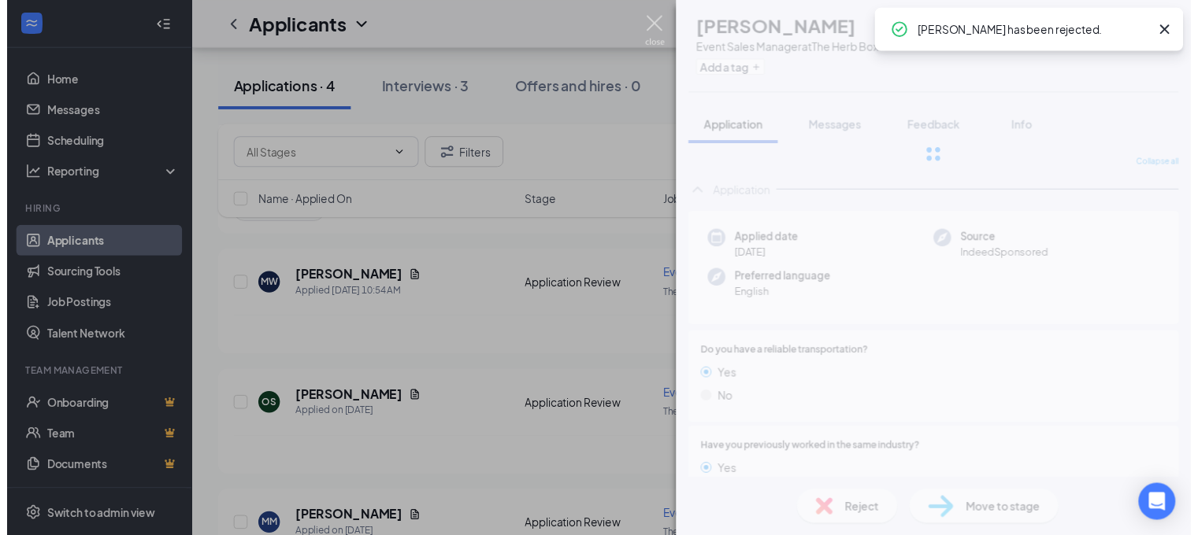
scroll to position [658, 0]
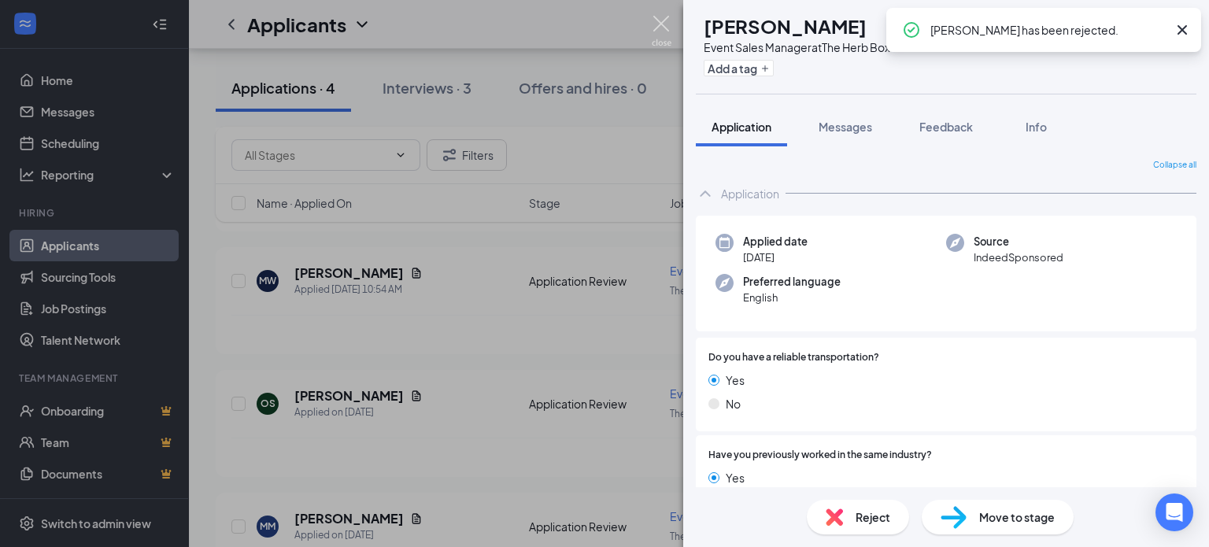
click at [665, 18] on img at bounding box center [662, 31] width 20 height 31
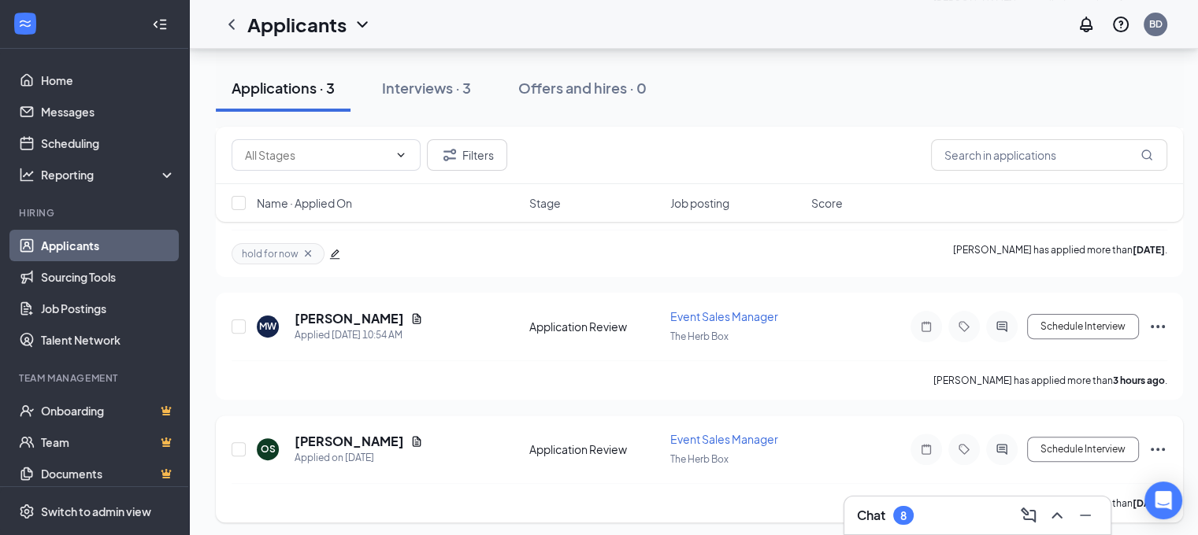
scroll to position [416, 0]
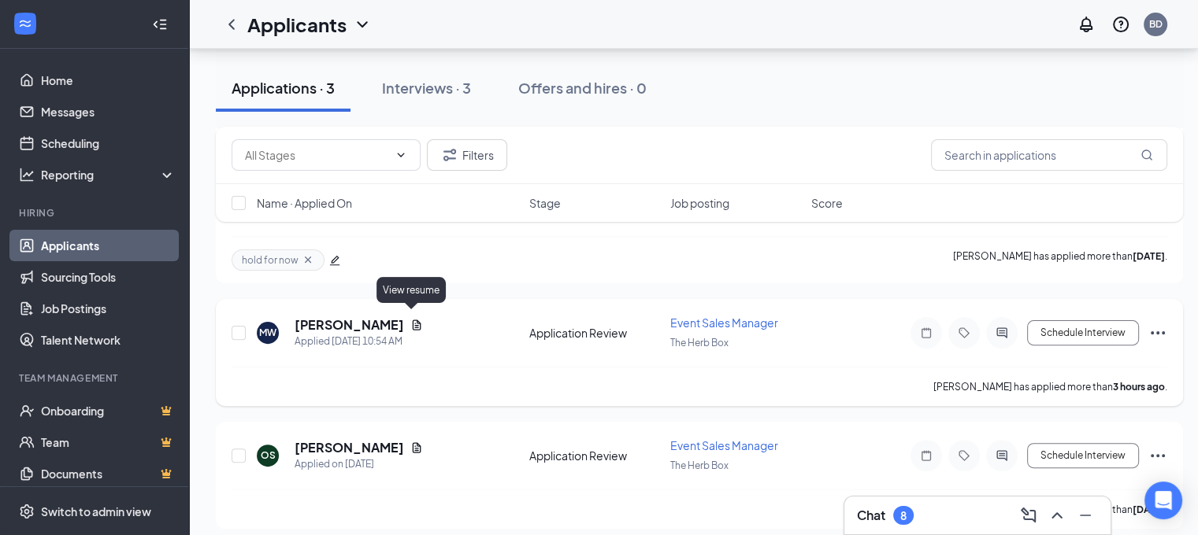
click at [414, 320] on icon "Document" at bounding box center [417, 325] width 9 height 10
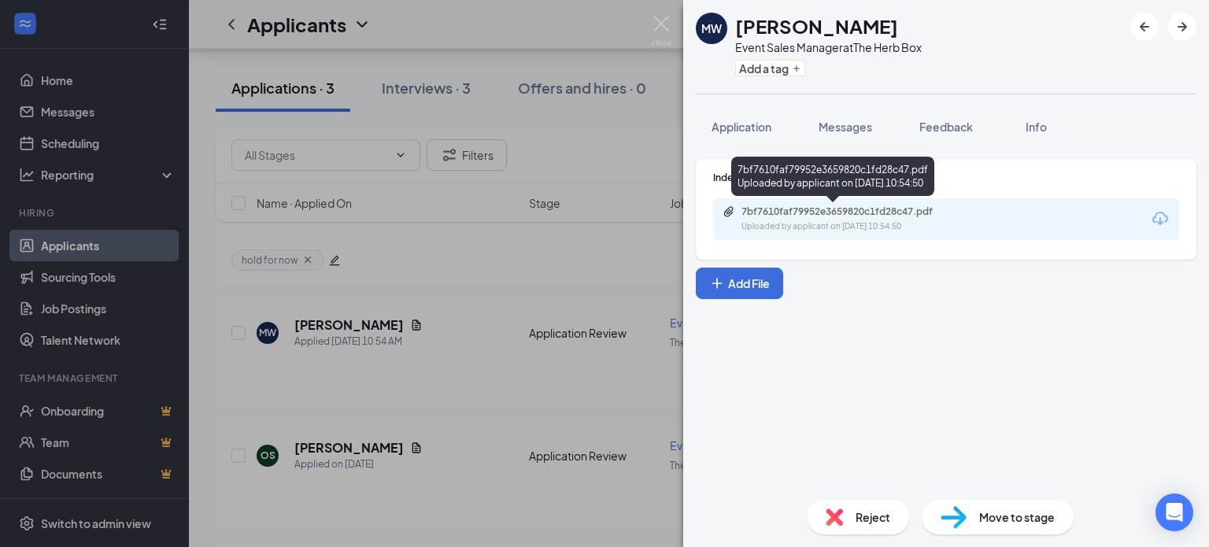
click at [806, 214] on div "7bf7610faf79952e3659820c1fd28c47.pdf" at bounding box center [852, 212] width 220 height 13
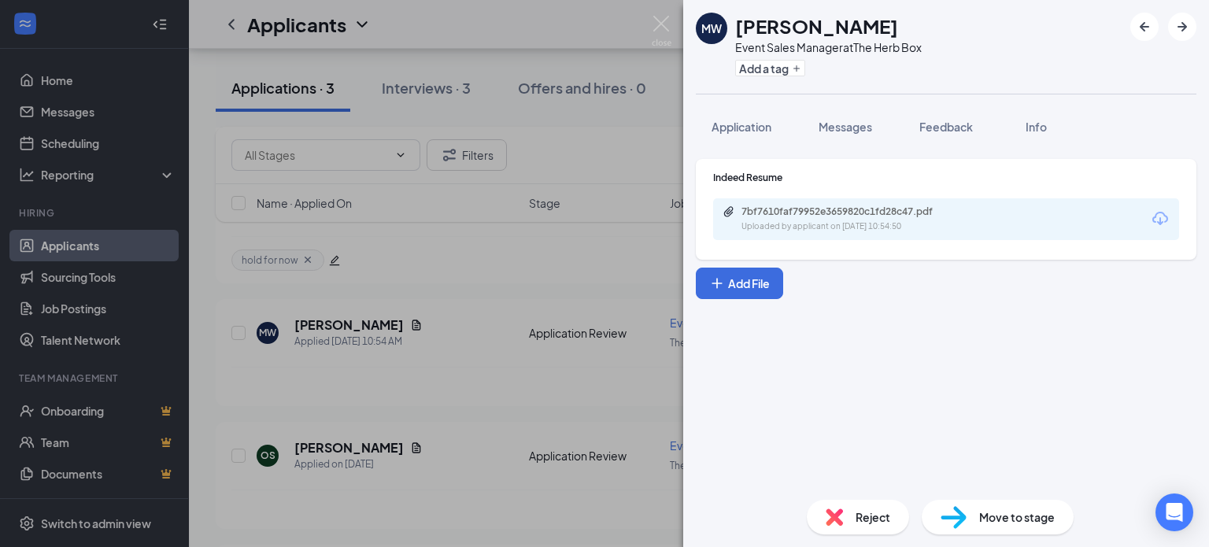
click at [871, 526] on div "Reject" at bounding box center [858, 517] width 102 height 35
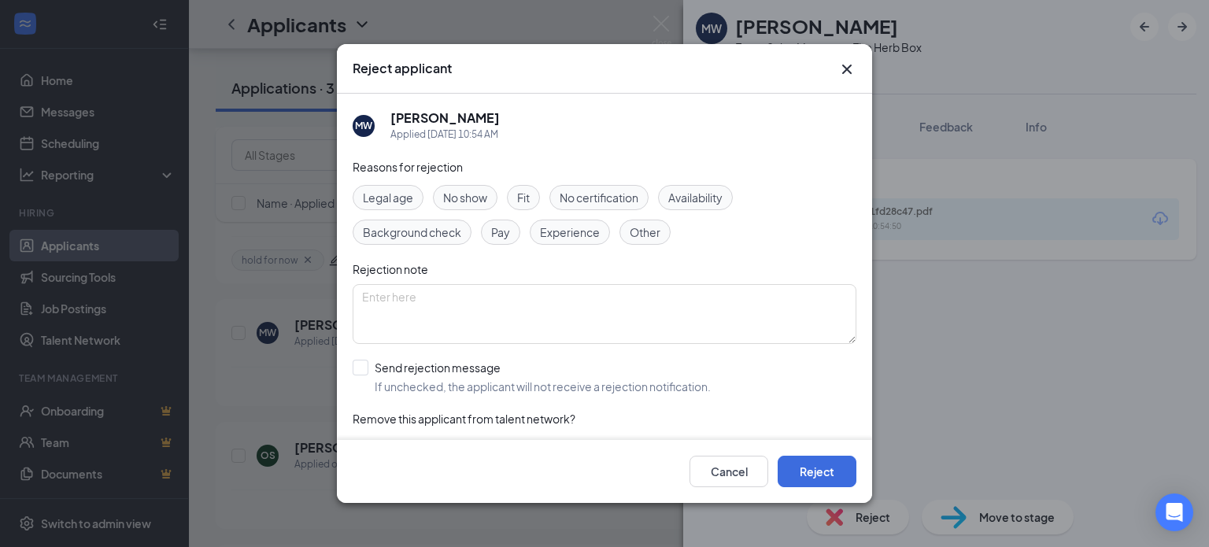
click at [575, 231] on span "Experience" at bounding box center [570, 232] width 60 height 17
click at [828, 472] on button "Reject" at bounding box center [817, 471] width 79 height 31
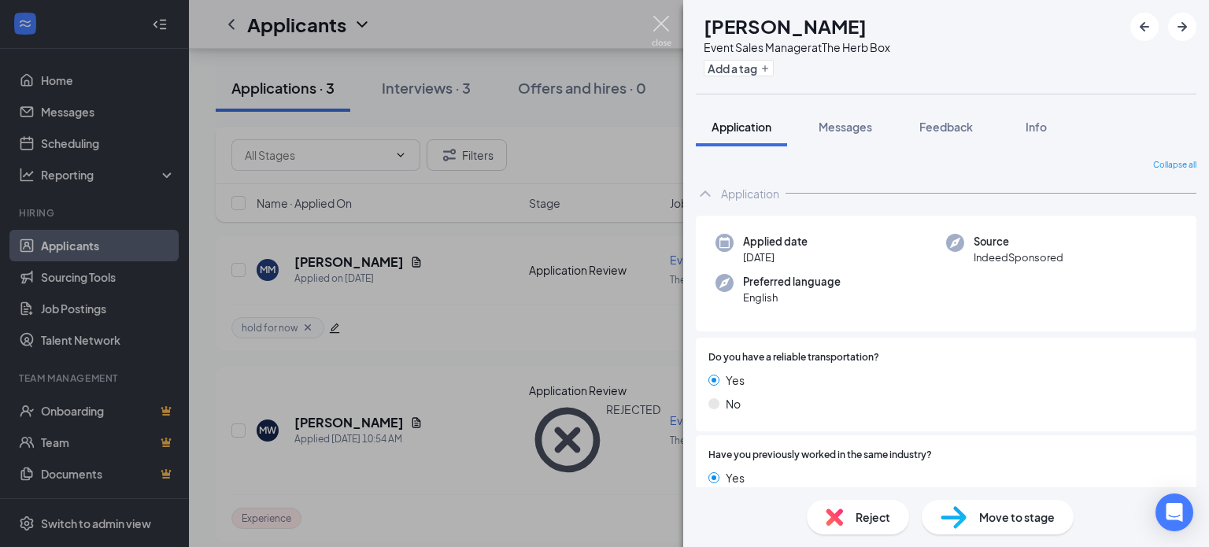
click at [660, 24] on img at bounding box center [662, 31] width 20 height 31
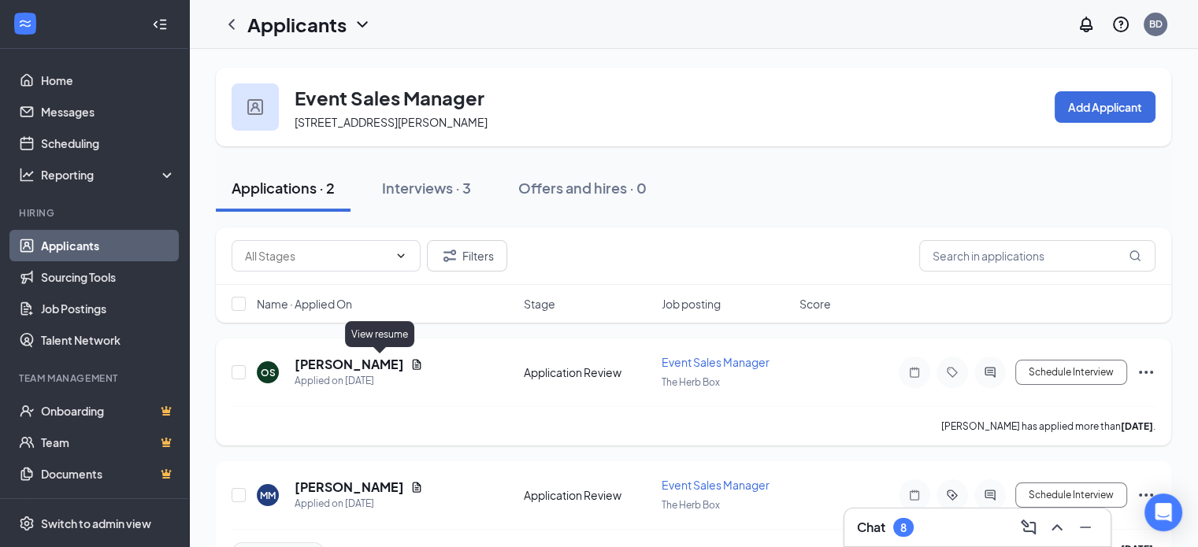
click at [413, 365] on icon "Document" at bounding box center [417, 364] width 9 height 10
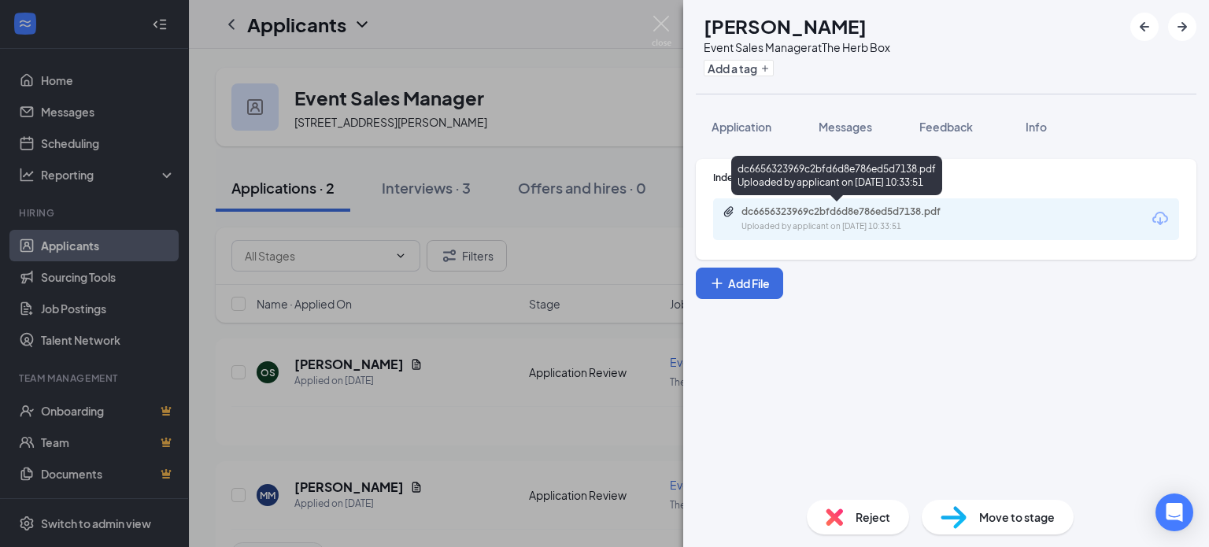
click at [907, 226] on div "Uploaded by applicant on Sep 13, 2025 at 10:33:51" at bounding box center [860, 226] width 236 height 13
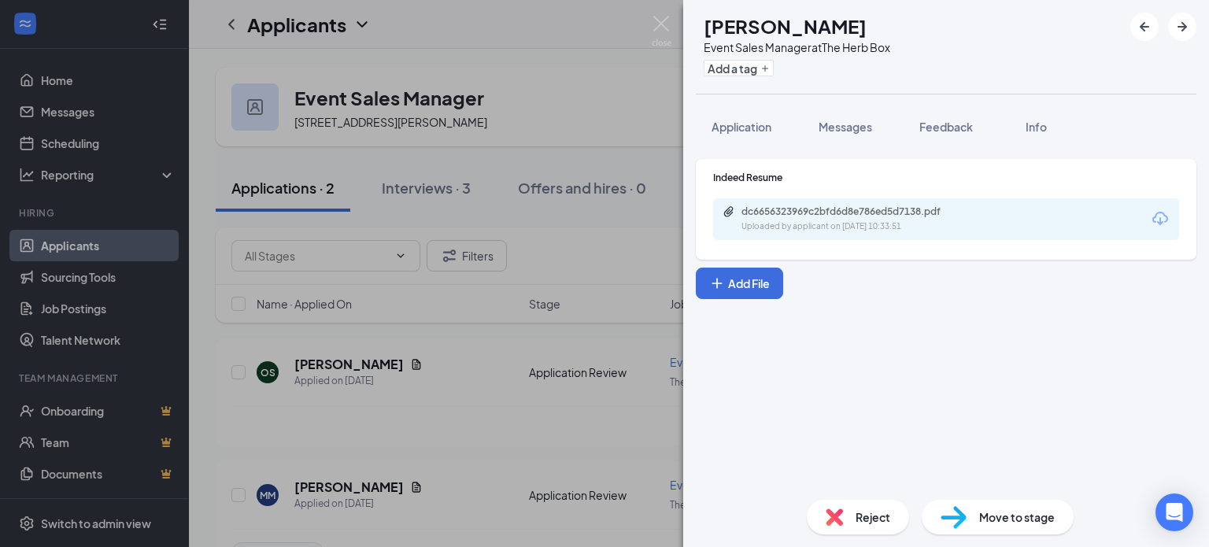
click at [861, 528] on div "Reject" at bounding box center [858, 517] width 102 height 35
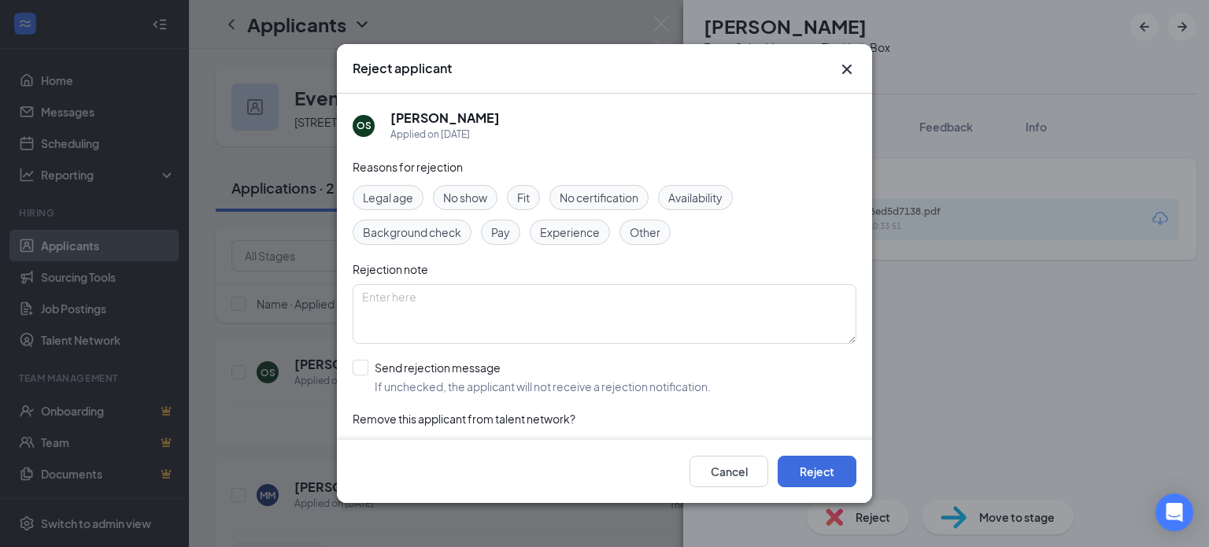
click at [573, 232] on span "Experience" at bounding box center [570, 232] width 60 height 17
click at [815, 471] on button "Reject" at bounding box center [817, 471] width 79 height 31
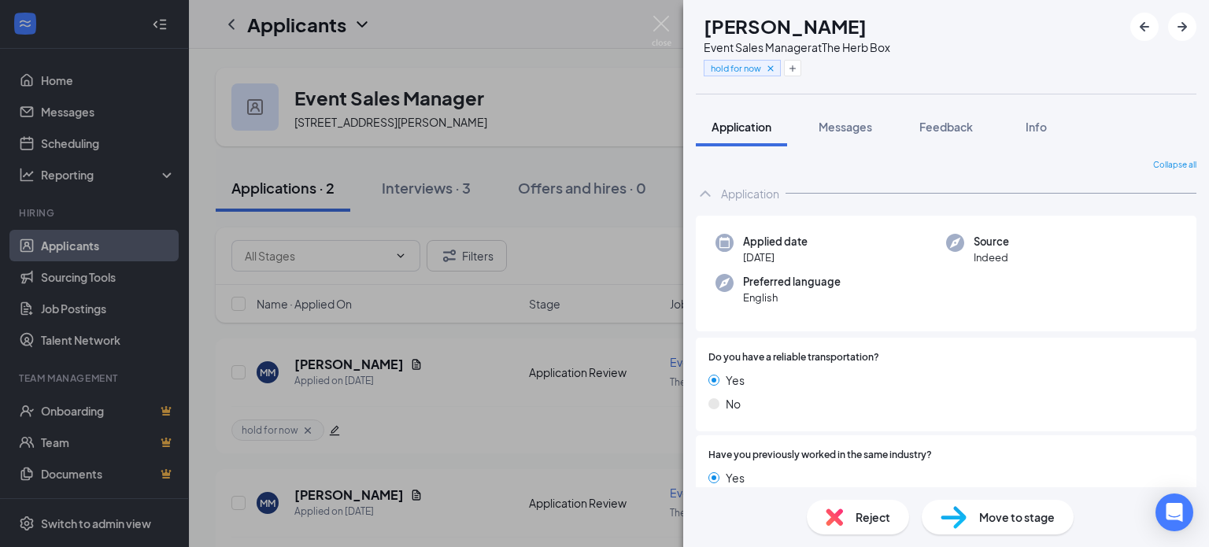
click at [1013, 514] on span "Move to stage" at bounding box center [1018, 517] width 76 height 17
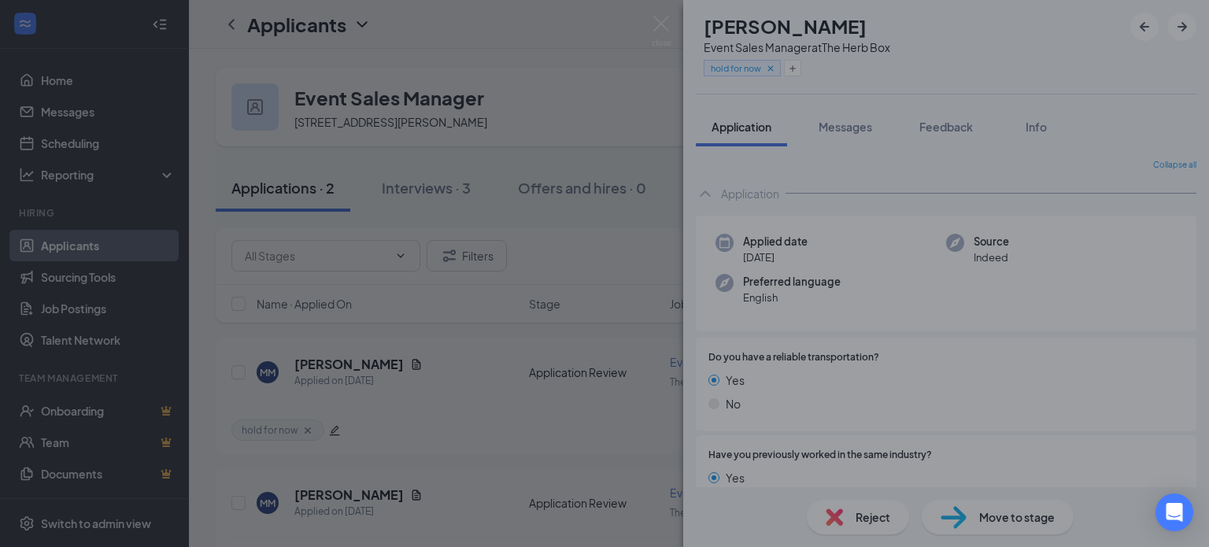
type input "Initial Video Conference Interview (next stage)"
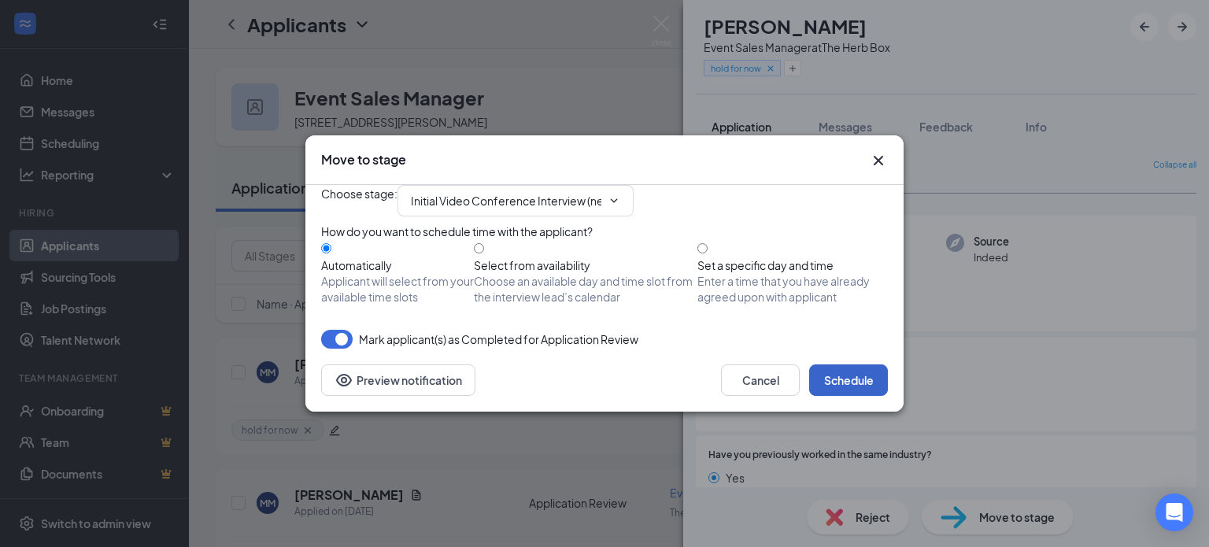
click at [865, 396] on button "Schedule" at bounding box center [848, 380] width 79 height 31
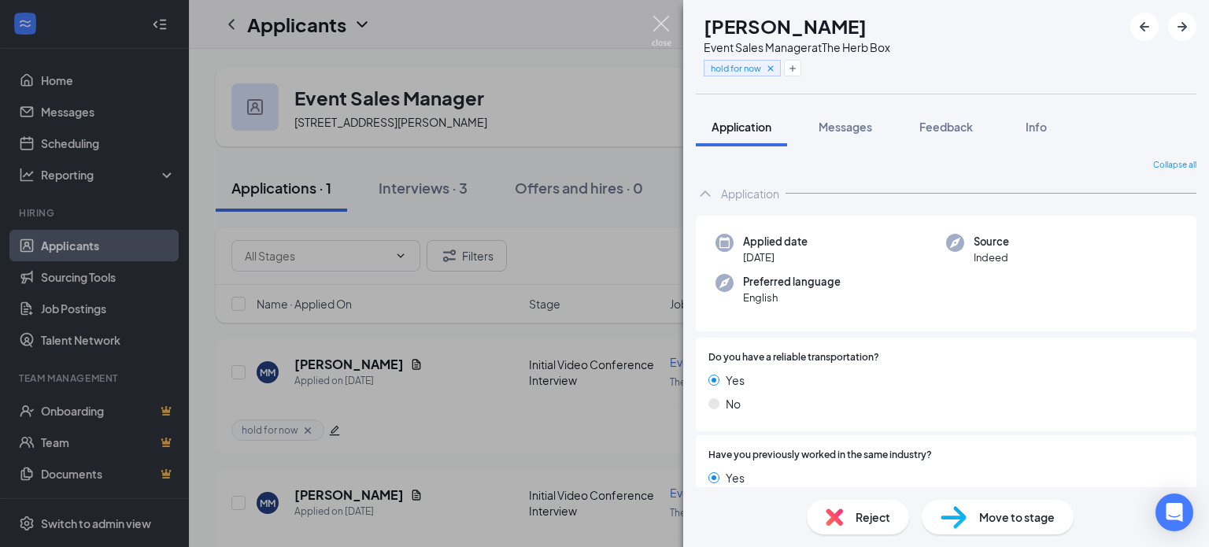
click at [656, 21] on img at bounding box center [662, 31] width 20 height 31
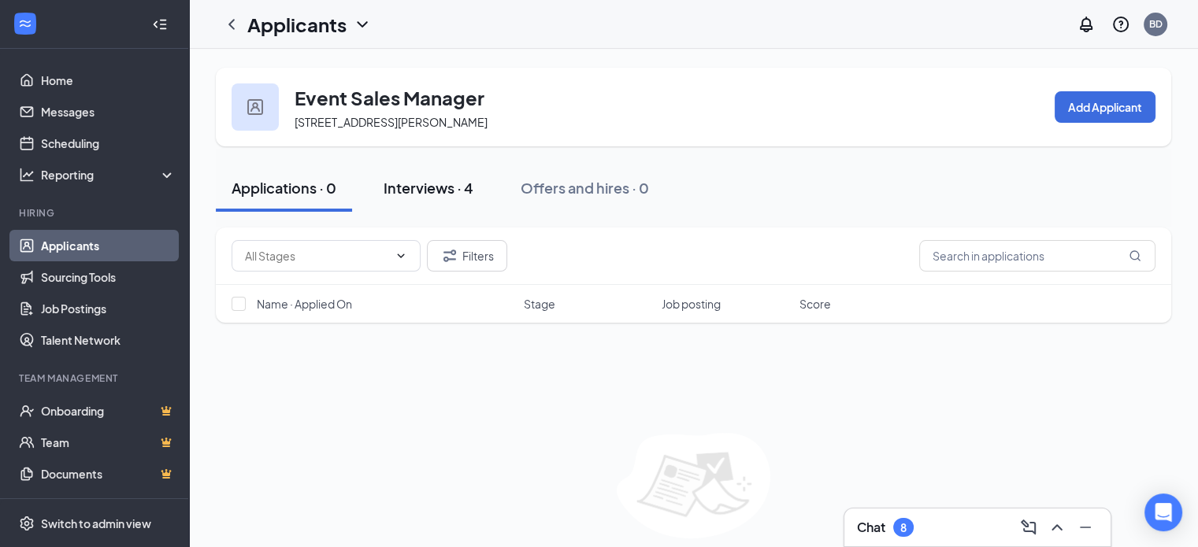
click at [428, 187] on div "Interviews · 4" at bounding box center [428, 188] width 90 height 20
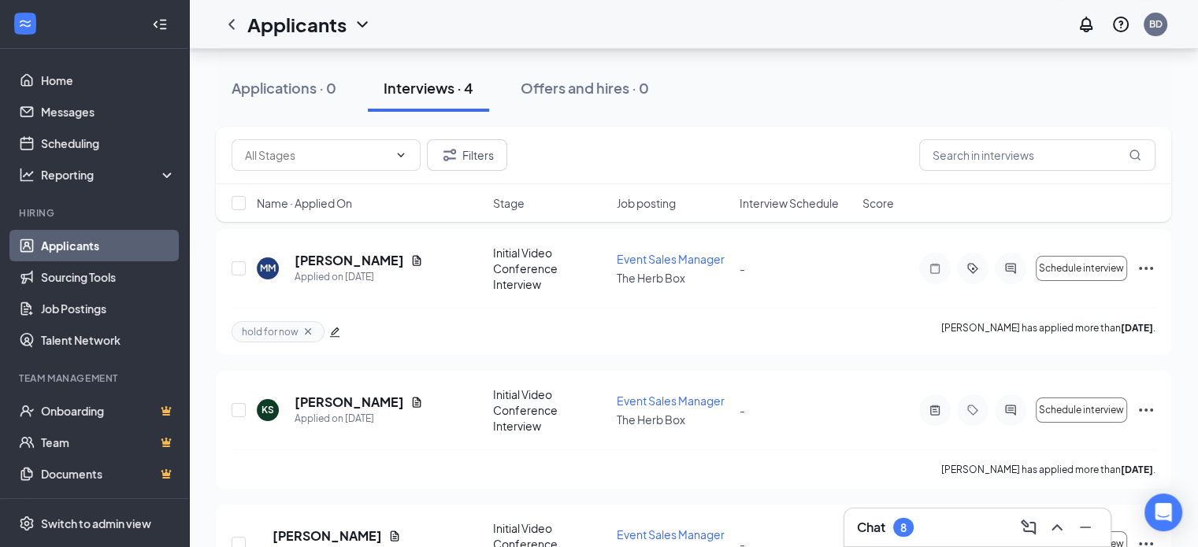
scroll to position [110, 0]
click at [312, 324] on icon "Cross" at bounding box center [308, 330] width 13 height 13
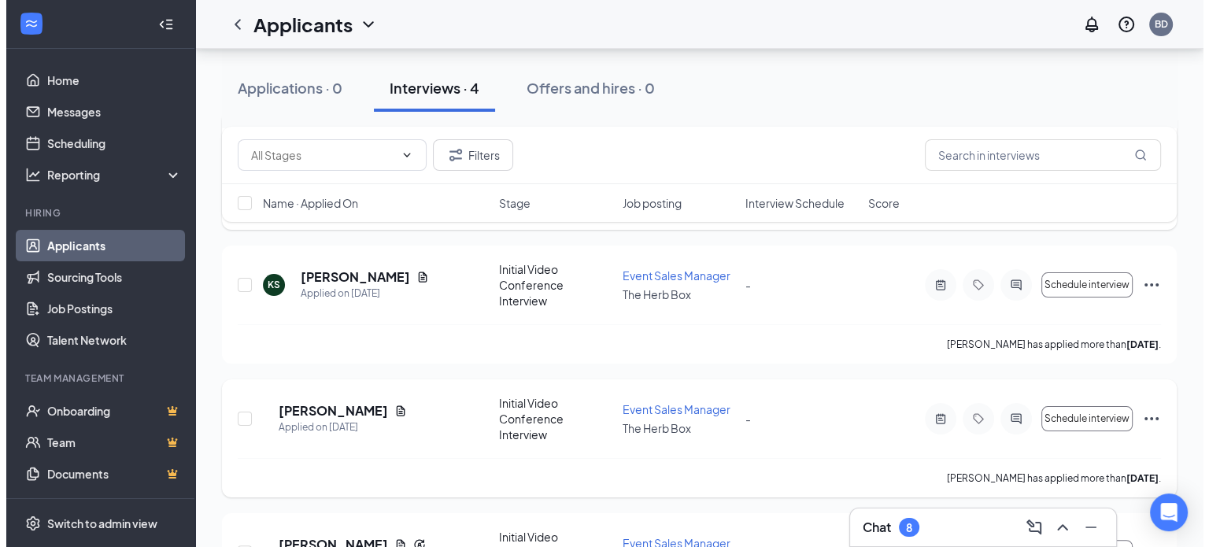
scroll to position [228, 0]
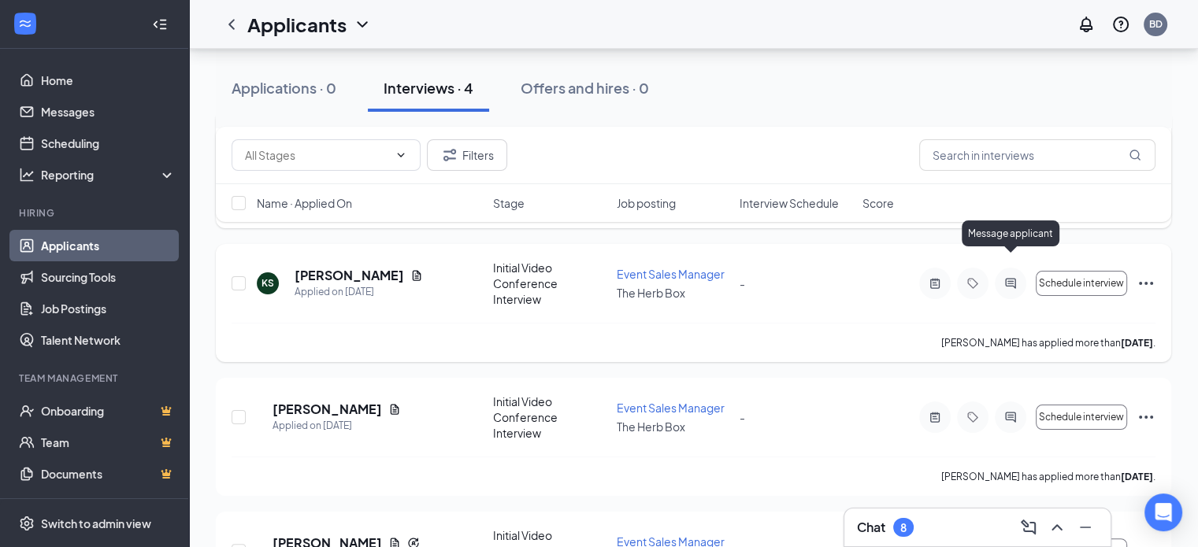
click at [1011, 278] on icon "ActiveChat" at bounding box center [1010, 283] width 10 height 10
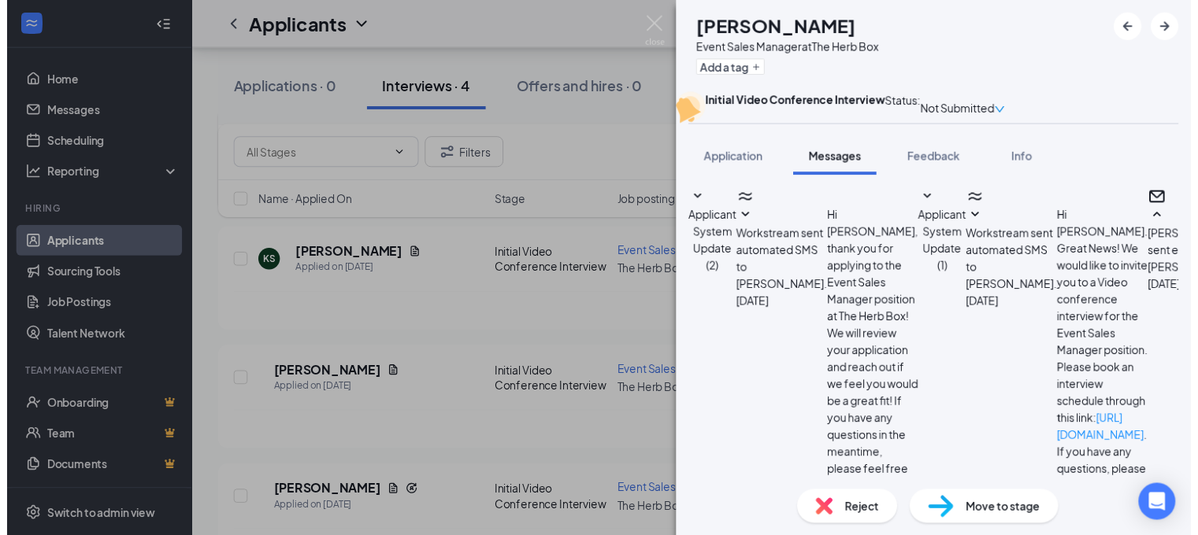
scroll to position [409, 0]
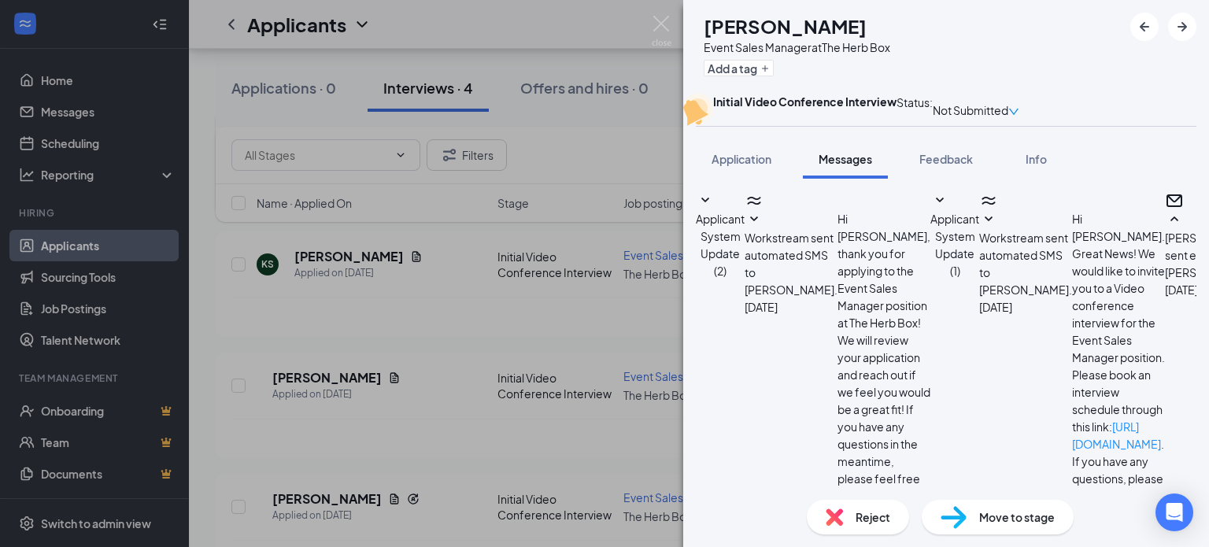
type textarea "Hi Kevin, would you be available Wednesday at 1pm to meet with Andrea?"
checkbox input "true"
drag, startPoint x: 1124, startPoint y: 355, endPoint x: 709, endPoint y: 373, distance: 414.6
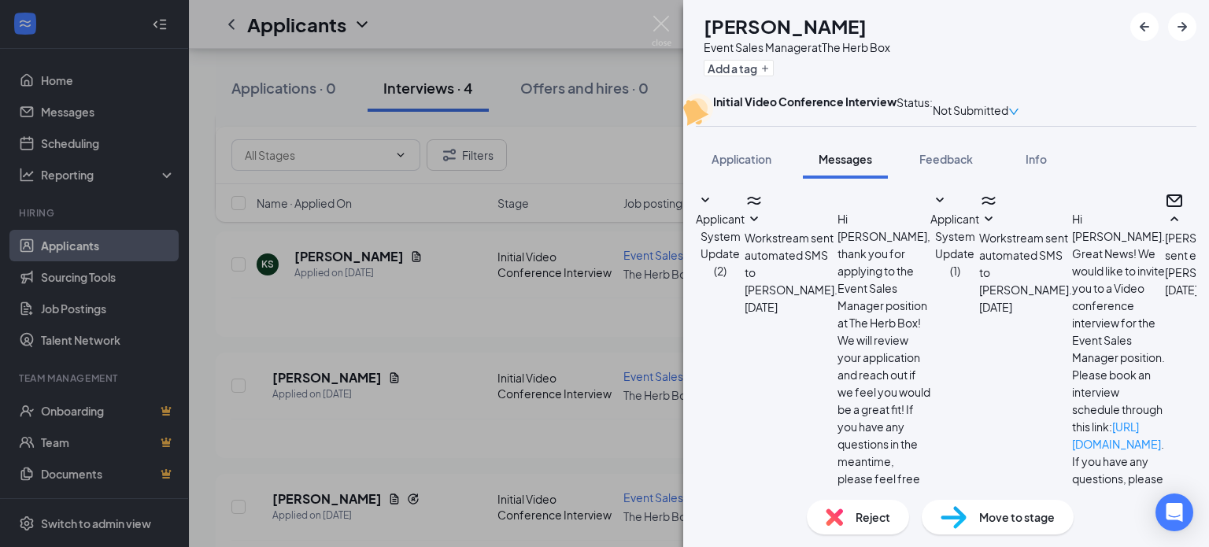
click at [586, 12] on div "KS Kevin Scarbrough Event Sales Manager at The Herb Box Add a tag Initial Video…" at bounding box center [604, 273] width 1209 height 547
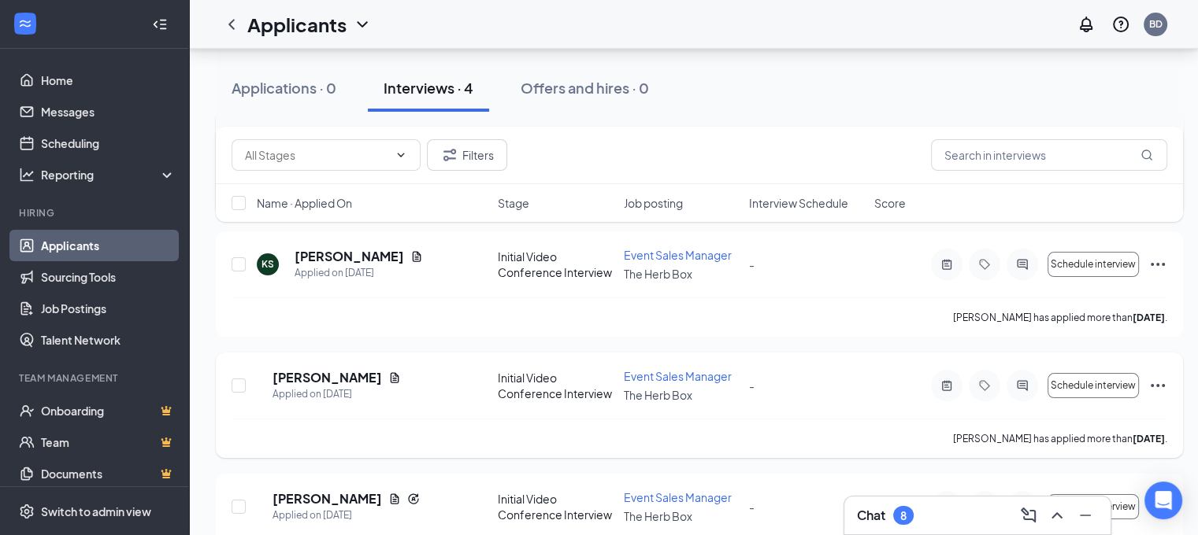
click at [1163, 377] on icon "Ellipses" at bounding box center [1157, 385] width 19 height 19
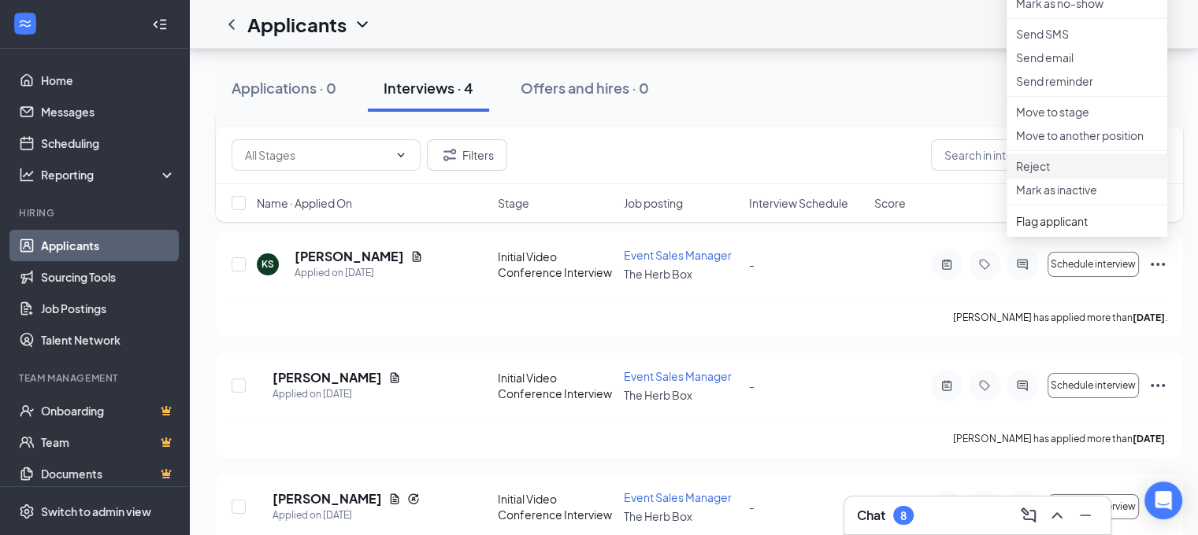
click at [1028, 174] on p "Reject" at bounding box center [1087, 166] width 142 height 16
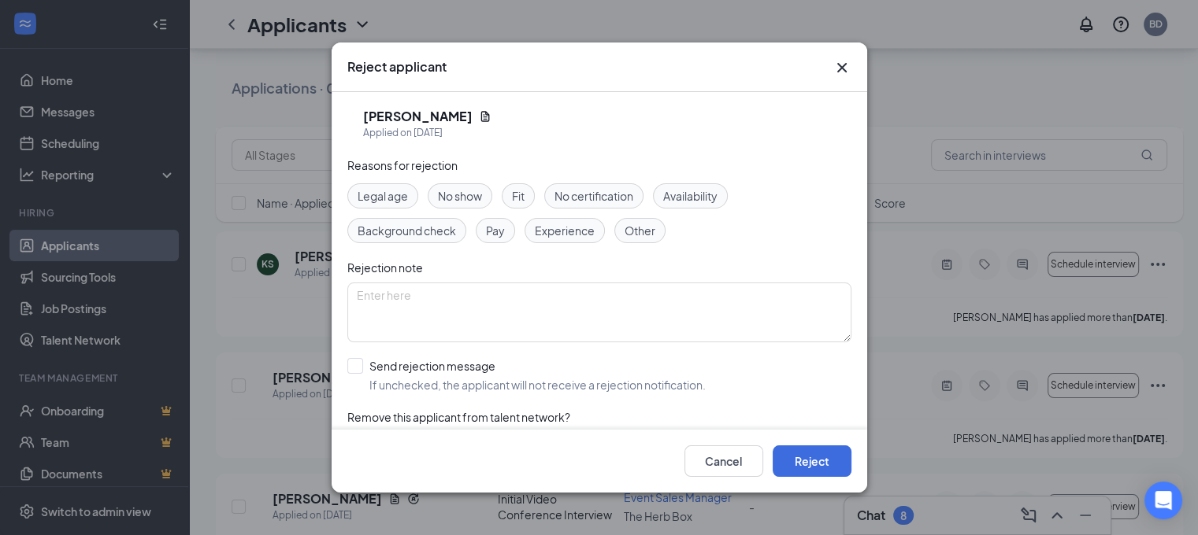
click at [643, 229] on span "Other" at bounding box center [639, 230] width 31 height 17
click at [391, 287] on textarea at bounding box center [599, 313] width 504 height 60
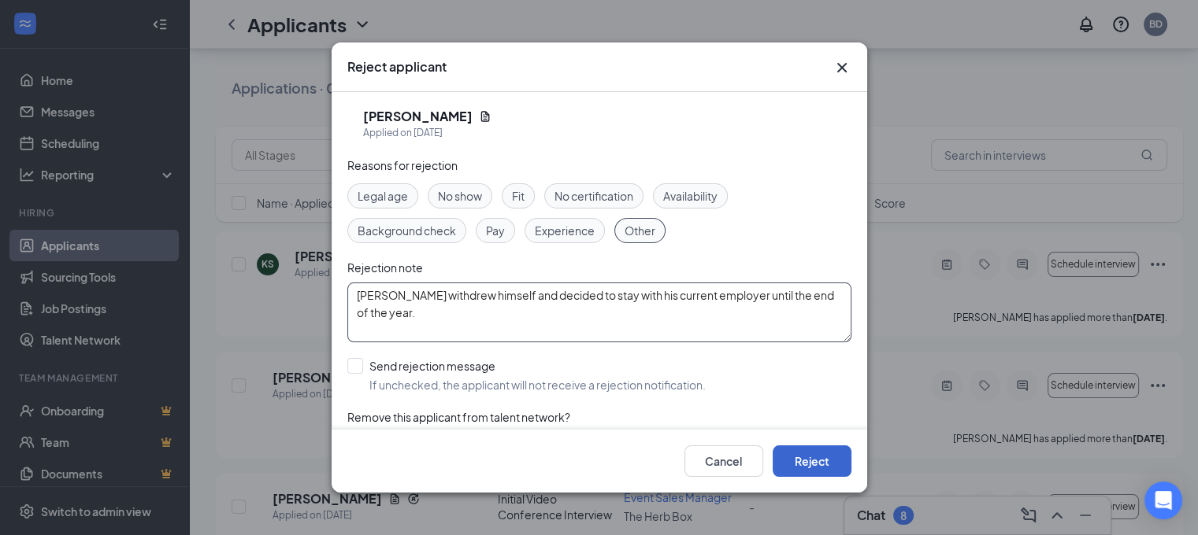
type textarea "Doug withdrew himself and decided to stay with his current employer until the e…"
click at [820, 467] on button "Reject" at bounding box center [811, 461] width 79 height 31
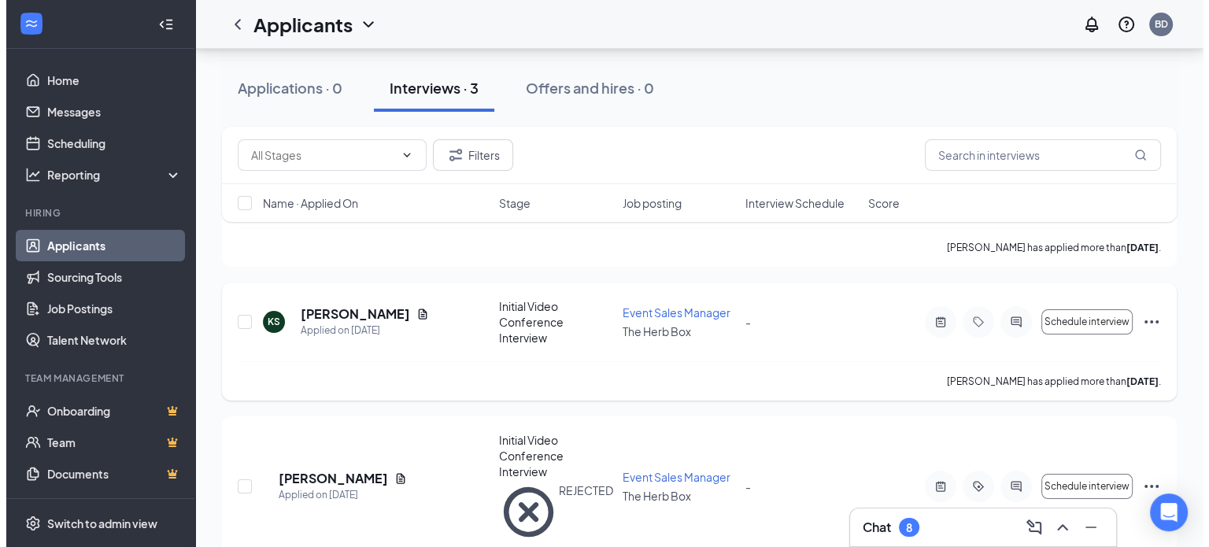
scroll to position [191, 0]
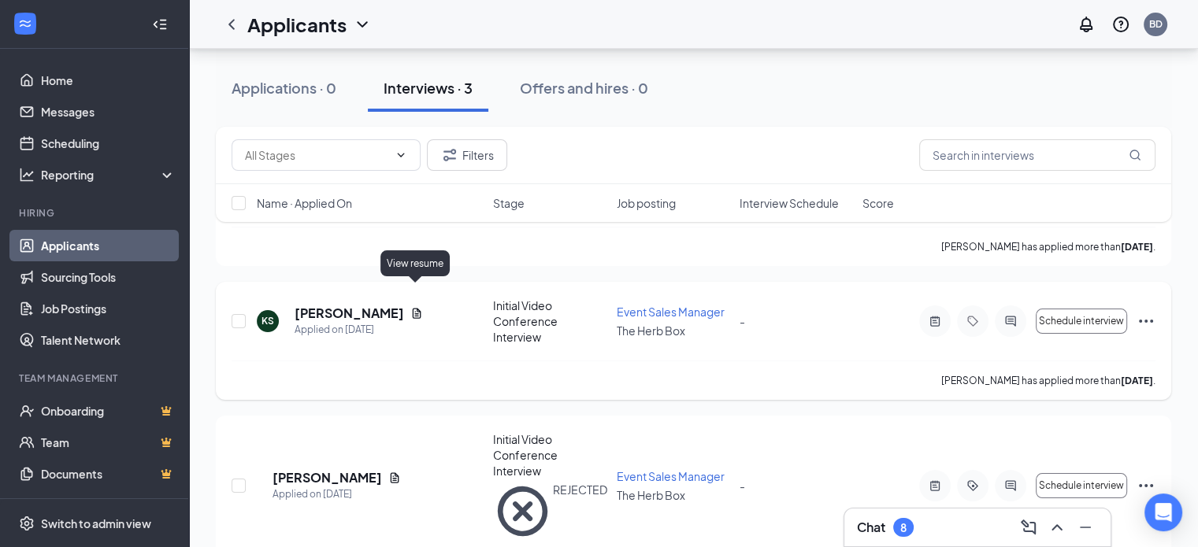
click at [415, 307] on icon "Document" at bounding box center [416, 313] width 13 height 13
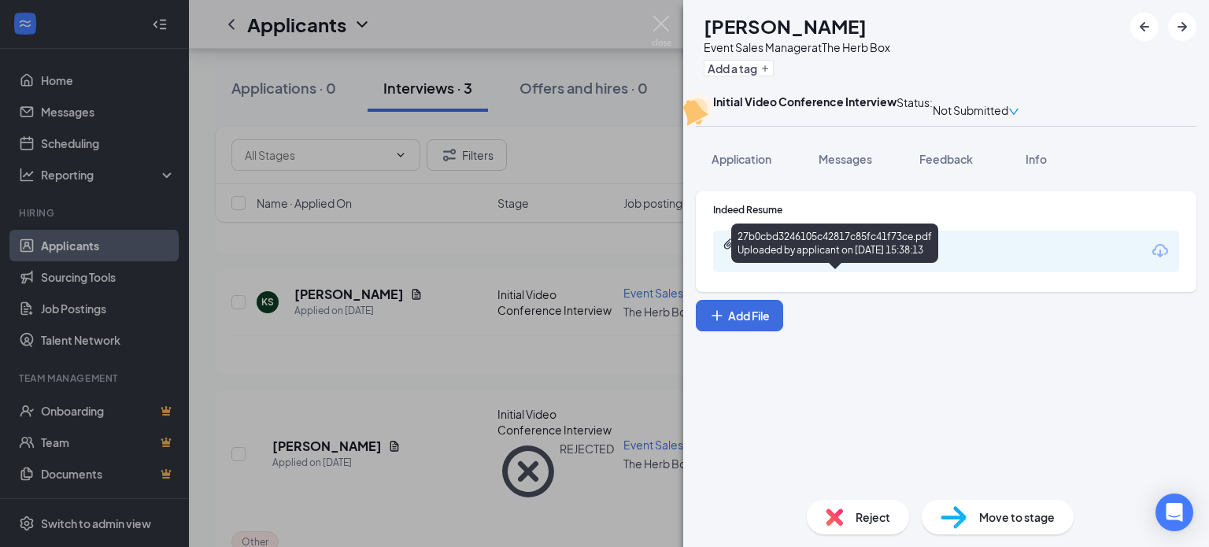
click at [841, 250] on div "27b0cbd3246105c42817c85fc41f73ce.pdf" at bounding box center [852, 244] width 220 height 13
